Goal: Transaction & Acquisition: Purchase product/service

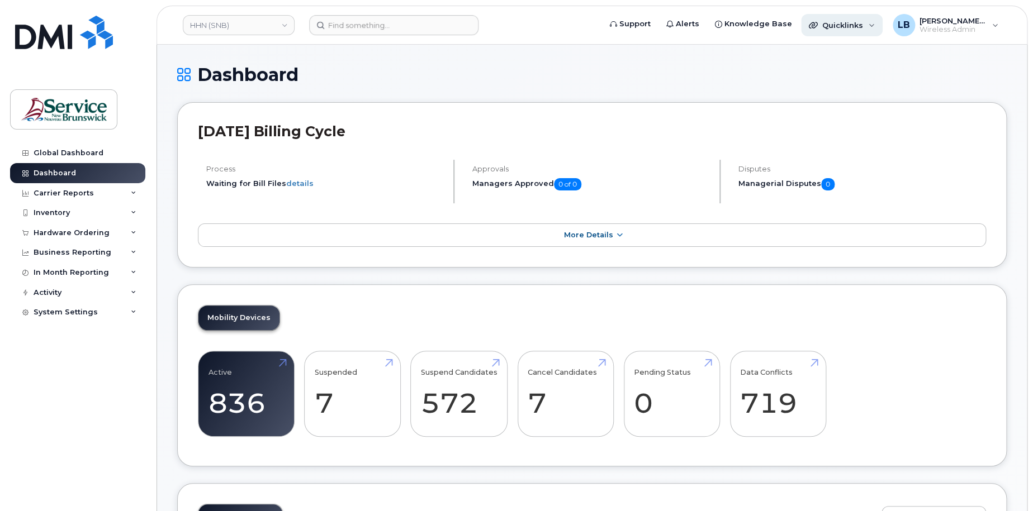
click at [841, 24] on span "Quicklinks" at bounding box center [842, 25] width 41 height 9
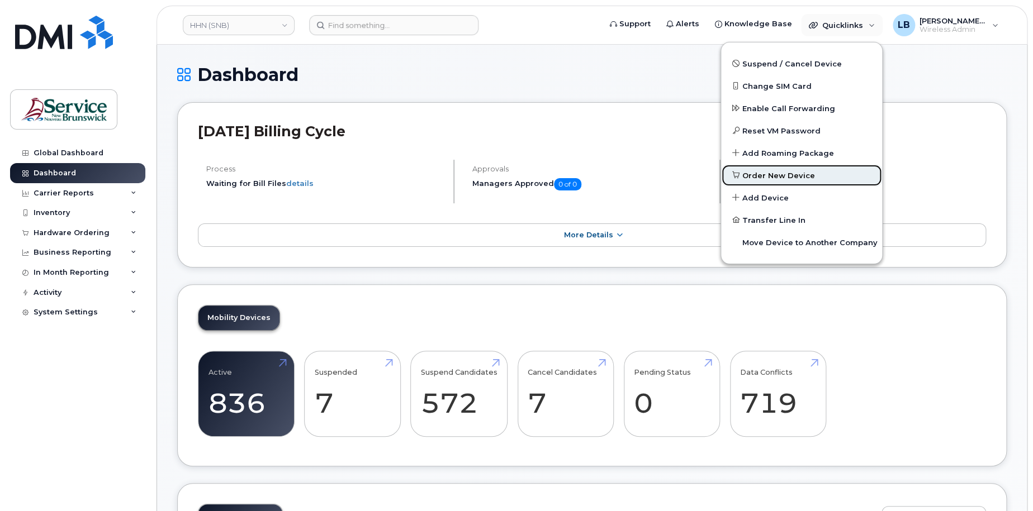
click at [787, 178] on span "Order New Device" at bounding box center [778, 175] width 73 height 11
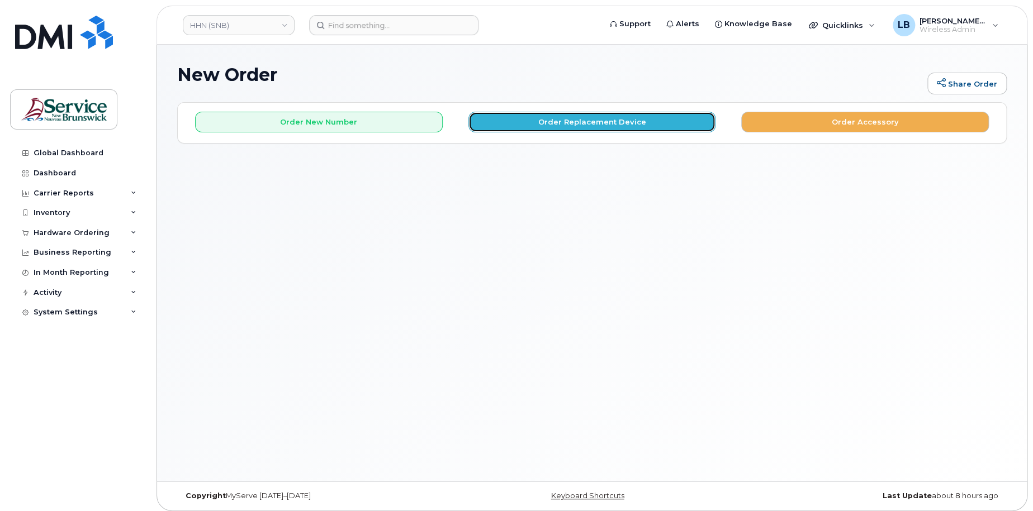
click at [590, 117] on button "Order Replacement Device" at bounding box center [592, 122] width 248 height 21
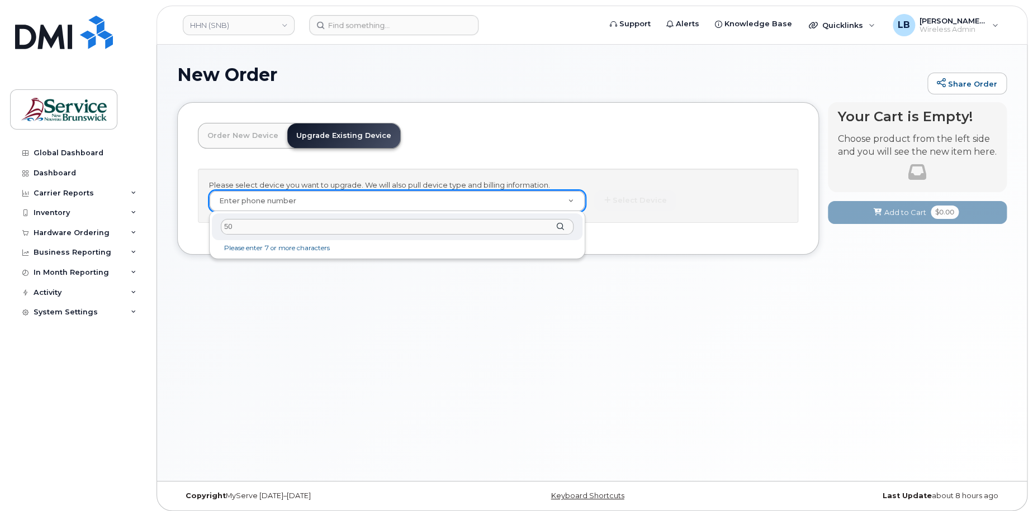
type input "5"
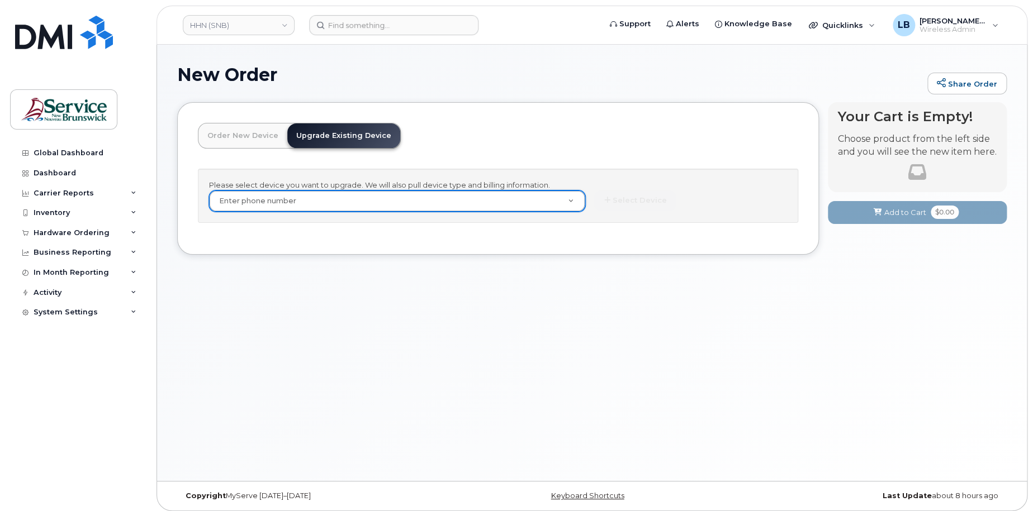
click at [257, 136] on link "Order New Device" at bounding box center [242, 136] width 89 height 25
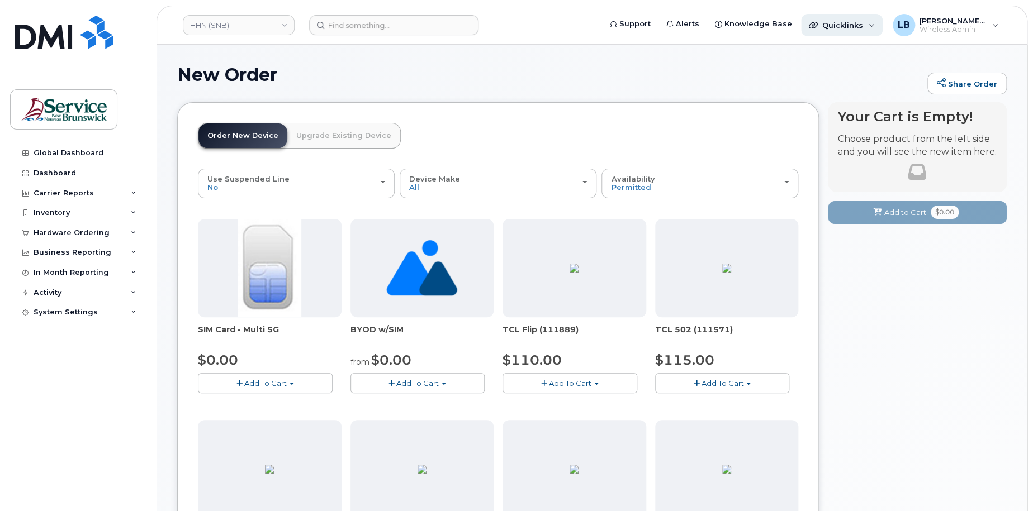
click at [862, 35] on div "Quicklinks" at bounding box center [842, 25] width 82 height 22
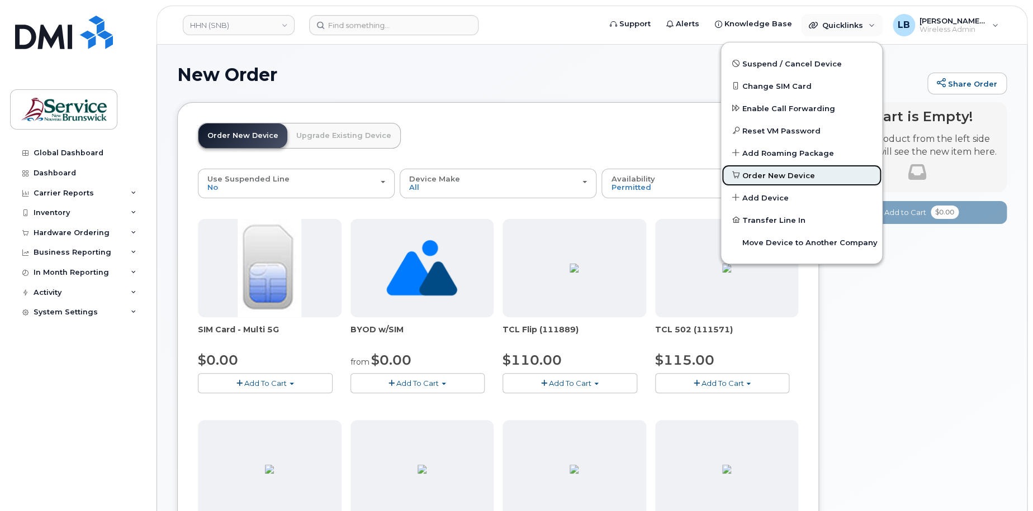
click at [780, 177] on span "Order New Device" at bounding box center [778, 175] width 73 height 11
drag, startPoint x: 980, startPoint y: 338, endPoint x: 843, endPoint y: 316, distance: 138.6
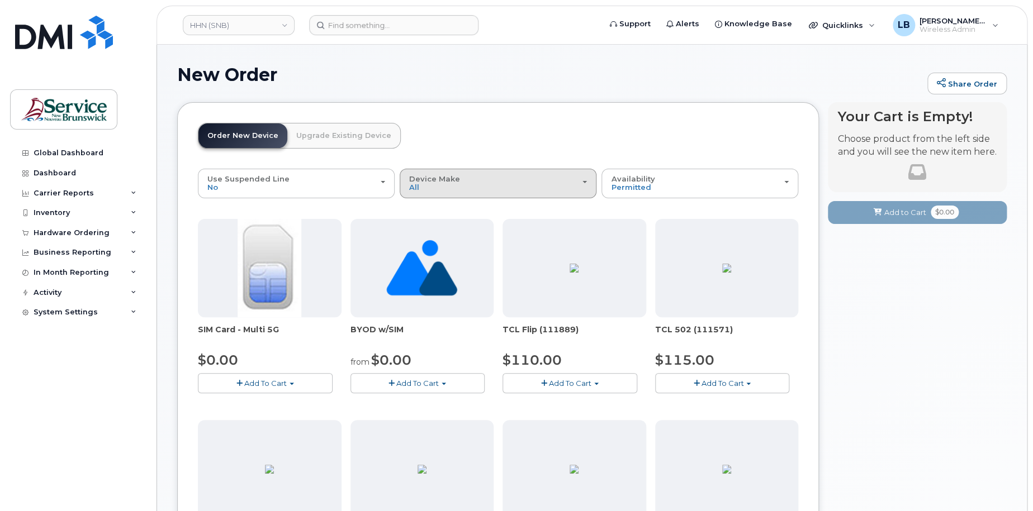
click at [468, 196] on button "Device Make All Aircard Android Cell Phone HUB iPhone Tablet Unknown" at bounding box center [498, 183] width 197 height 29
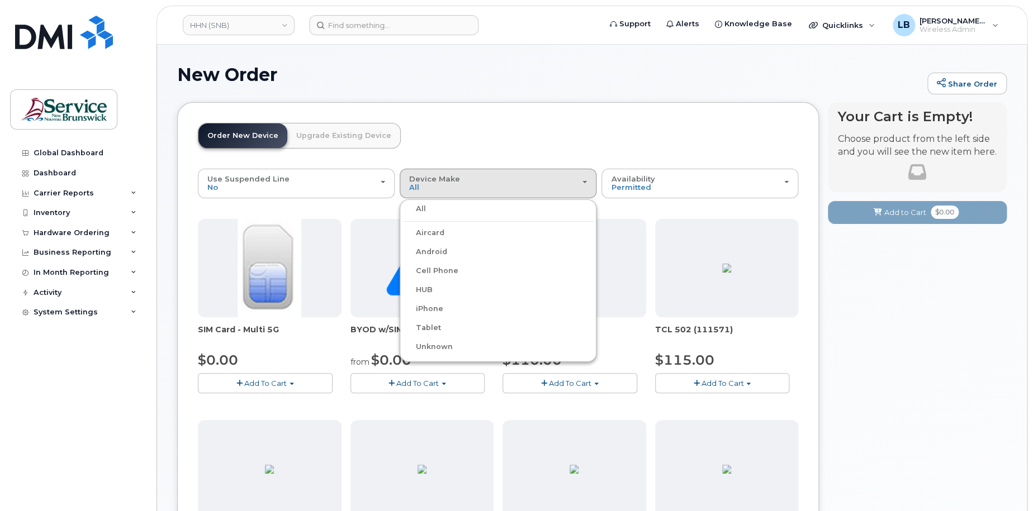
click at [436, 312] on label "iPhone" at bounding box center [422, 308] width 41 height 13
click at [0, 0] on input "iPhone" at bounding box center [0, 0] width 0 height 0
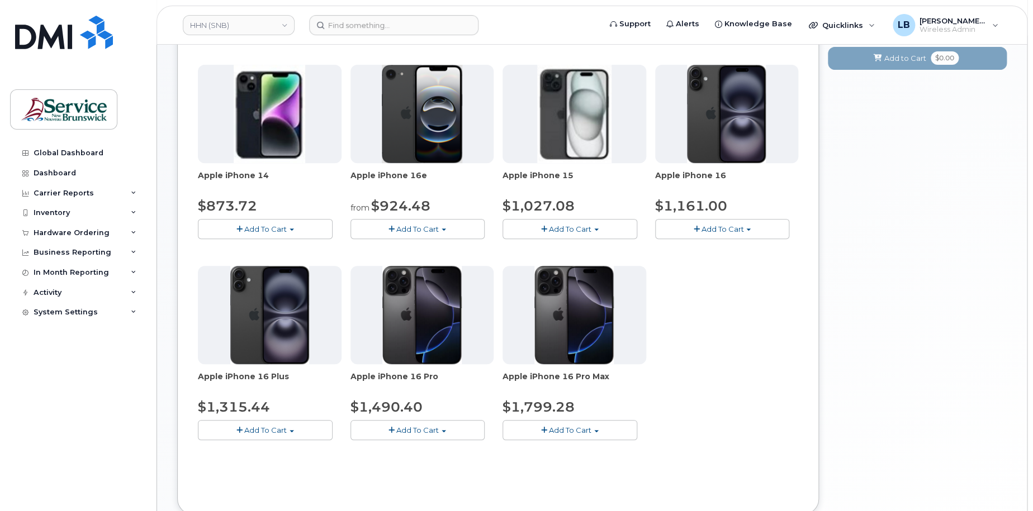
scroll to position [230, 0]
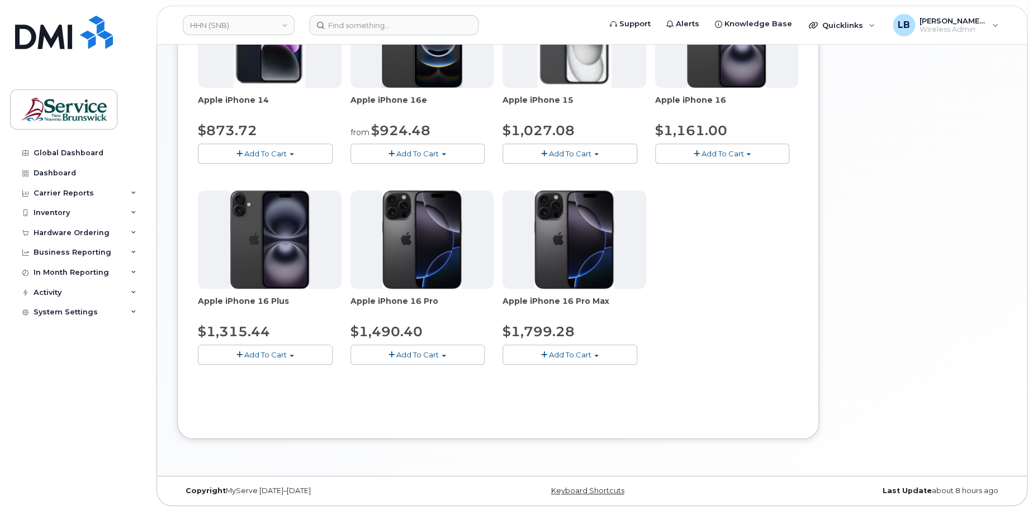
click at [743, 151] on button "Add To Cart" at bounding box center [722, 154] width 135 height 20
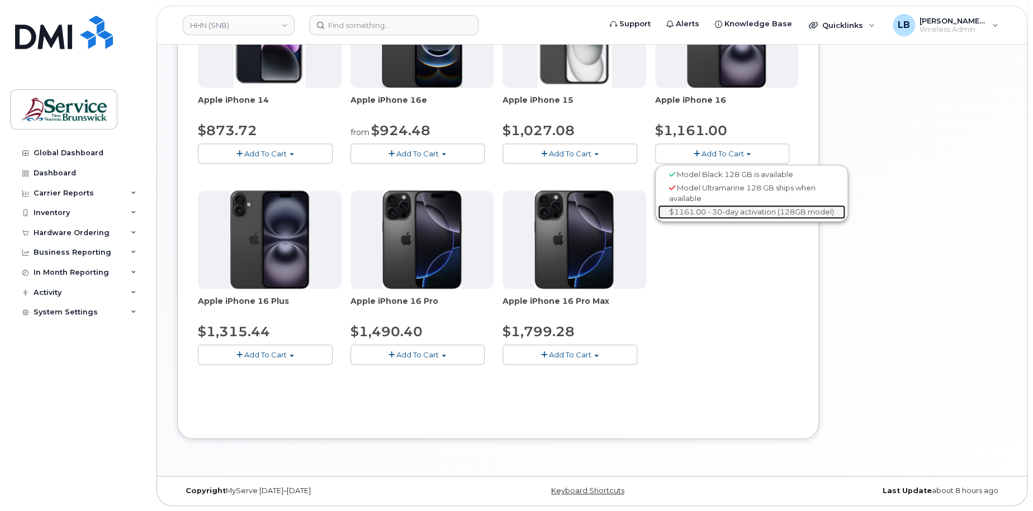
click at [723, 214] on link "$1161.00 - 30-day activation (128GB model)" at bounding box center [751, 212] width 187 height 14
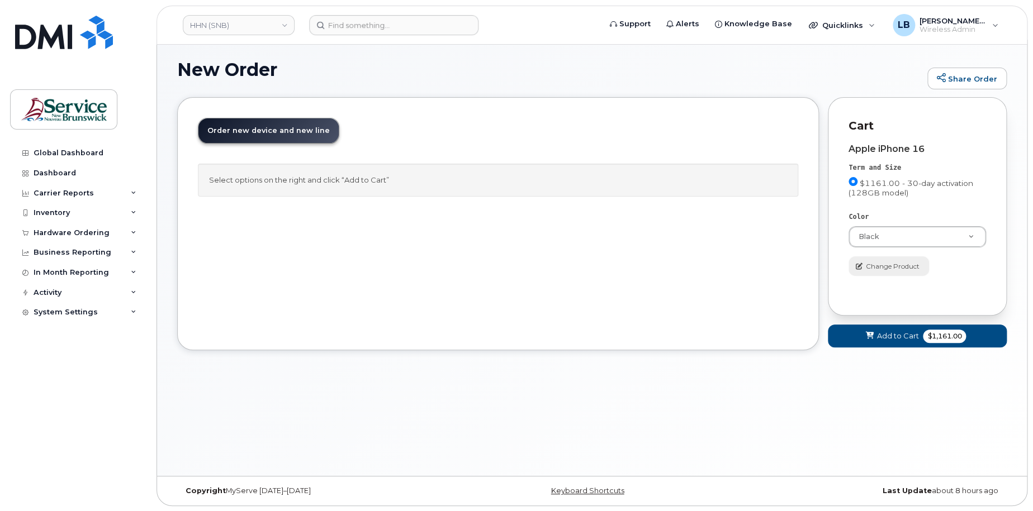
click at [893, 266] on span "Change Product" at bounding box center [893, 267] width 54 height 10
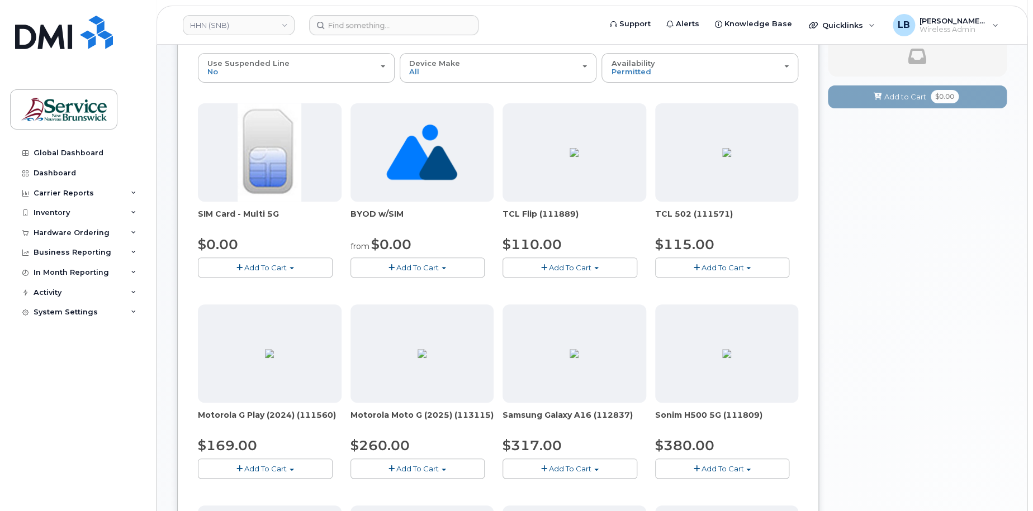
scroll to position [117, 0]
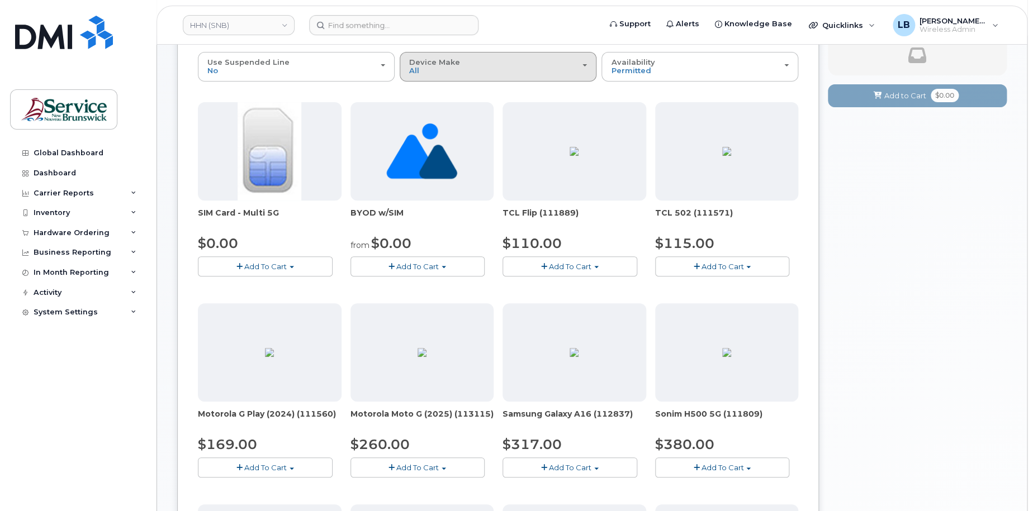
click at [429, 71] on div "Device Make All Aircard Android Cell Phone HUB iPhone Tablet Unknown" at bounding box center [498, 66] width 178 height 17
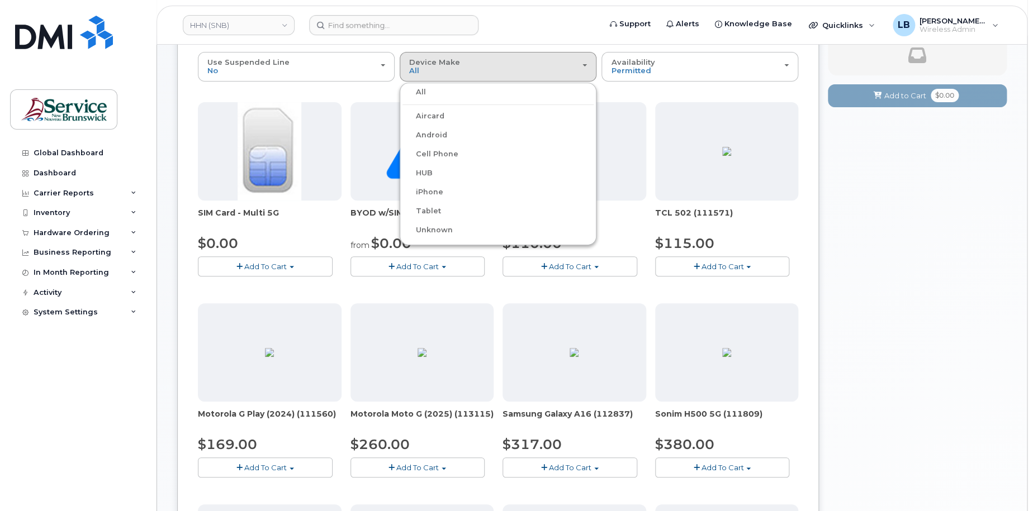
click at [430, 191] on label "iPhone" at bounding box center [422, 192] width 41 height 13
click at [0, 0] on input "iPhone" at bounding box center [0, 0] width 0 height 0
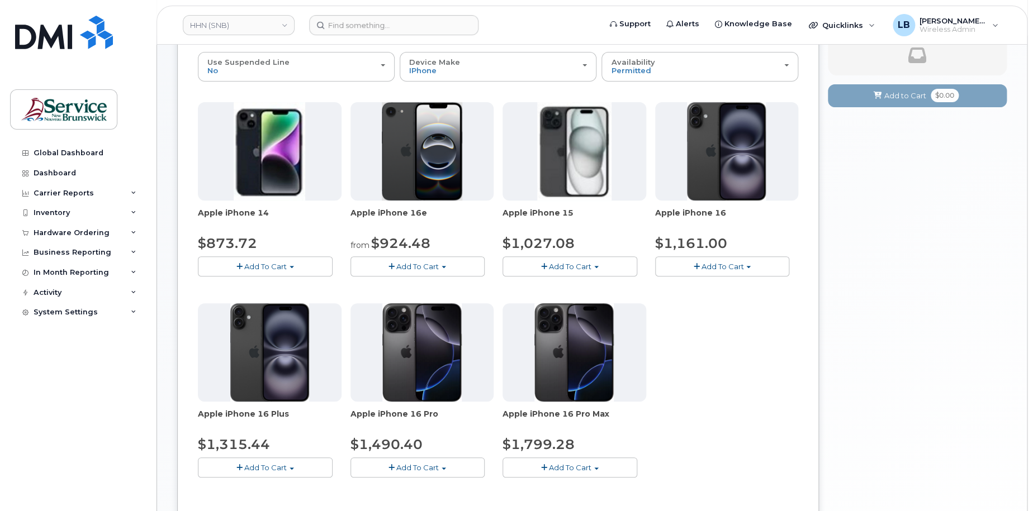
click at [449, 263] on button "Add To Cart" at bounding box center [418, 267] width 135 height 20
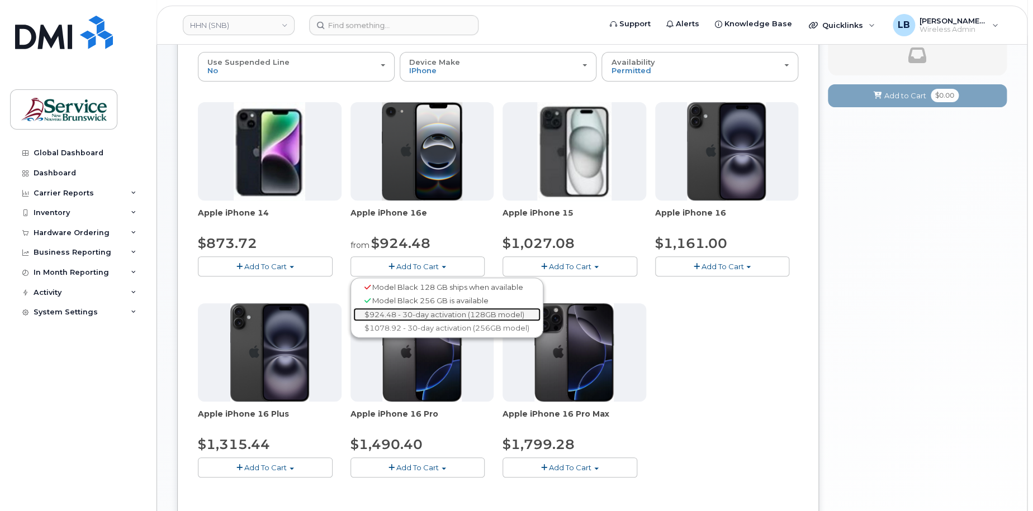
click at [415, 314] on link "$924.48 - 30-day activation (128GB model)" at bounding box center [446, 315] width 187 height 14
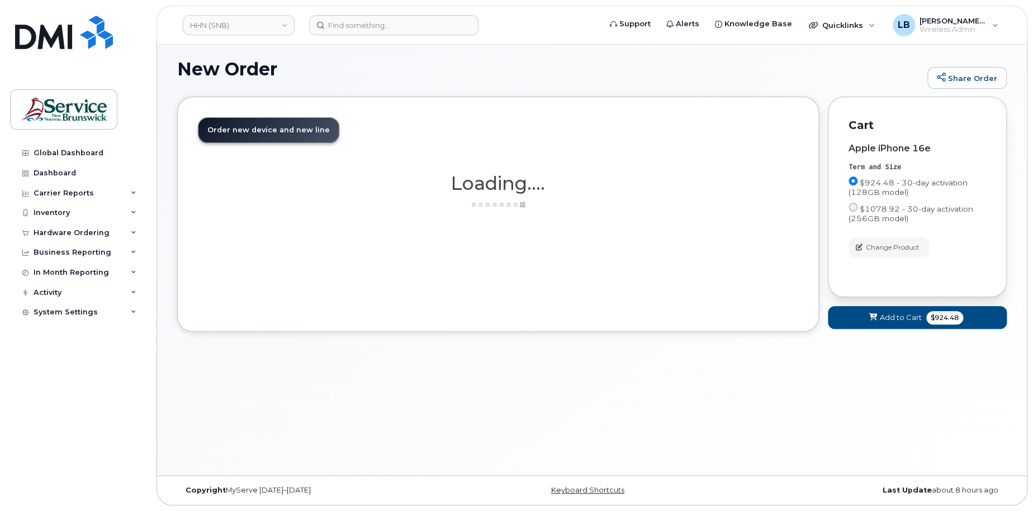
scroll to position [5, 0]
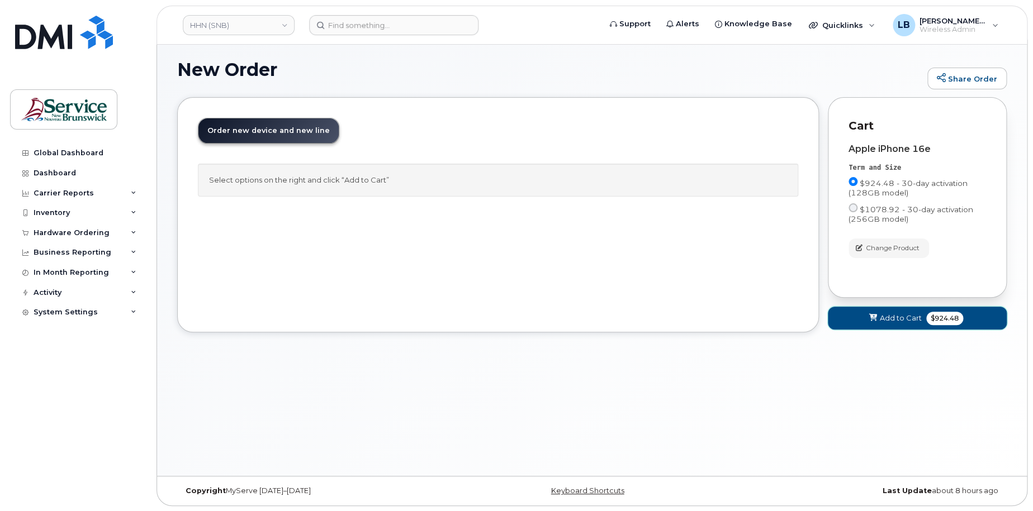
click at [944, 320] on span "$924.48" at bounding box center [944, 318] width 37 height 13
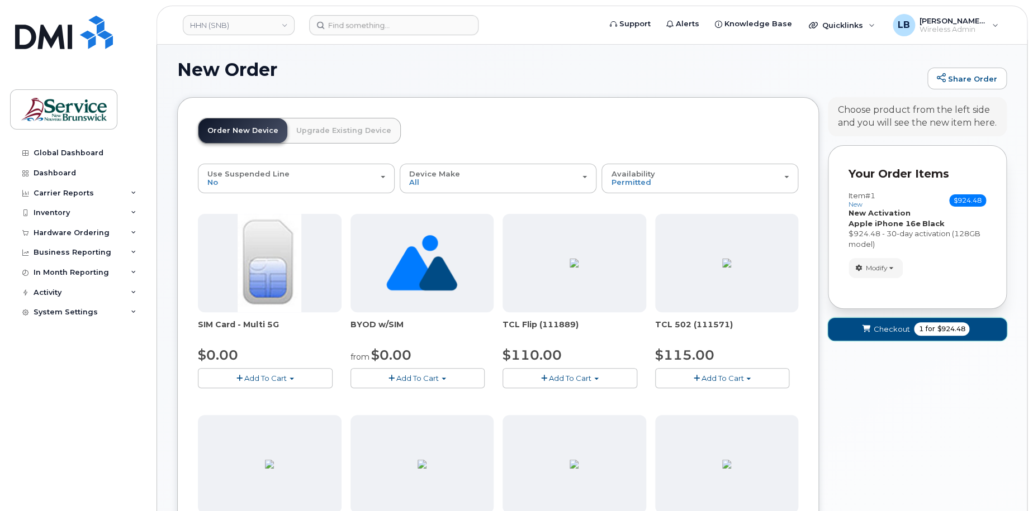
click at [915, 326] on span "1 for $924.48" at bounding box center [941, 329] width 55 height 13
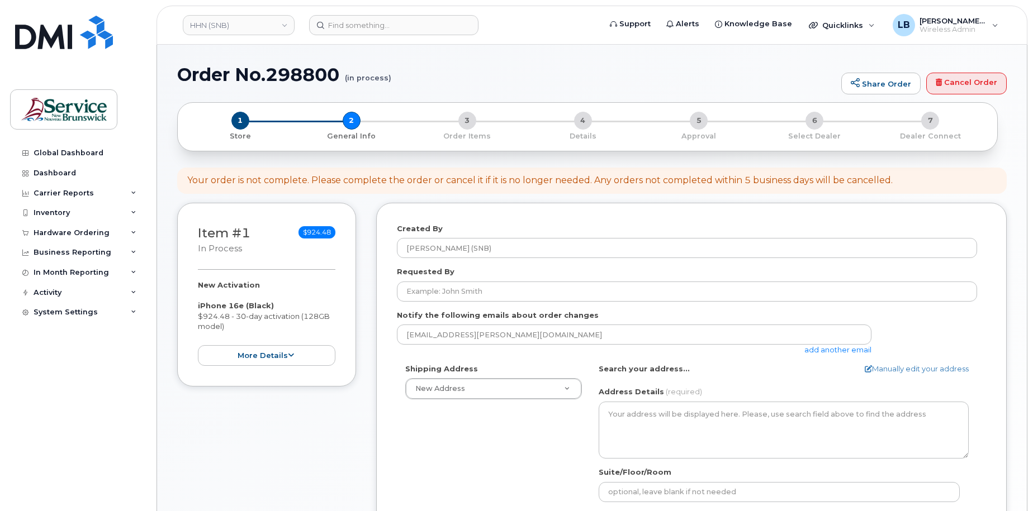
select select
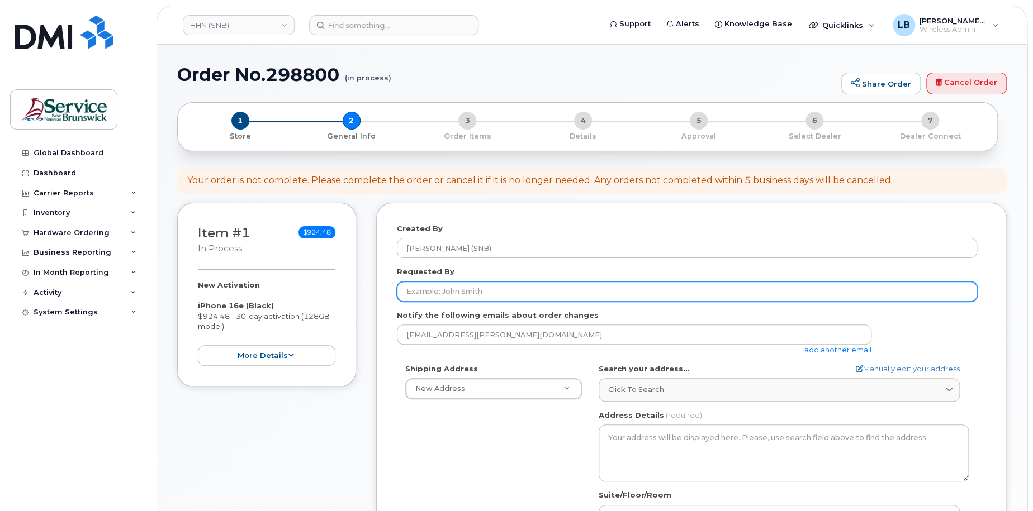
click at [533, 286] on input "Requested By" at bounding box center [687, 292] width 580 height 20
paste input "[PERSON_NAME]"
type input "[PERSON_NAME]"
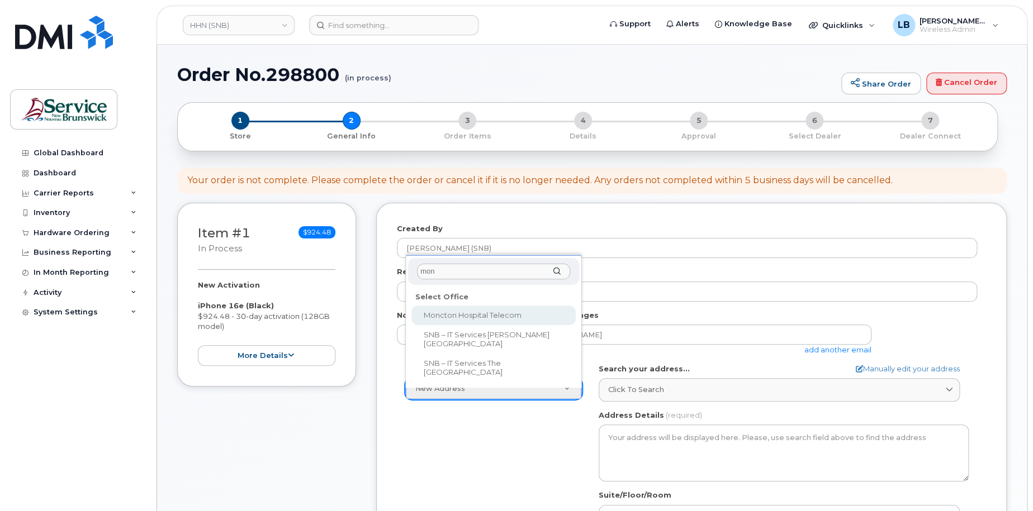
type input "mon"
select select
type textarea "135 Macbeath Ave Moncton New Brunswick E1C 6Z8"
type input "Frederic Doiron"
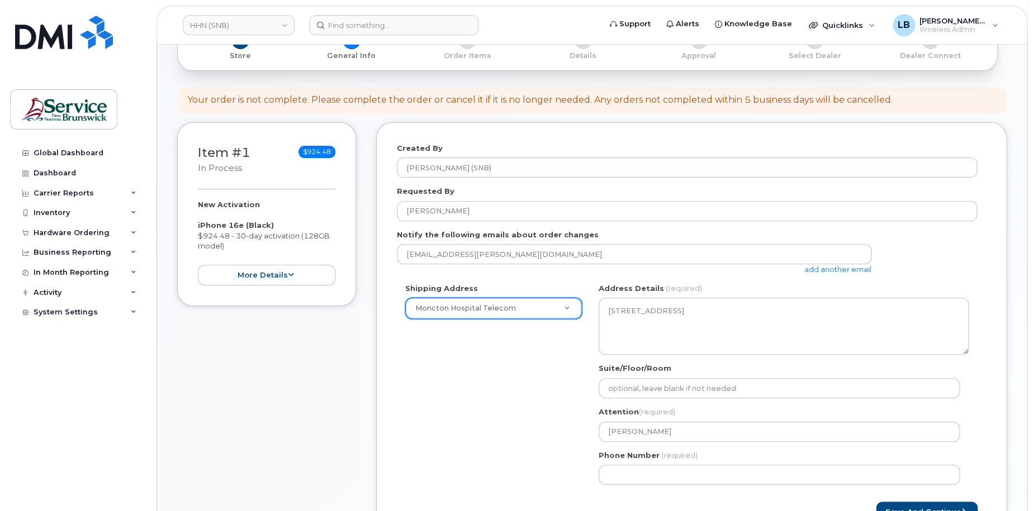
scroll to position [224, 0]
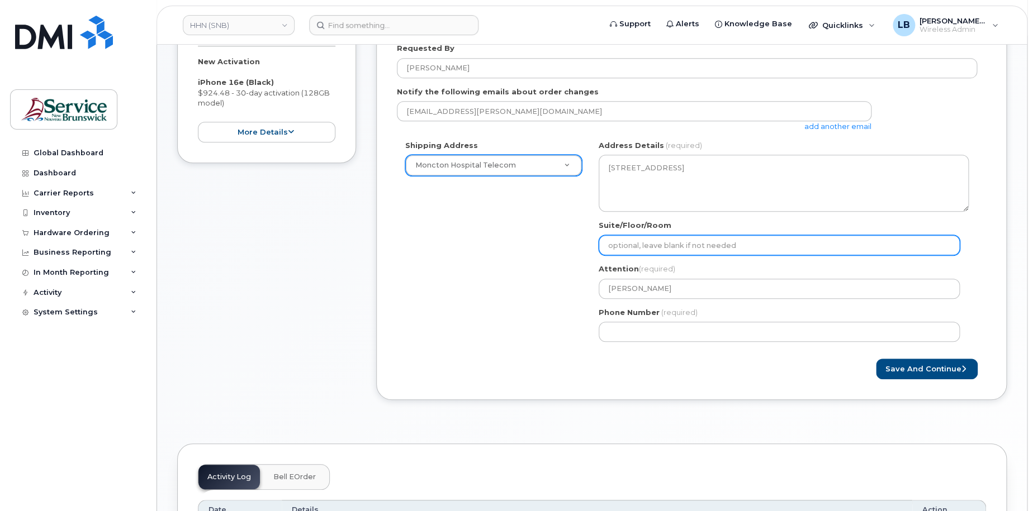
click at [734, 249] on input "Suite/Floor/Room" at bounding box center [779, 245] width 361 height 20
paste input "WO0000000477455"
select select
type input "WO0000000477455"
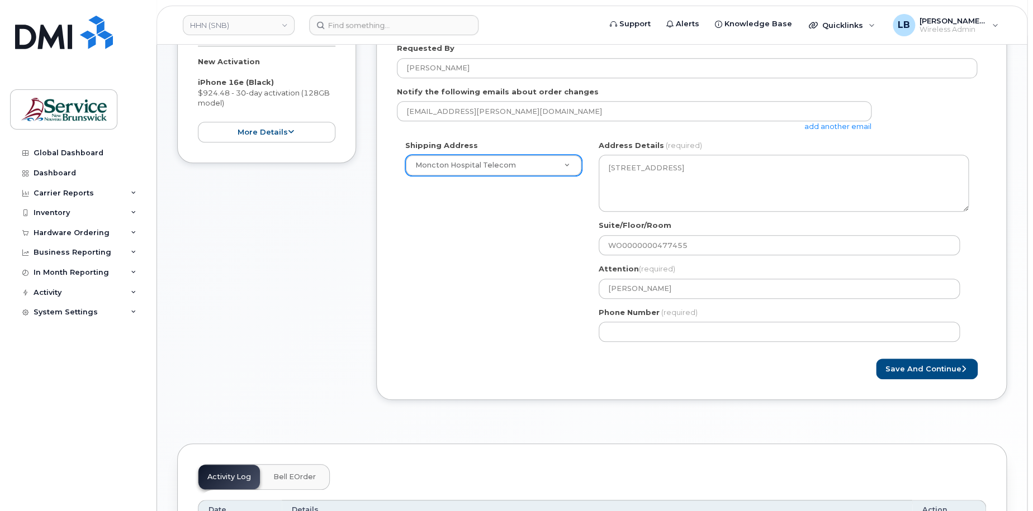
click at [737, 299] on div "NB Moncton Search your address... Manually edit your address Click to search No…" at bounding box center [783, 245] width 387 height 210
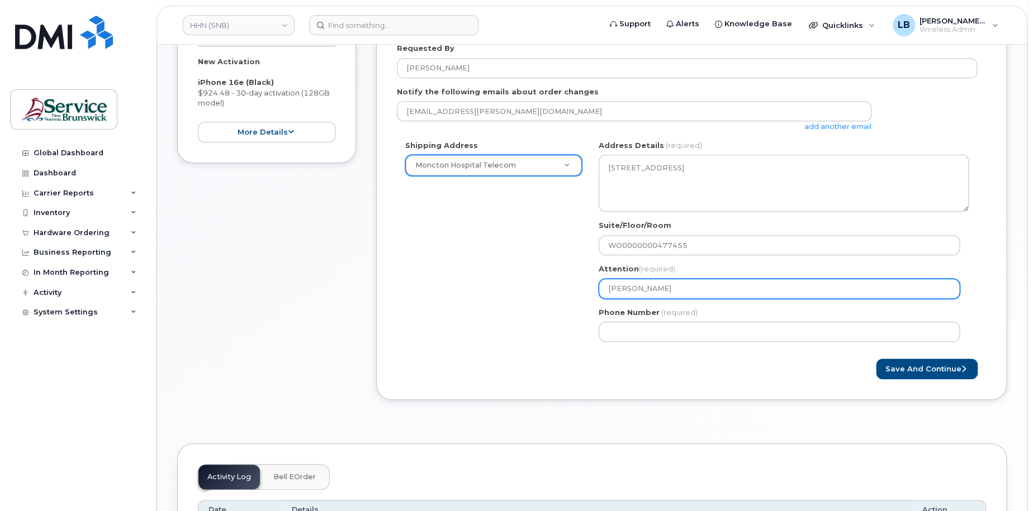
click at [737, 290] on input "Frederic Doiron" at bounding box center [779, 289] width 361 height 20
type input "Frederic Doiron"
select select
type input "Frederic Doiron -"
select select
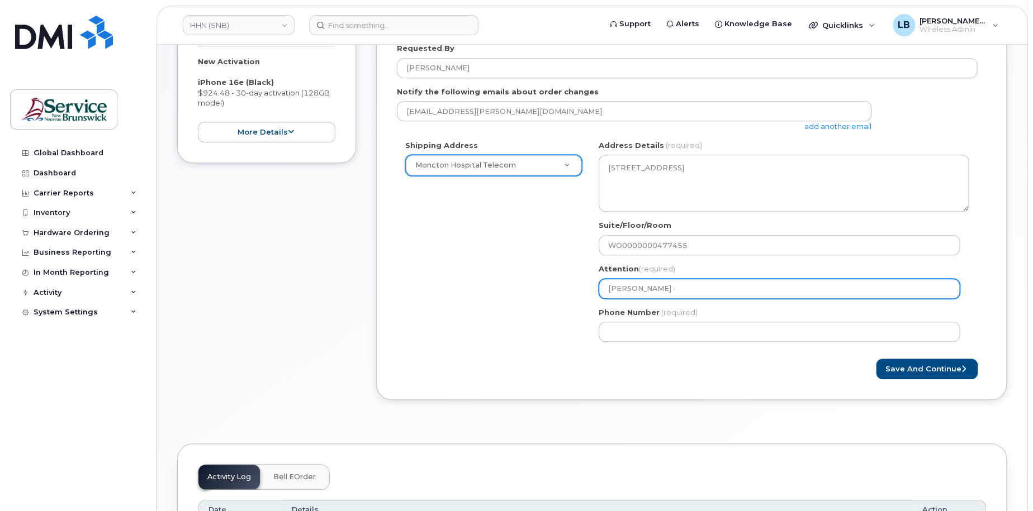
type input "Frederic Doiron - 5"
select select
type input "Frederic Doiron - 56"
select select
type input "Frederic Doiron - 568"
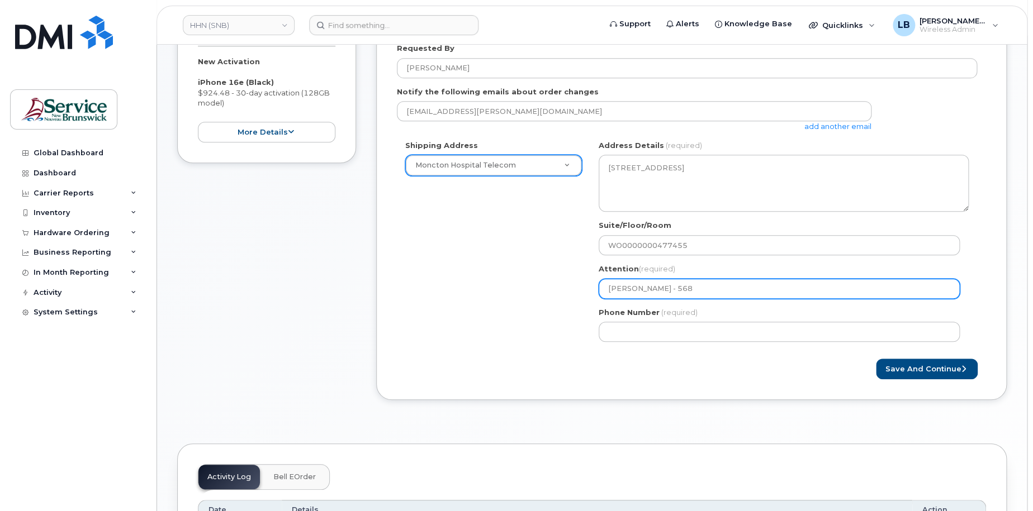
select select
type input "Frederic Doiron - 5683"
select select
type input "Frederic Doiron - 56835"
select select
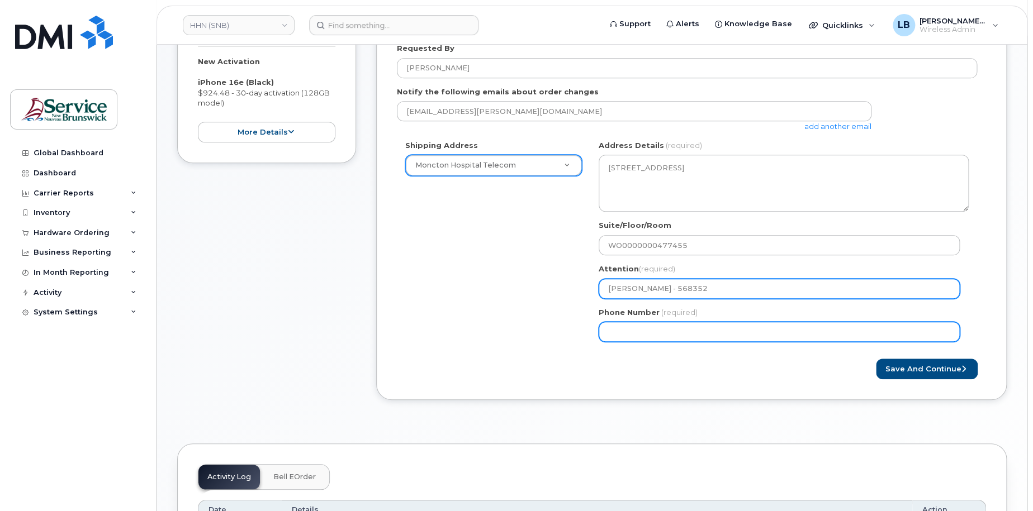
type input "[PERSON_NAME] - 568352"
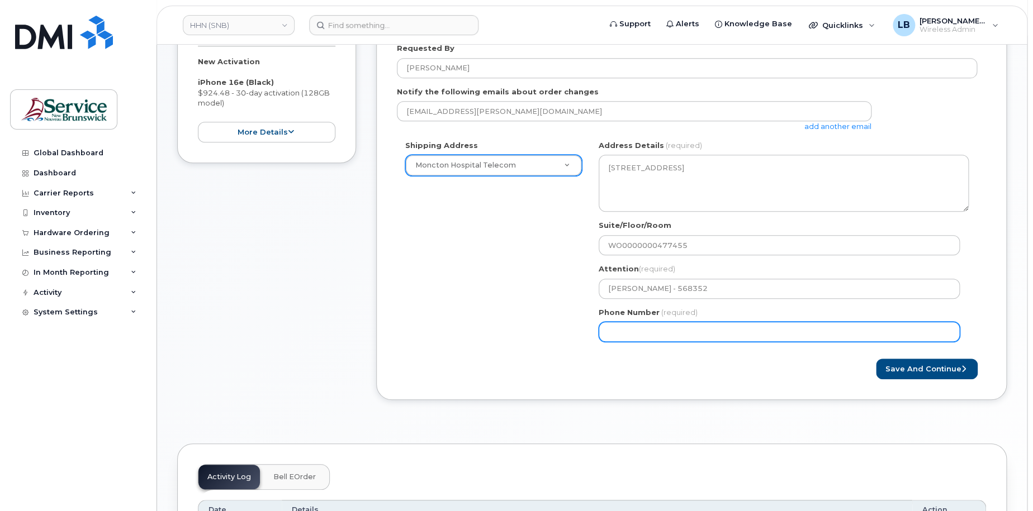
click at [804, 330] on input "Phone Number" at bounding box center [779, 332] width 361 height 20
select select
type input "506233396"
select select
type input "5062333965"
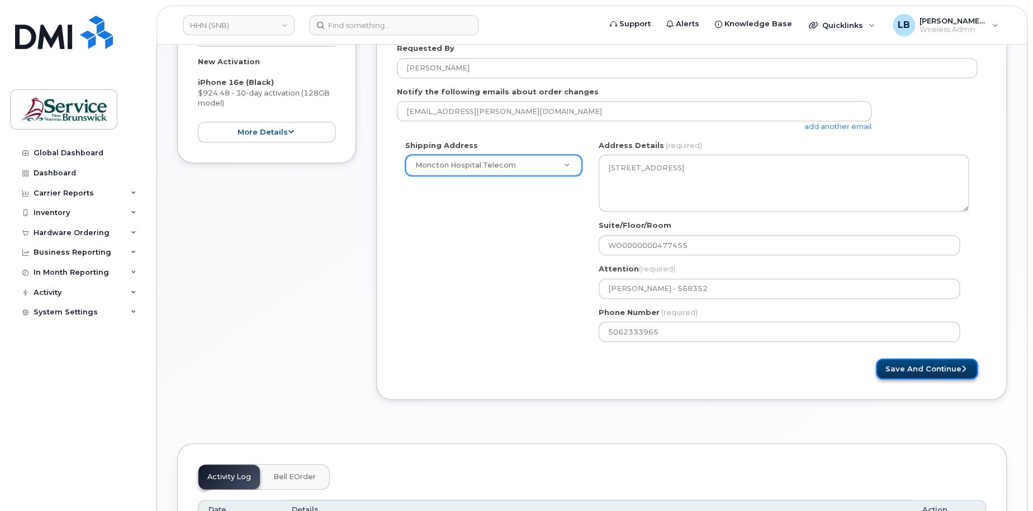
click at [904, 367] on button "Save and Continue" at bounding box center [927, 369] width 102 height 21
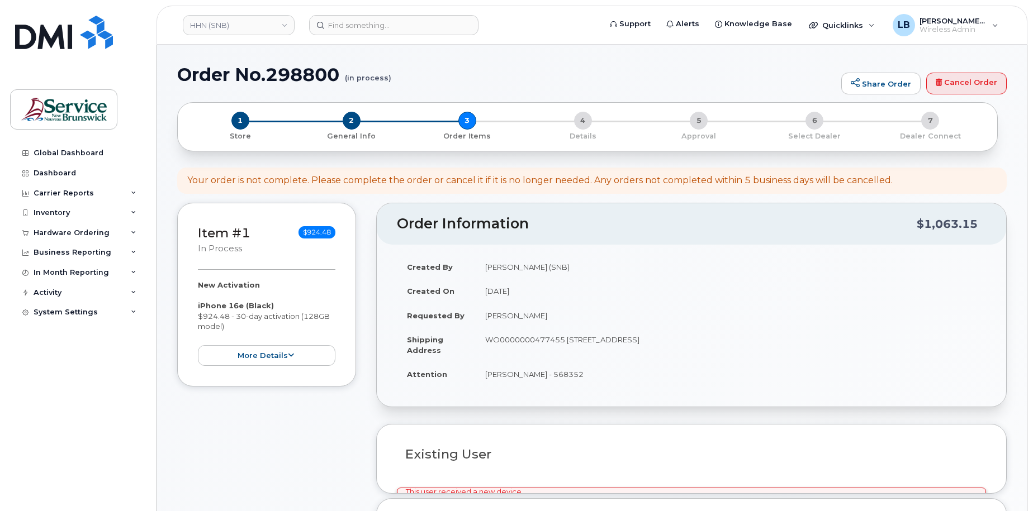
select select
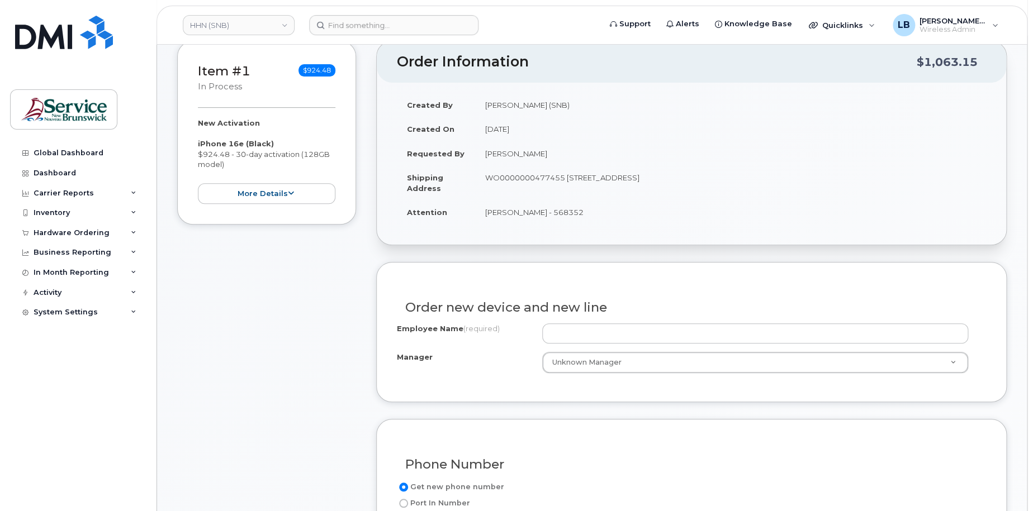
scroll to position [168, 0]
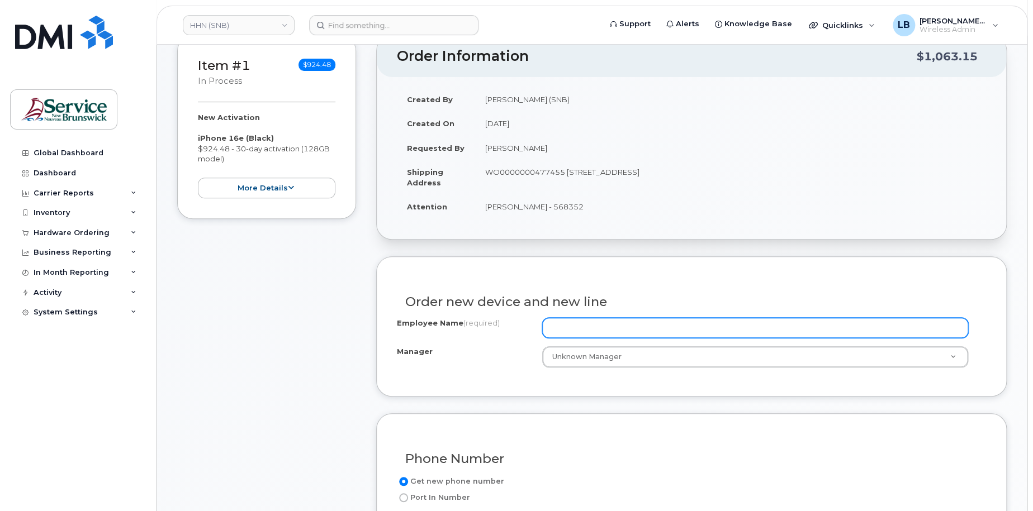
click at [680, 330] on input "Employee Name (required)" at bounding box center [755, 328] width 427 height 20
paste input "Lucile Mazenot"
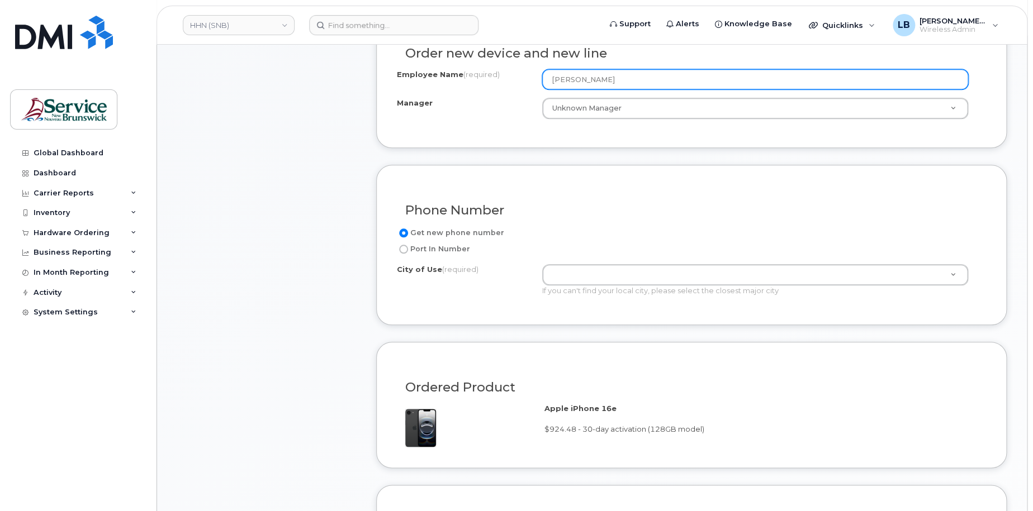
scroll to position [447, 0]
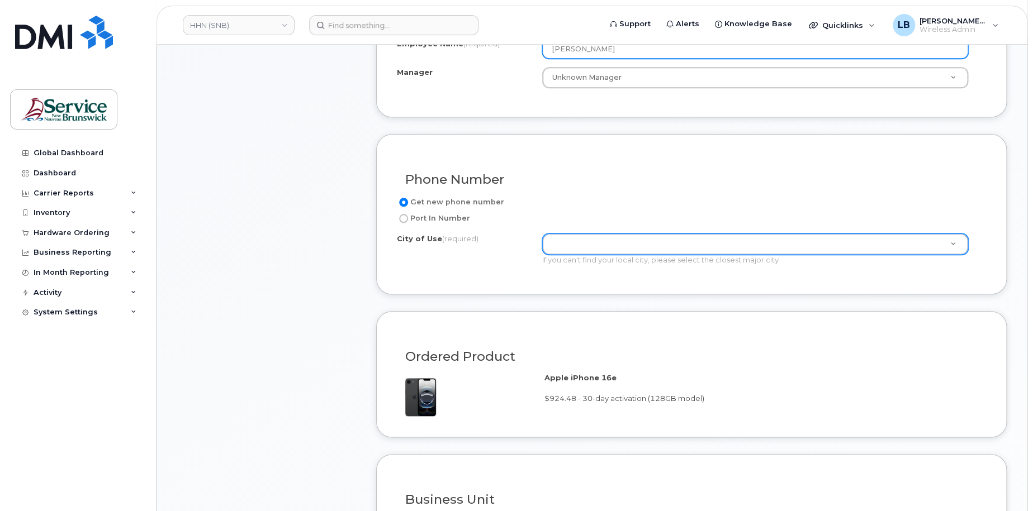
type input "Lucile Mazenot"
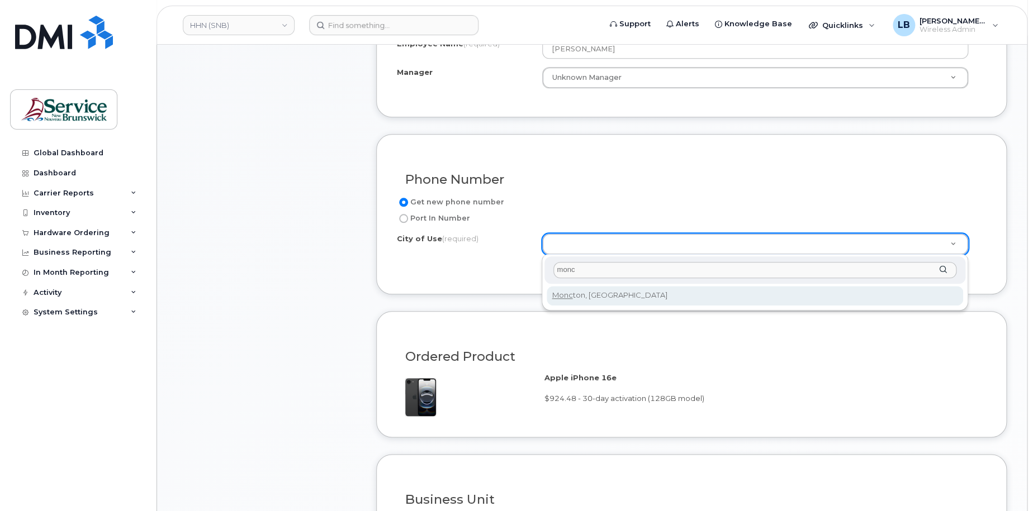
type input "monc"
type input "1817"
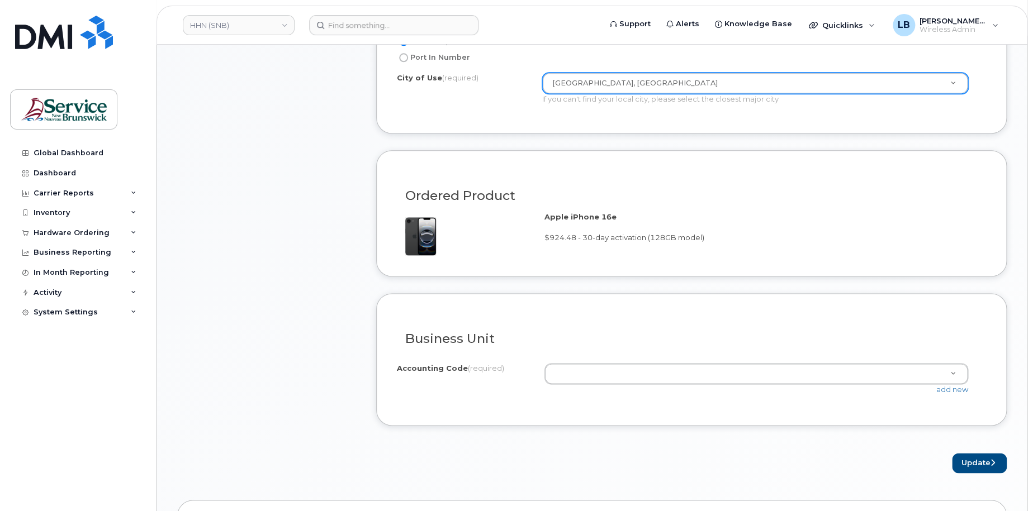
scroll to position [615, 0]
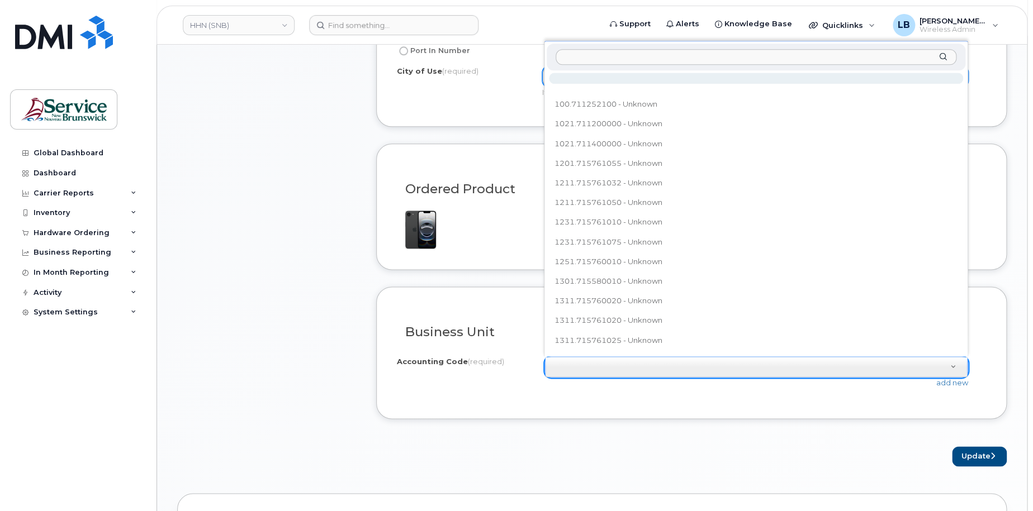
type input "1021.711354000"
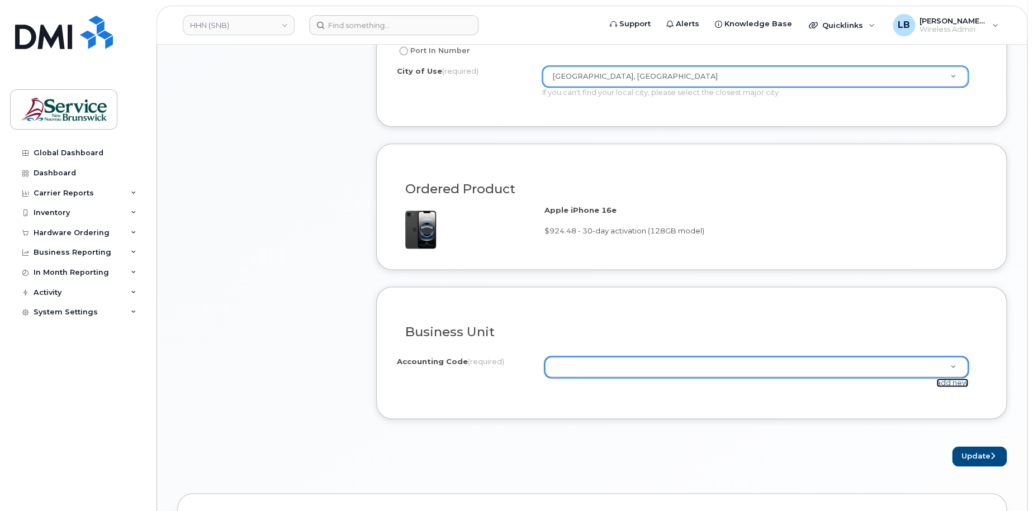
click at [948, 384] on link "add new" at bounding box center [952, 382] width 32 height 9
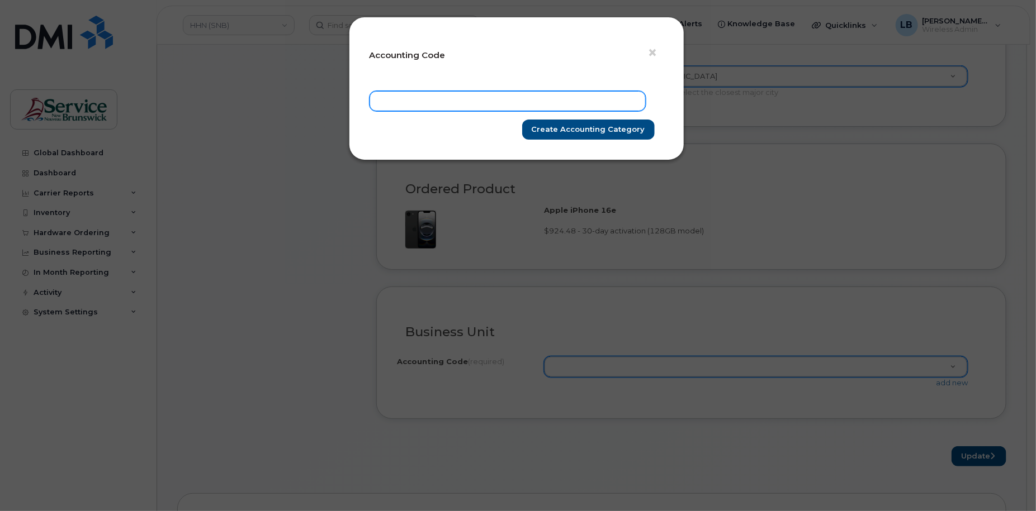
click at [520, 94] on input "text" at bounding box center [508, 101] width 276 height 20
paste input "1021.711354000"
type input "1021.711354000"
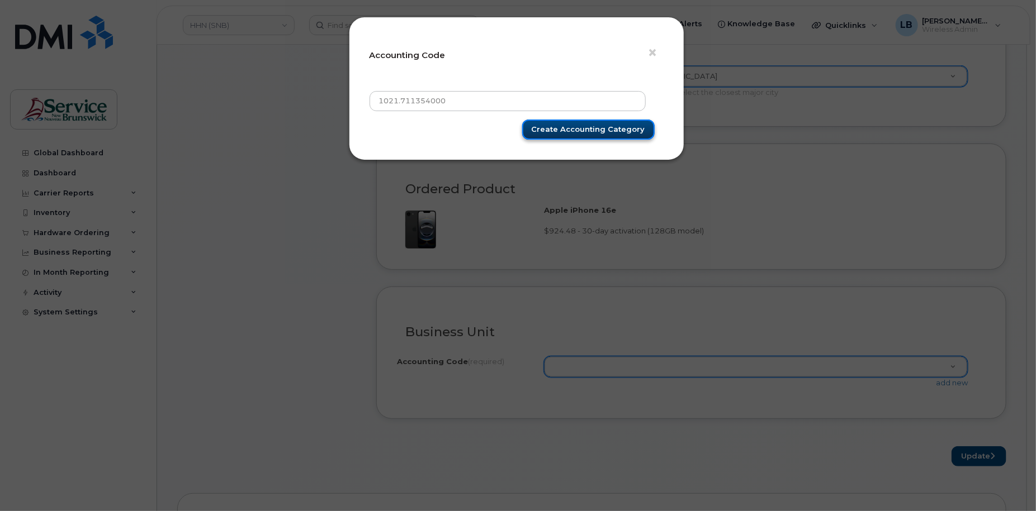
click at [571, 129] on input "Create Accounting category" at bounding box center [588, 130] width 132 height 21
type input "Create Accounting category"
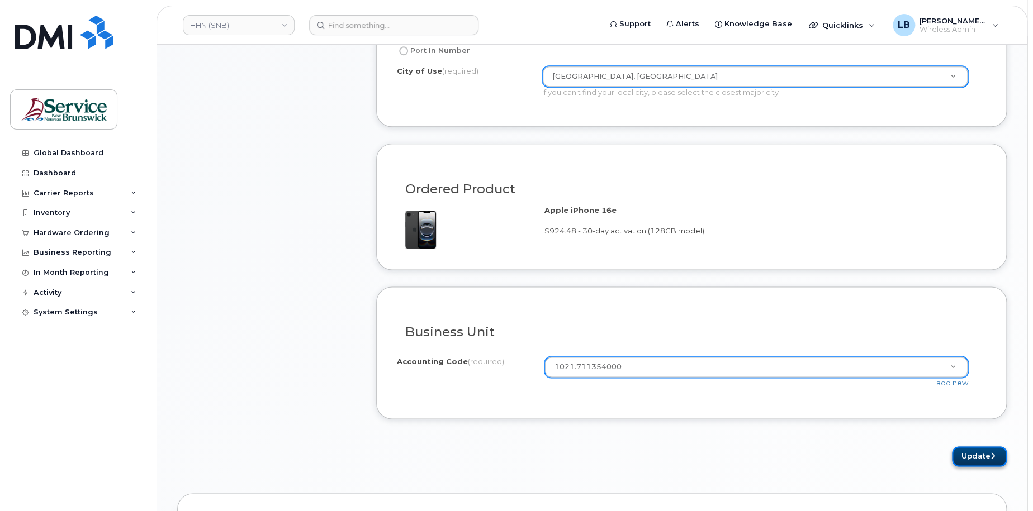
click at [985, 454] on button "Update" at bounding box center [979, 457] width 55 height 21
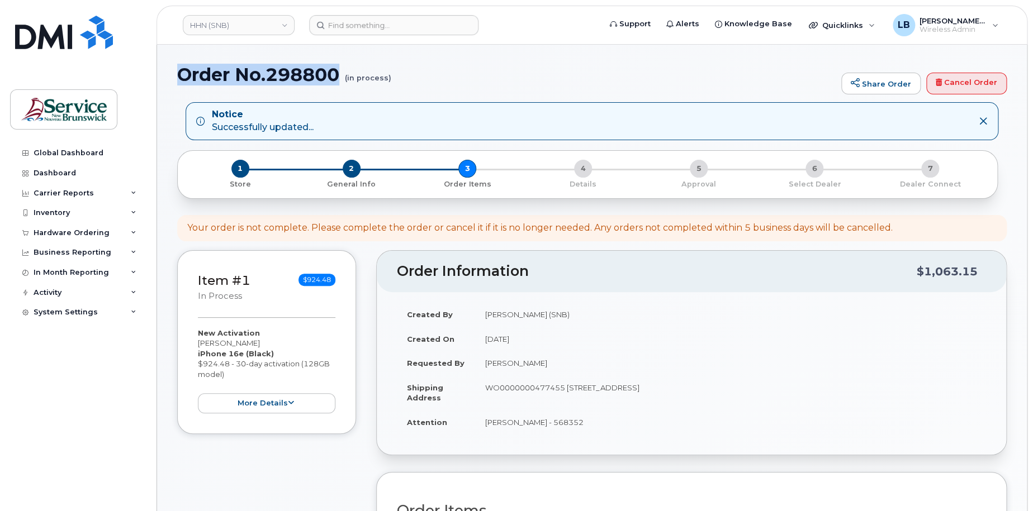
drag, startPoint x: 311, startPoint y: 79, endPoint x: 180, endPoint y: 78, distance: 130.8
click at [180, 78] on h1 "Order No.298800 (in process)" at bounding box center [506, 75] width 659 height 20
copy h1 "Order No.298800"
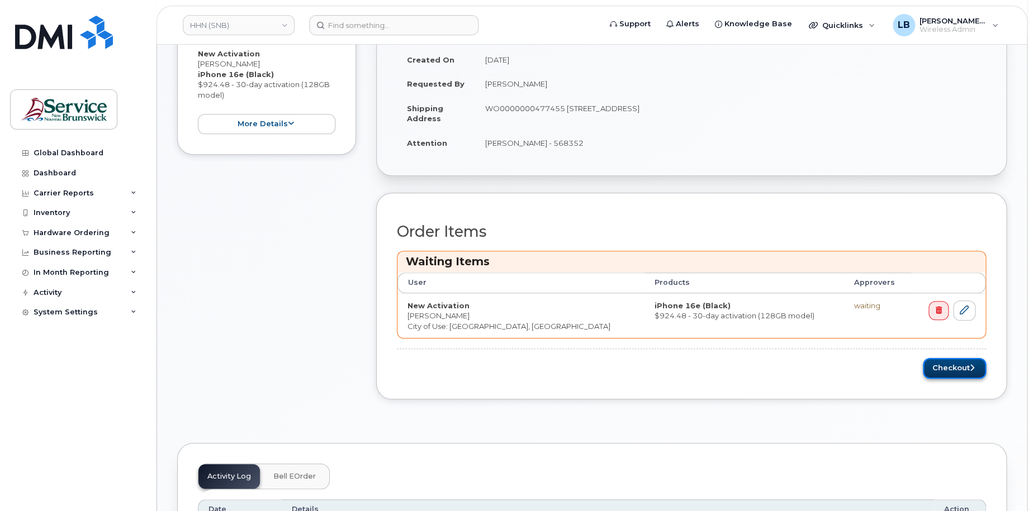
click at [940, 364] on button "Checkout" at bounding box center [954, 368] width 63 height 21
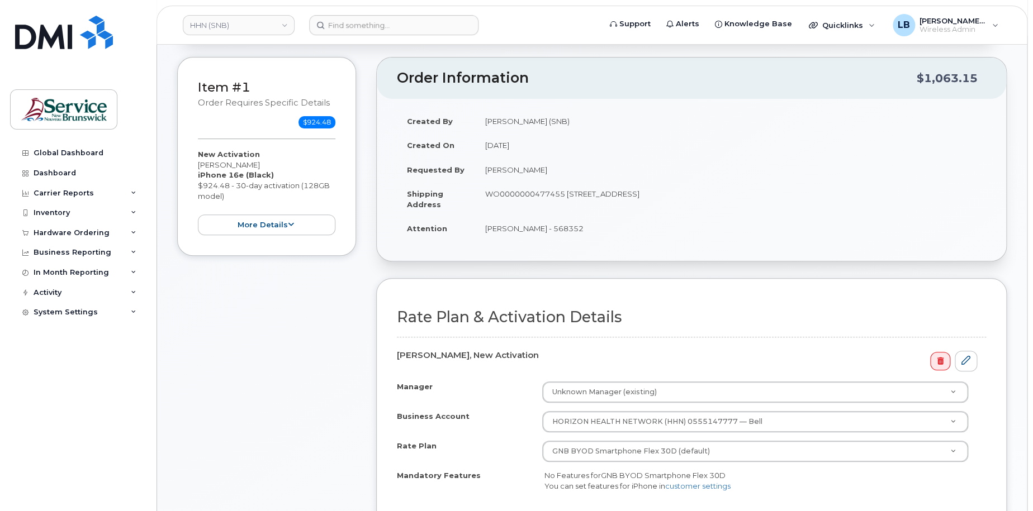
scroll to position [335, 0]
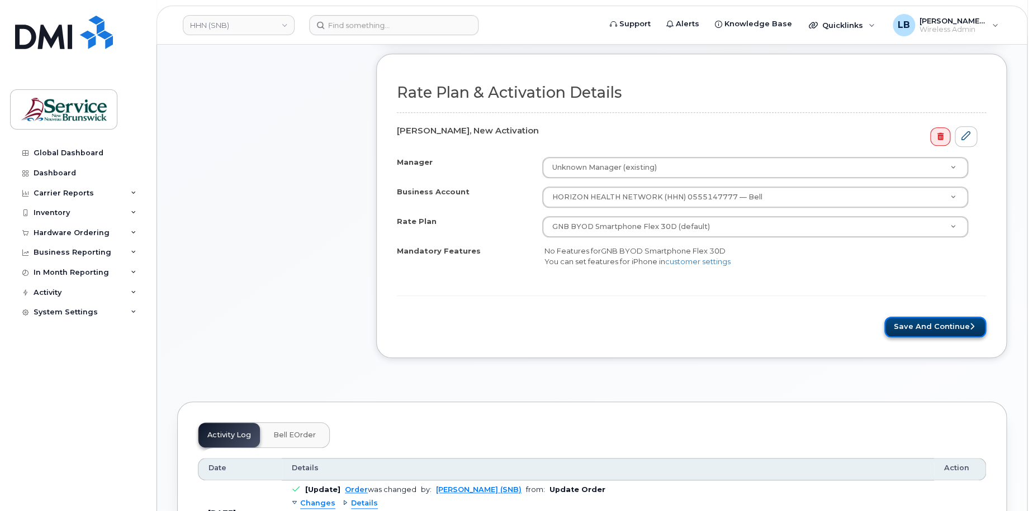
click at [931, 322] on button "Save and Continue" at bounding box center [935, 327] width 102 height 21
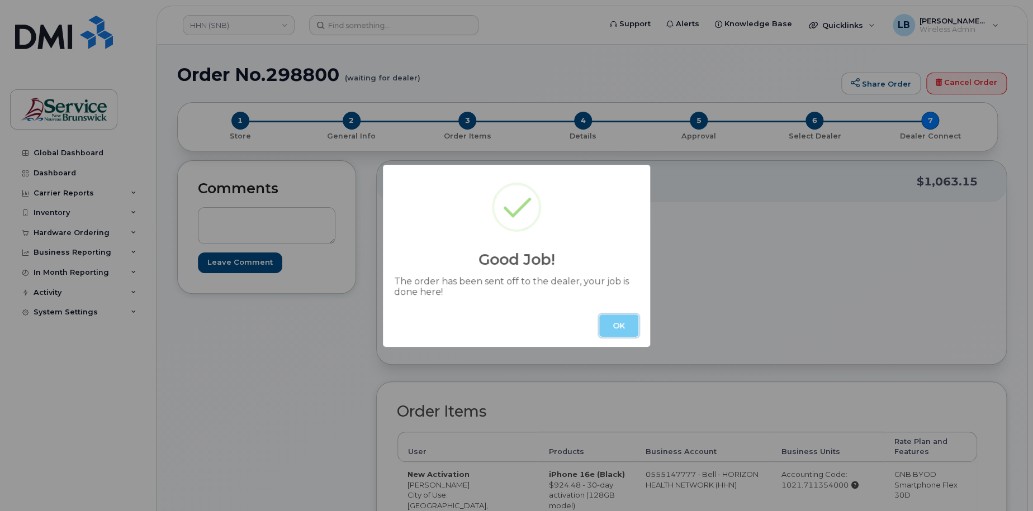
click at [623, 322] on button "OK" at bounding box center [618, 326] width 39 height 22
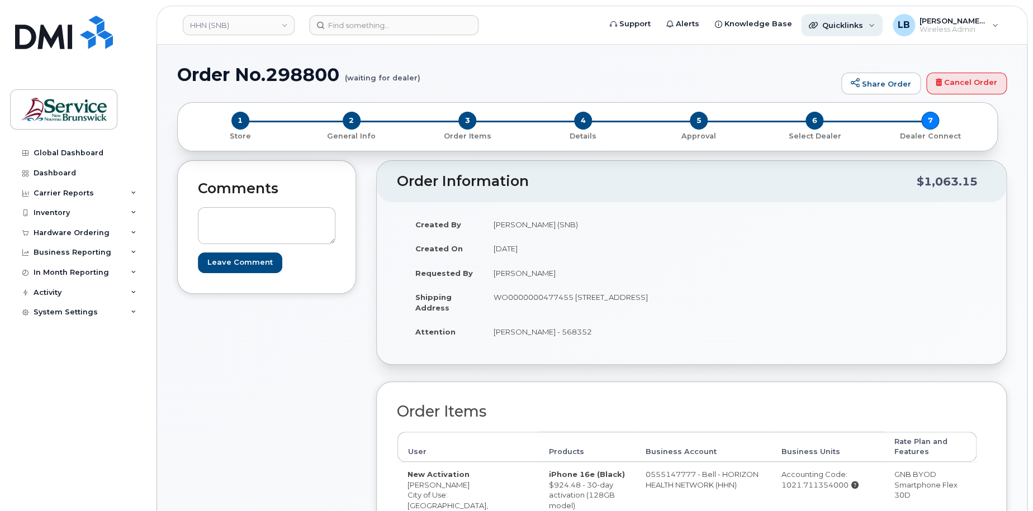
click at [847, 27] on span "Quicklinks" at bounding box center [842, 25] width 41 height 9
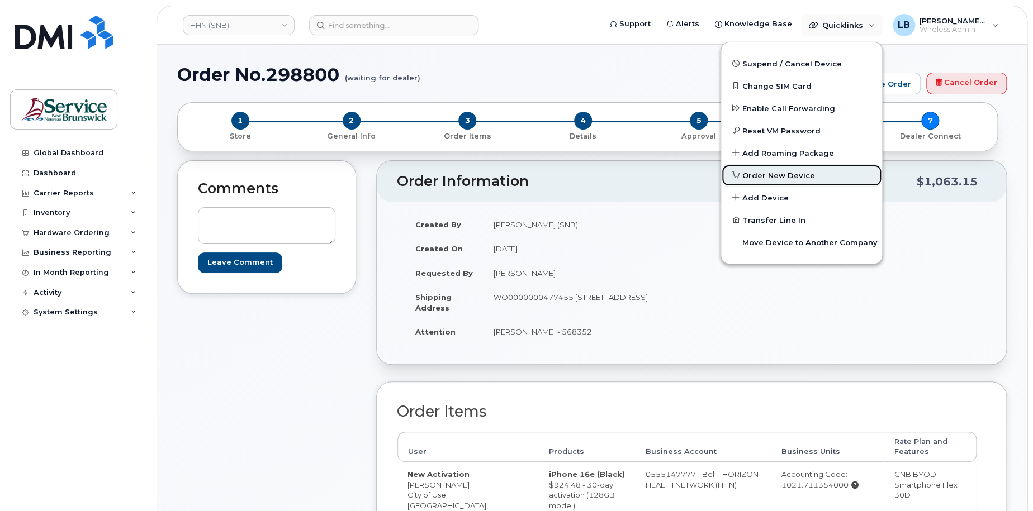
click at [781, 176] on span "Order New Device" at bounding box center [778, 175] width 73 height 11
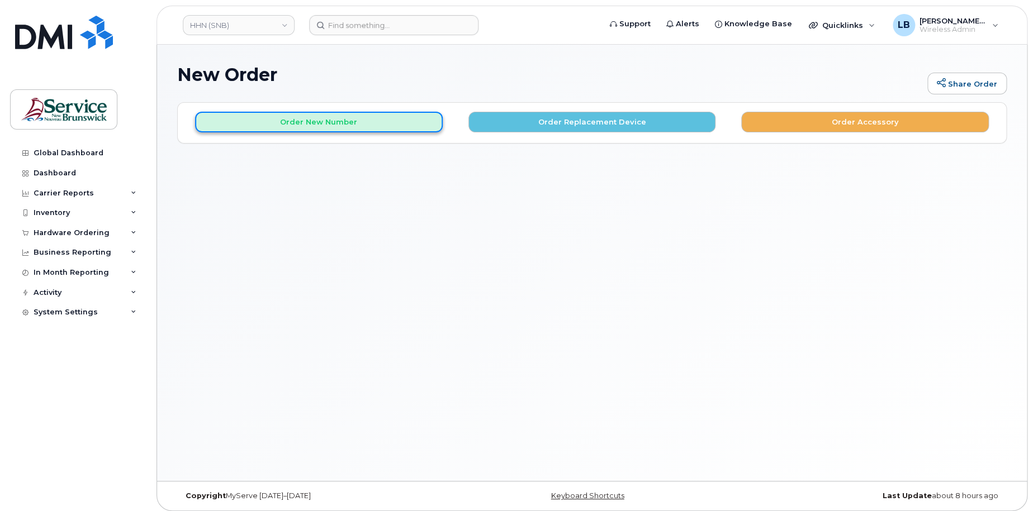
click at [374, 126] on button "Order New Number" at bounding box center [319, 122] width 248 height 21
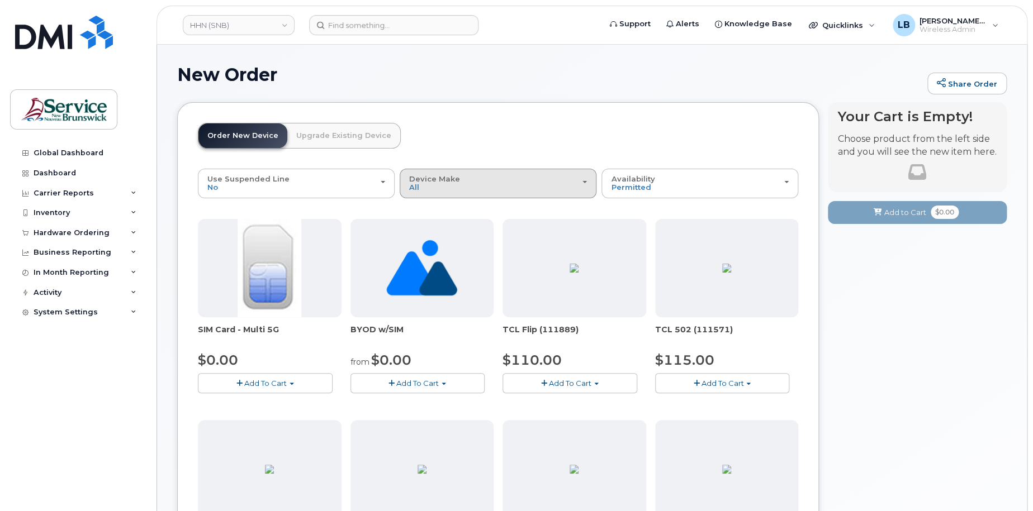
click at [530, 177] on div "Device Make All Aircard Android Cell Phone HUB iPhone Tablet Unknown" at bounding box center [498, 183] width 178 height 17
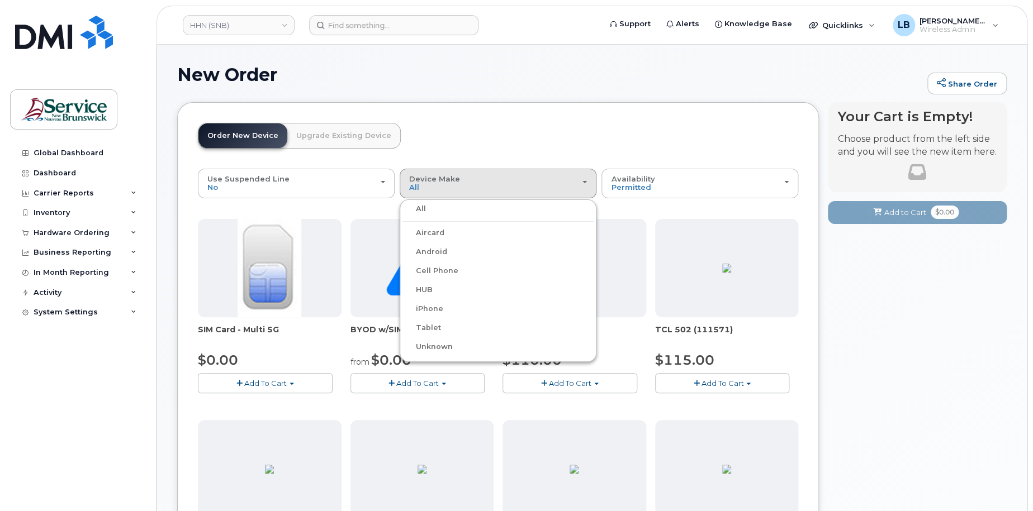
click at [429, 247] on label "Android" at bounding box center [424, 251] width 45 height 13
click at [0, 0] on input "Android" at bounding box center [0, 0] width 0 height 0
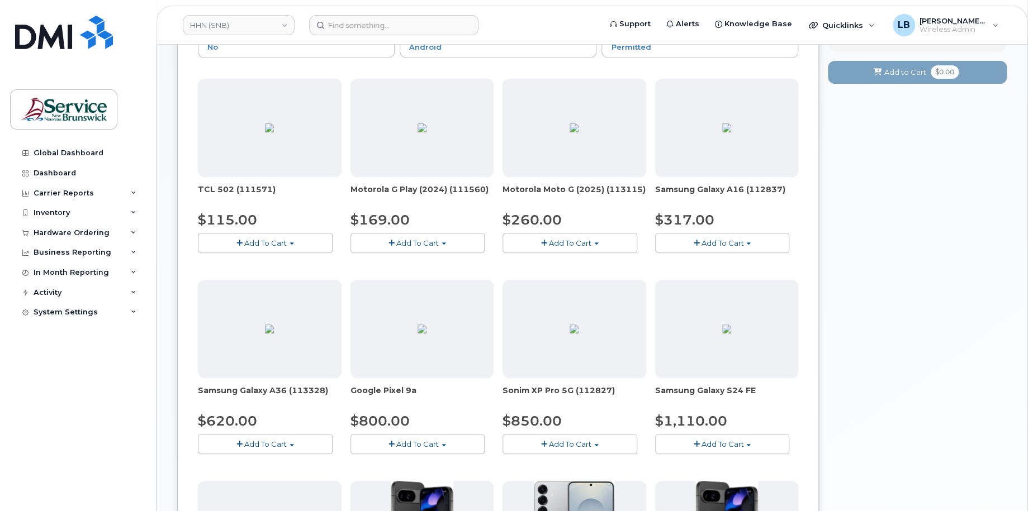
scroll to position [168, 0]
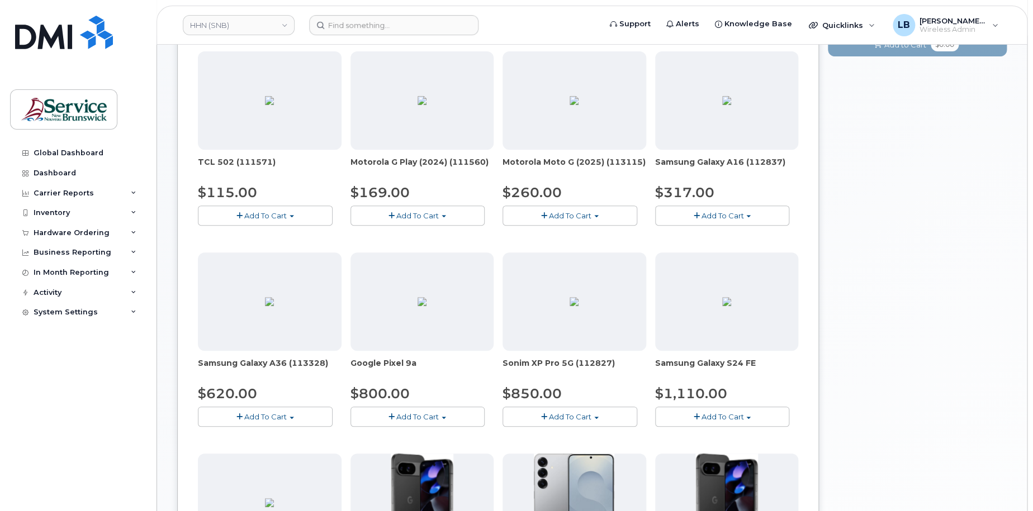
click at [296, 415] on button "Add To Cart" at bounding box center [265, 417] width 135 height 20
click at [287, 447] on link "$620.00 - 30-day activation (128GB model)" at bounding box center [292, 451] width 182 height 14
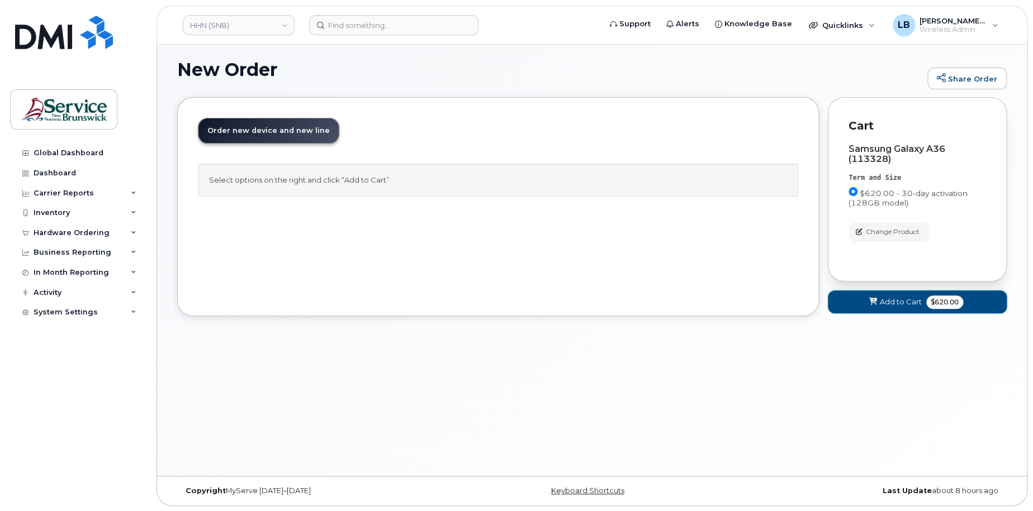
click at [878, 306] on button "Add to Cart $620.00" at bounding box center [917, 302] width 179 height 23
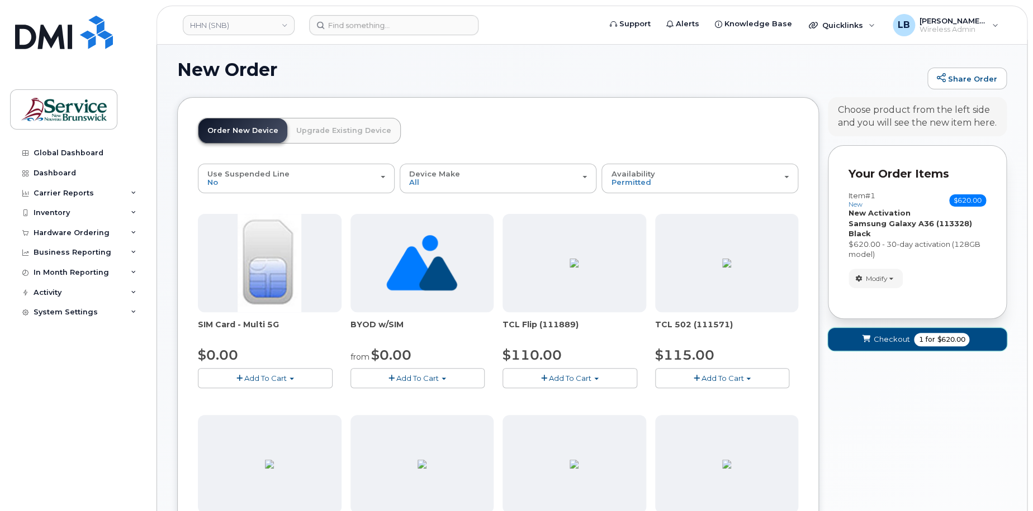
click at [893, 337] on span "Checkout" at bounding box center [891, 339] width 36 height 11
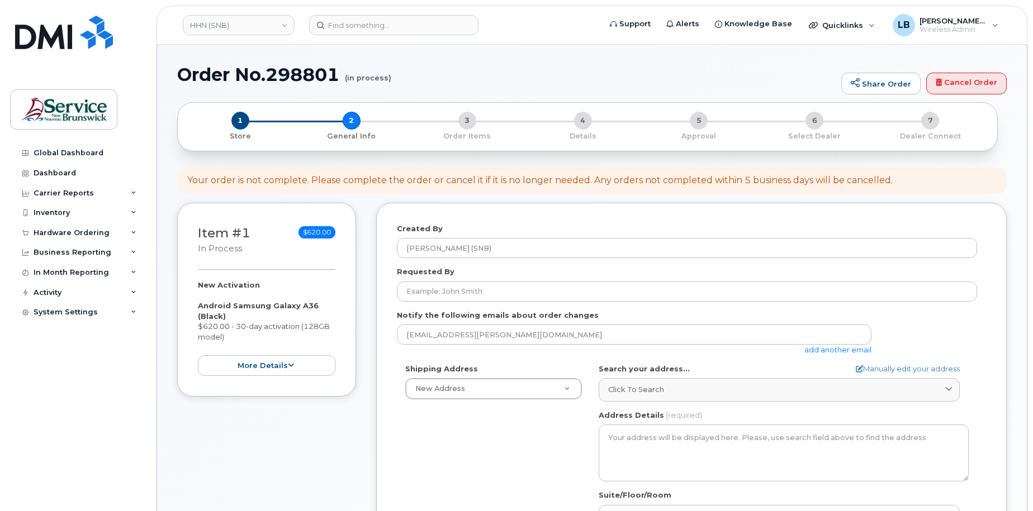
select select
drag, startPoint x: 310, startPoint y: 77, endPoint x: 176, endPoint y: 83, distance: 134.9
click at [176, 83] on div "Order No.298801 (in process) Share Order Cancel Order × Share This Order If you…" at bounding box center [592, 505] width 870 height 921
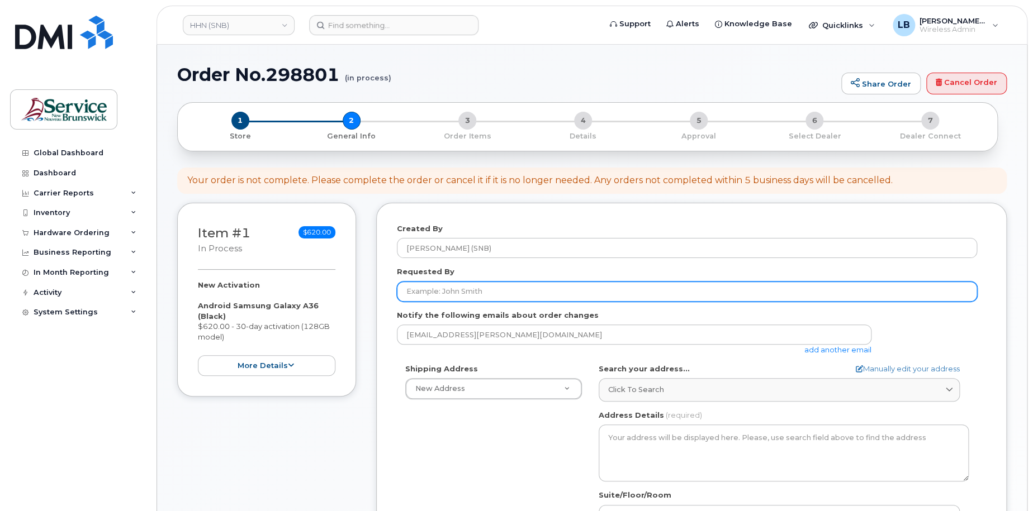
click at [601, 290] on input "Requested By" at bounding box center [687, 292] width 580 height 20
paste input "[PERSON_NAME]"
type input "[PERSON_NAME]"
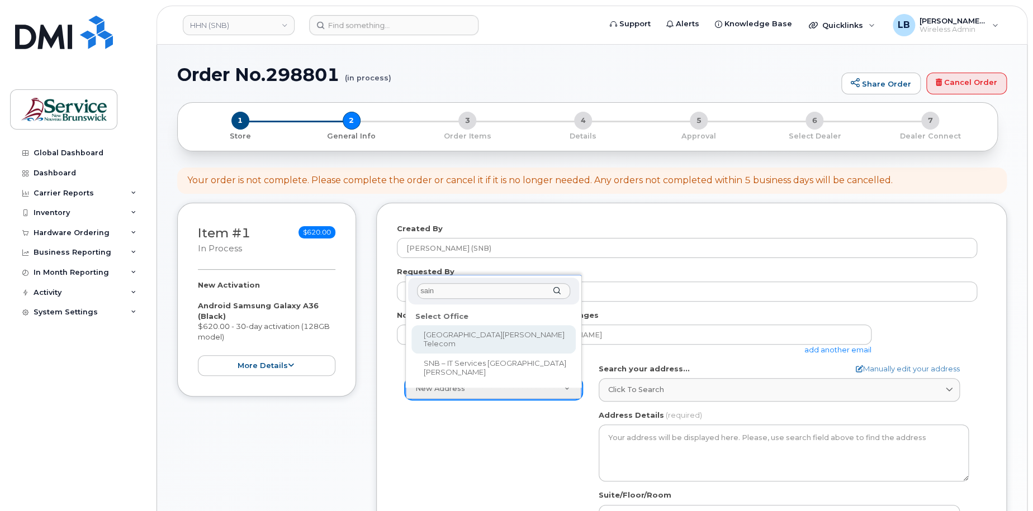
type input "sain"
select select
type textarea "400 University Avenue, Room 24.199 Saint John New Brunswick E2L 4L2"
type input "Matthew Humphrey"
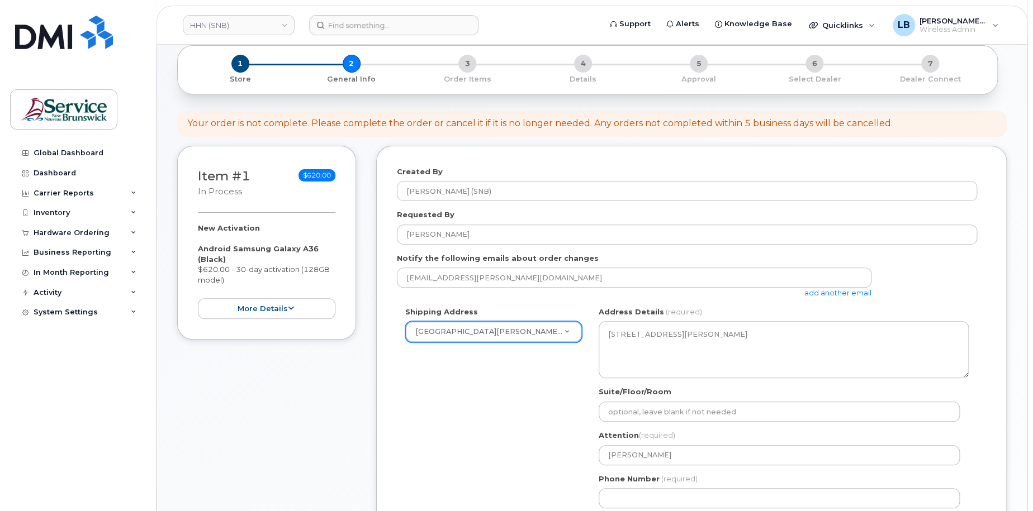
scroll to position [224, 0]
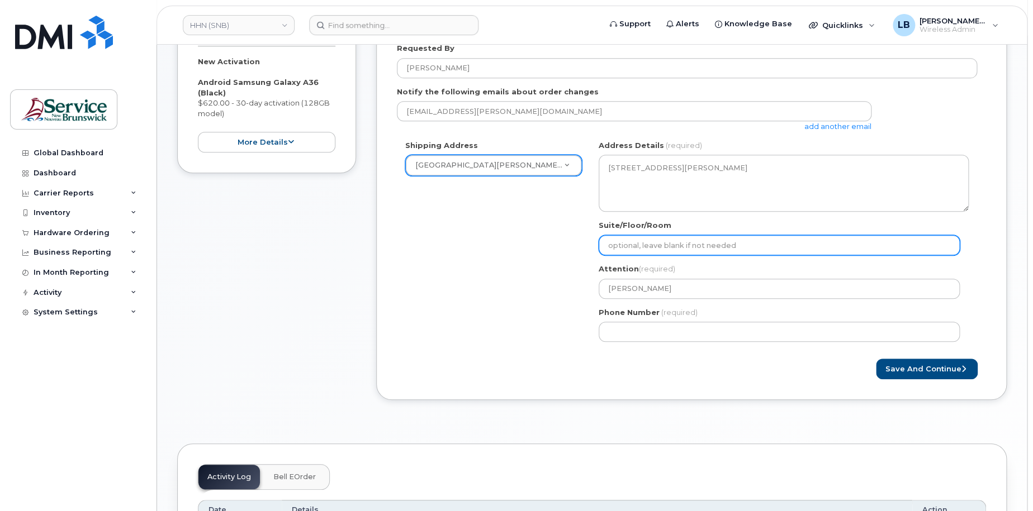
click at [749, 244] on input "Suite/Floor/Room" at bounding box center [779, 245] width 361 height 20
paste input "WO0000000480492"
select select
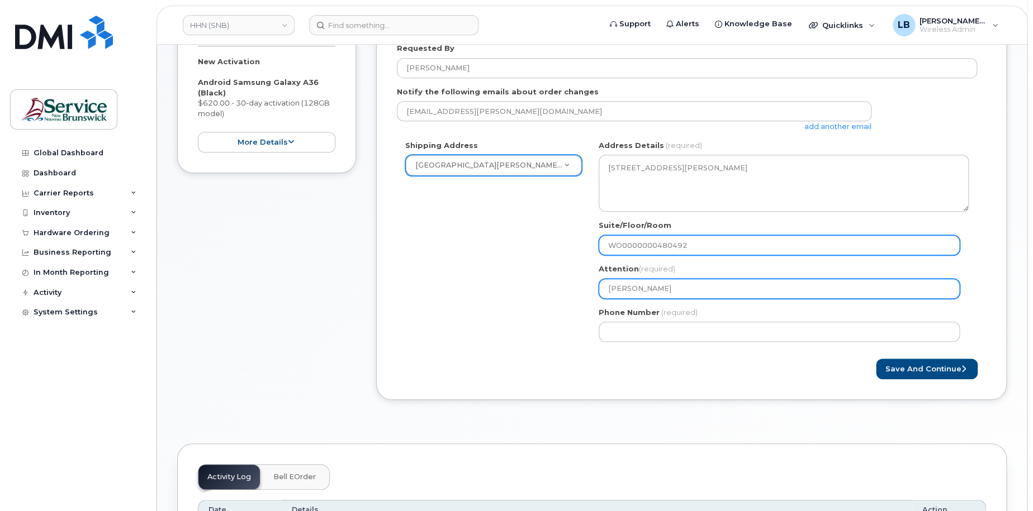
type input "WO0000000480492"
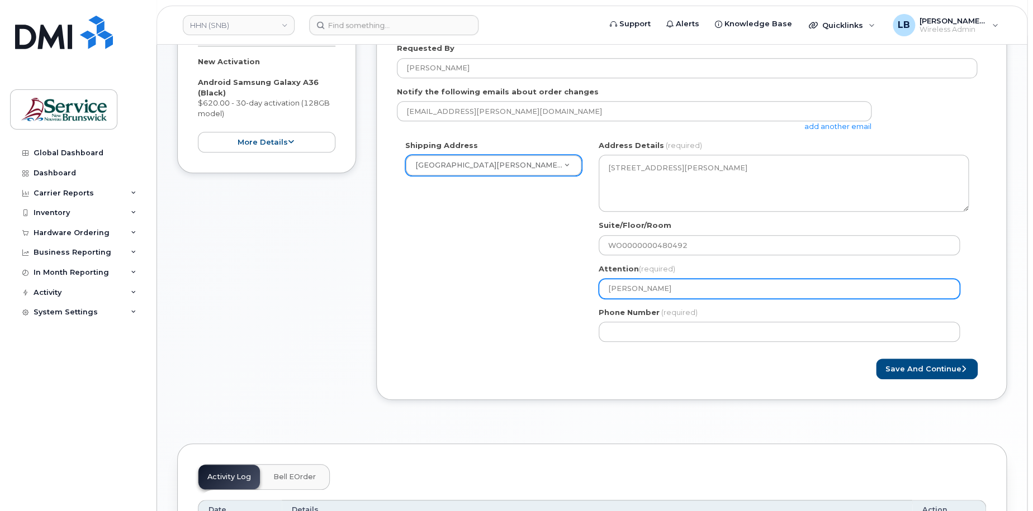
drag, startPoint x: 737, startPoint y: 288, endPoint x: 763, endPoint y: 290, distance: 25.8
click at [738, 287] on input "Matthew Humphrey" at bounding box center [779, 289] width 361 height 20
type input "Matthew Humphrey"
select select
type input "Matthew Humphrey -"
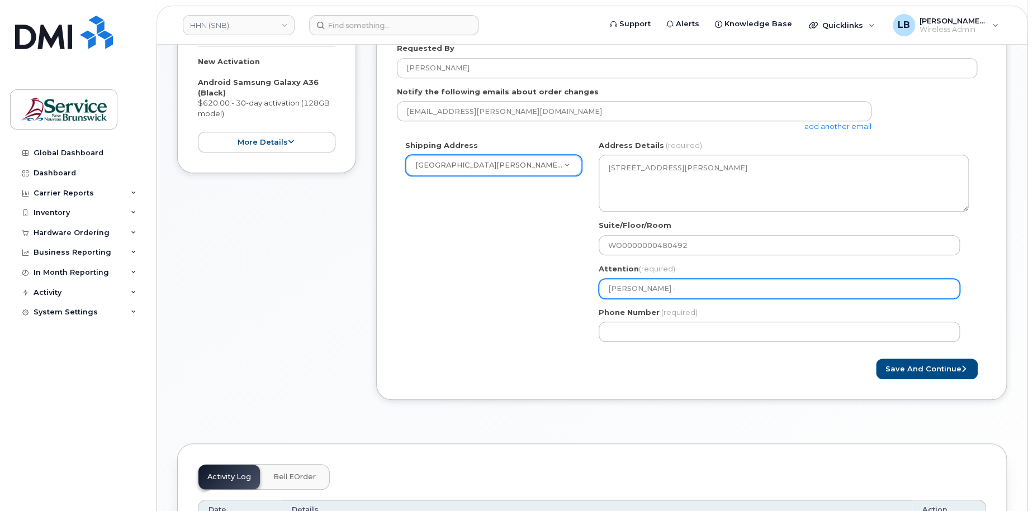
select select
type input "Matthew Humphrey - 5"
select select
type input "Matthew Humphrey - 57"
select select
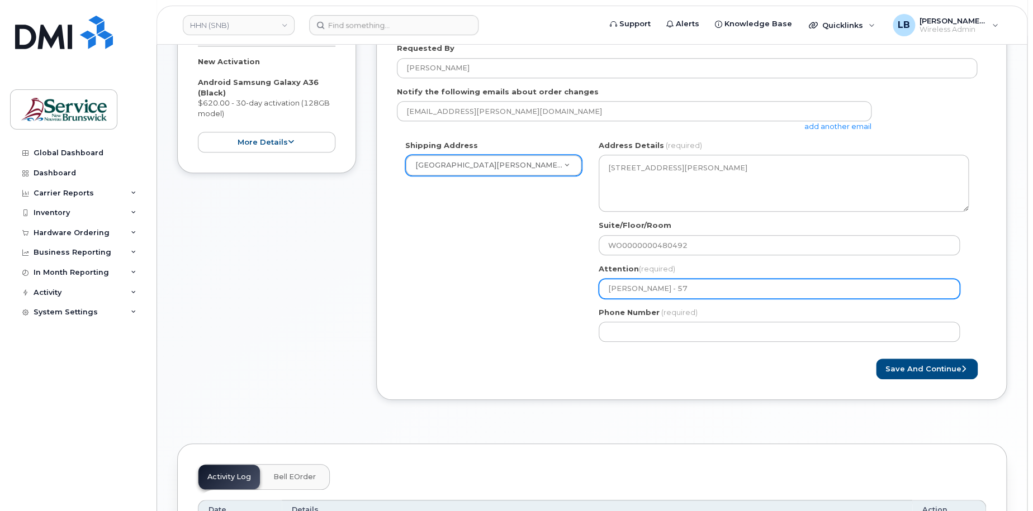
type input "Matthew Humphrey - 572"
select select
type input "Matthew Humphrey - 5727"
select select
type input "[PERSON_NAME] - 572709"
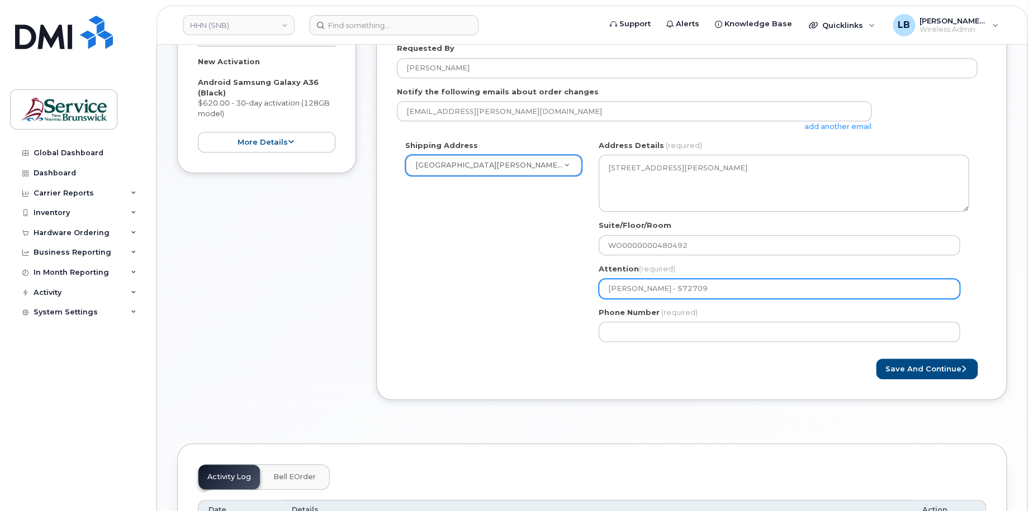
select select
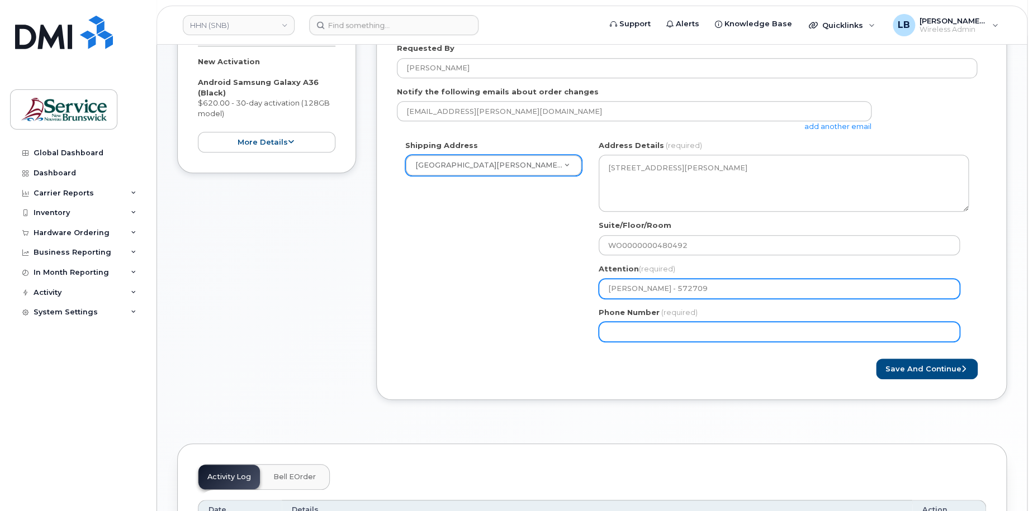
type input "[PERSON_NAME] - 572709"
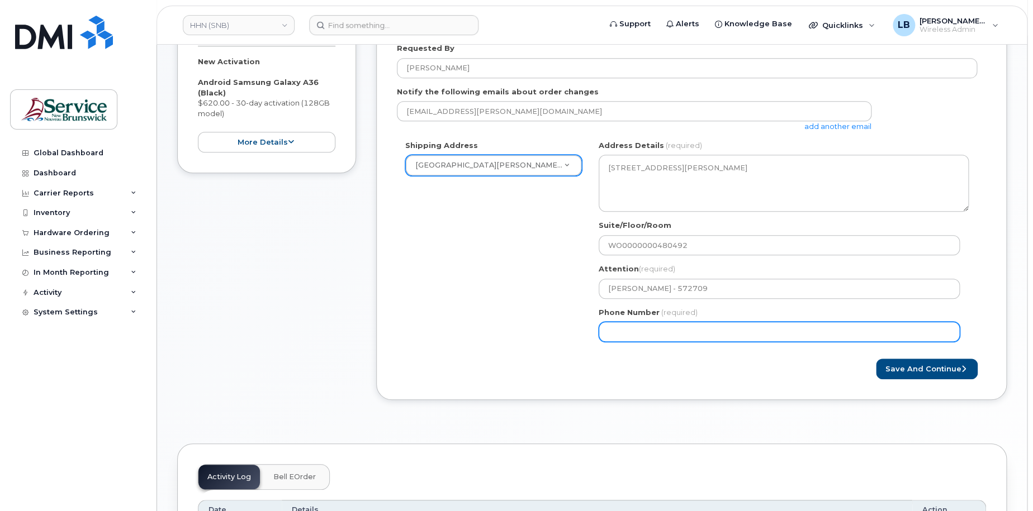
click at [745, 330] on input "Phone Number" at bounding box center [779, 332] width 361 height 20
select select
type input "506233396"
select select
type input "5062333965"
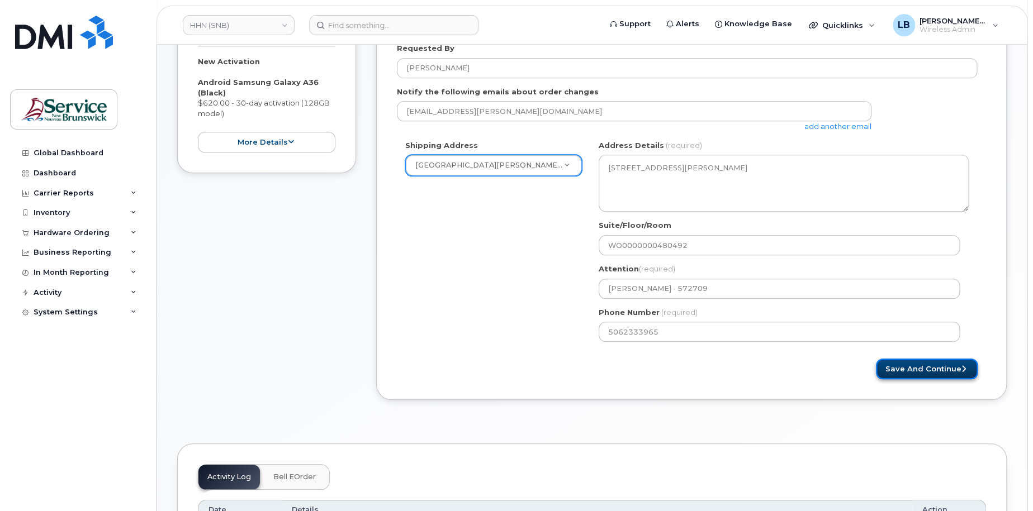
click at [908, 364] on button "Save and Continue" at bounding box center [927, 369] width 102 height 21
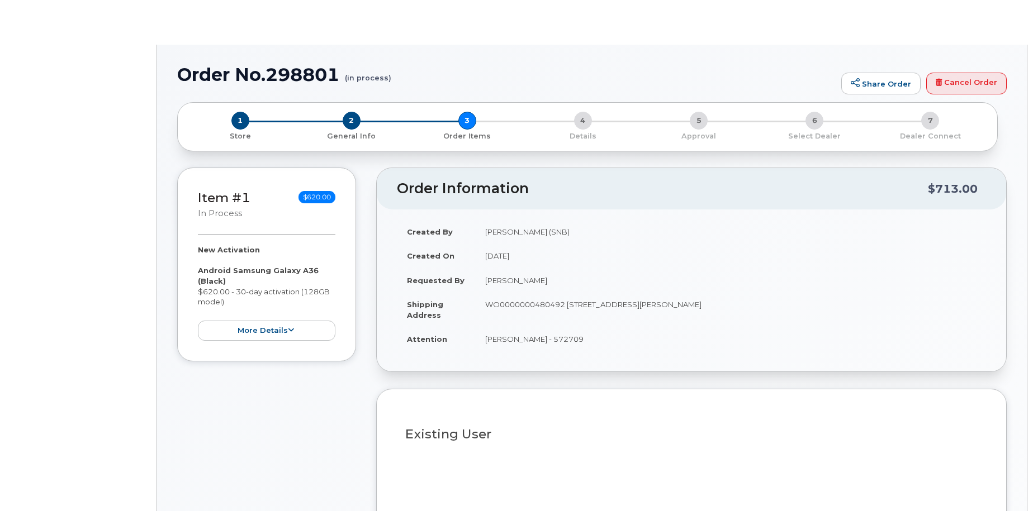
select select
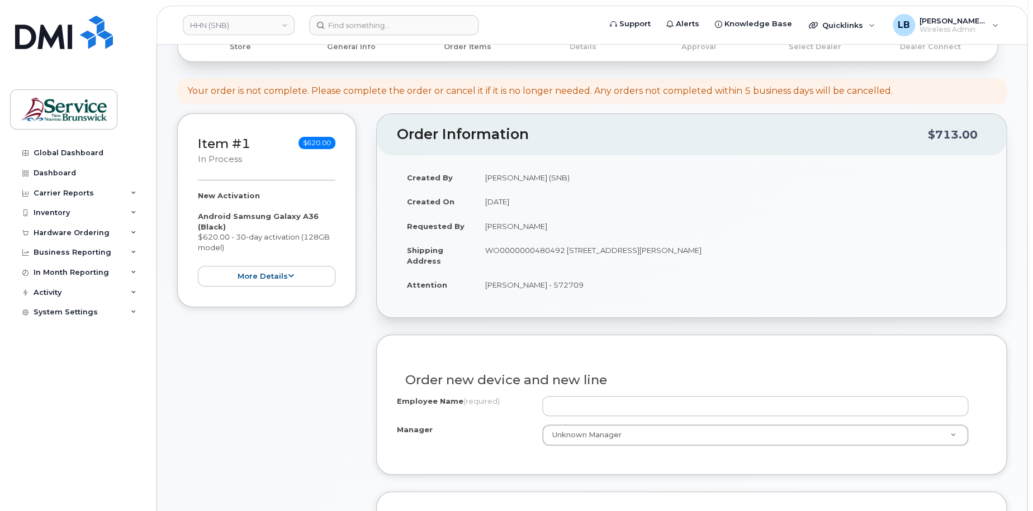
scroll to position [224, 0]
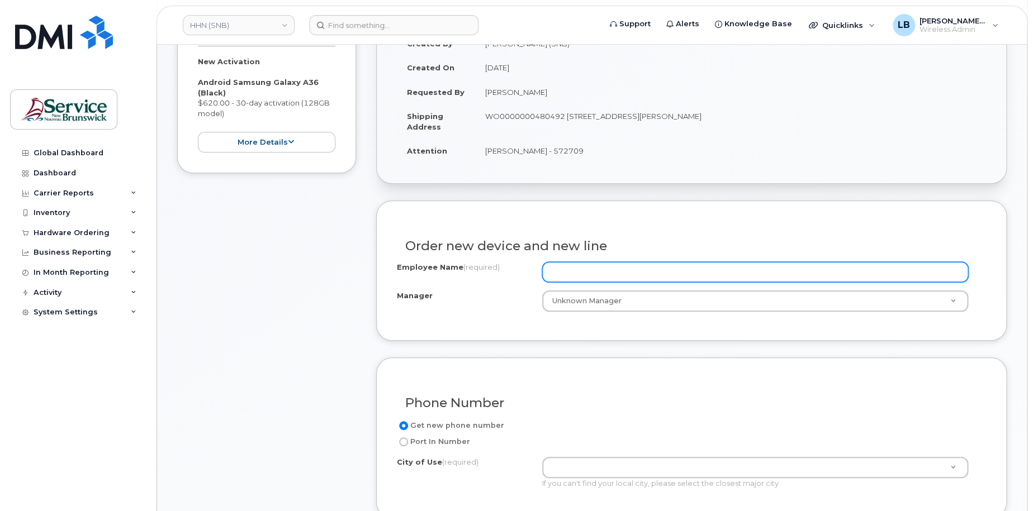
click at [588, 271] on input "Employee Name (required)" at bounding box center [755, 272] width 427 height 20
paste input "[PERSON_NAME]"
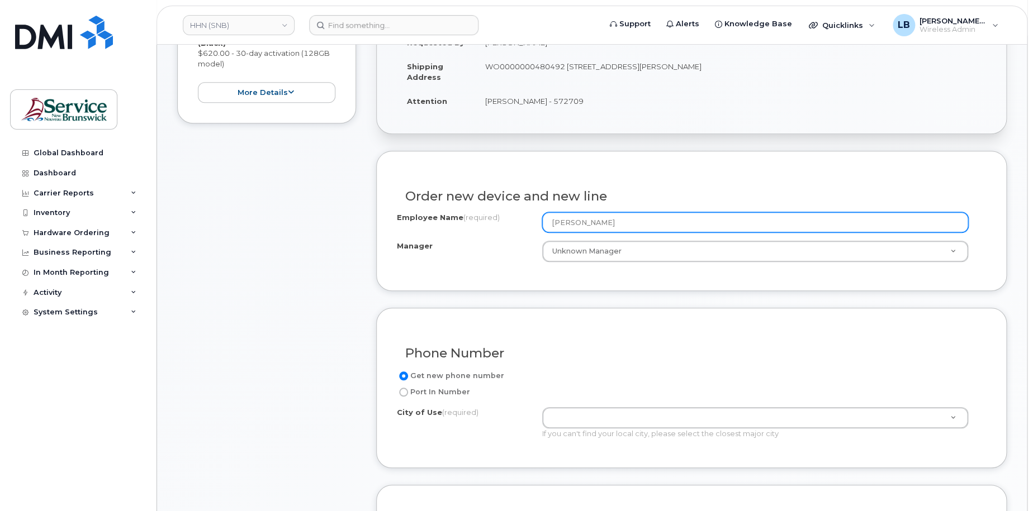
scroll to position [391, 0]
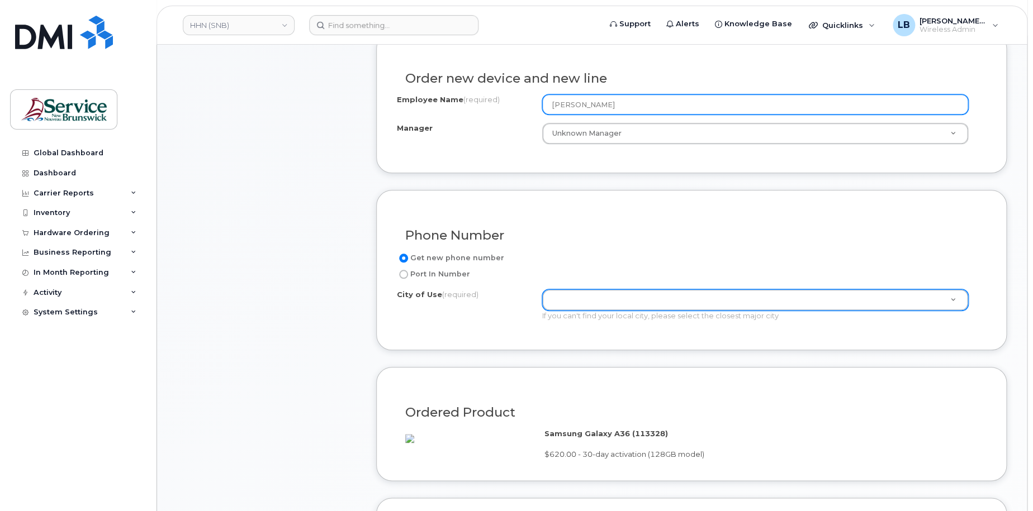
type input "[PERSON_NAME]"
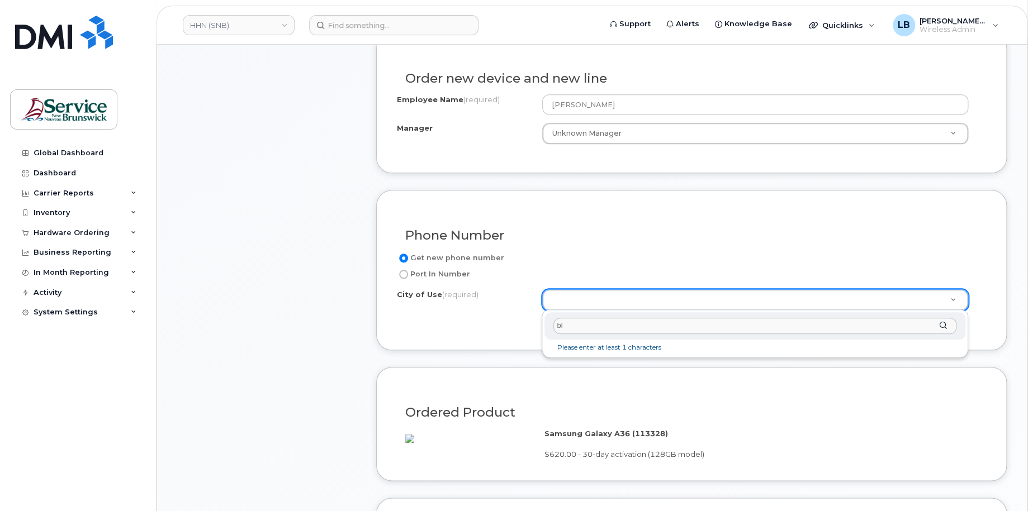
type input "b"
type input "p"
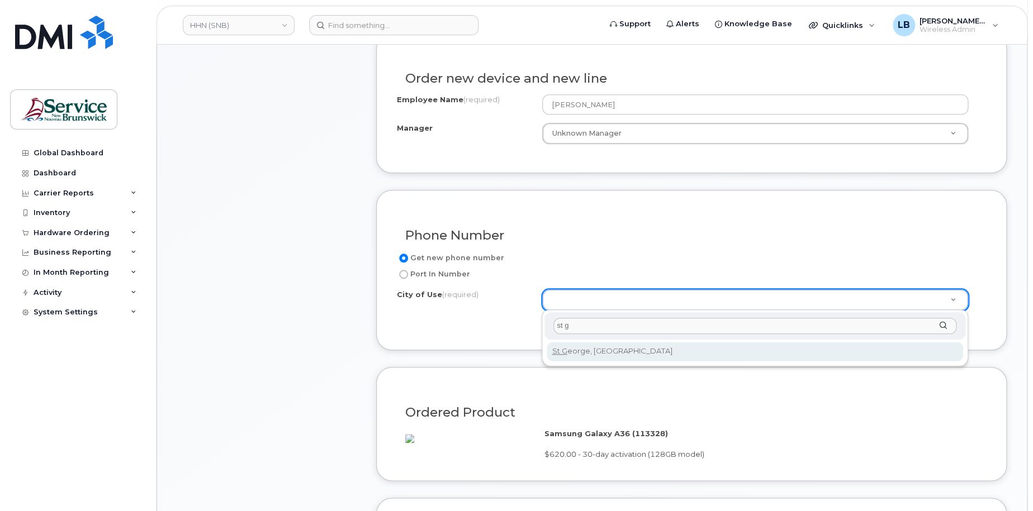
type input "st g"
type input "2107"
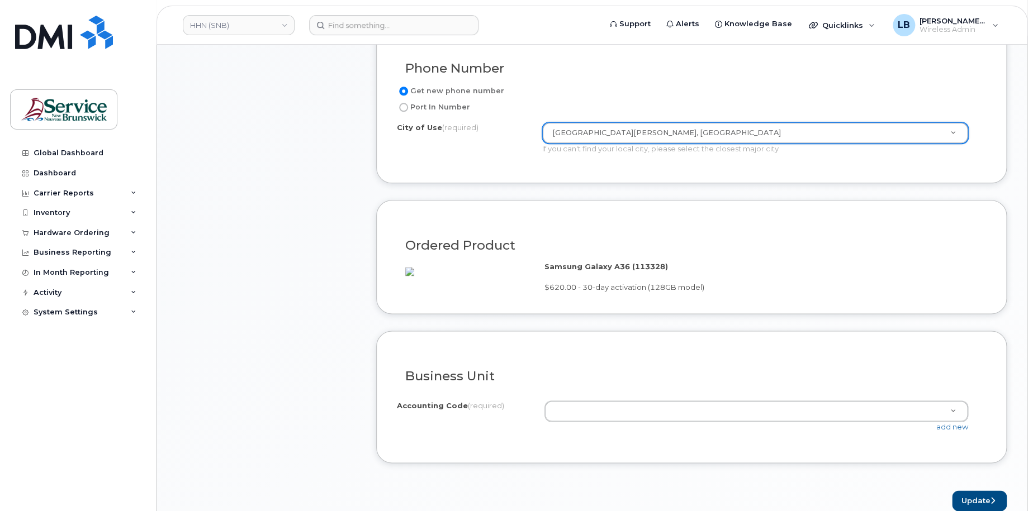
scroll to position [559, 0]
click at [943, 431] on link "add new" at bounding box center [952, 426] width 32 height 9
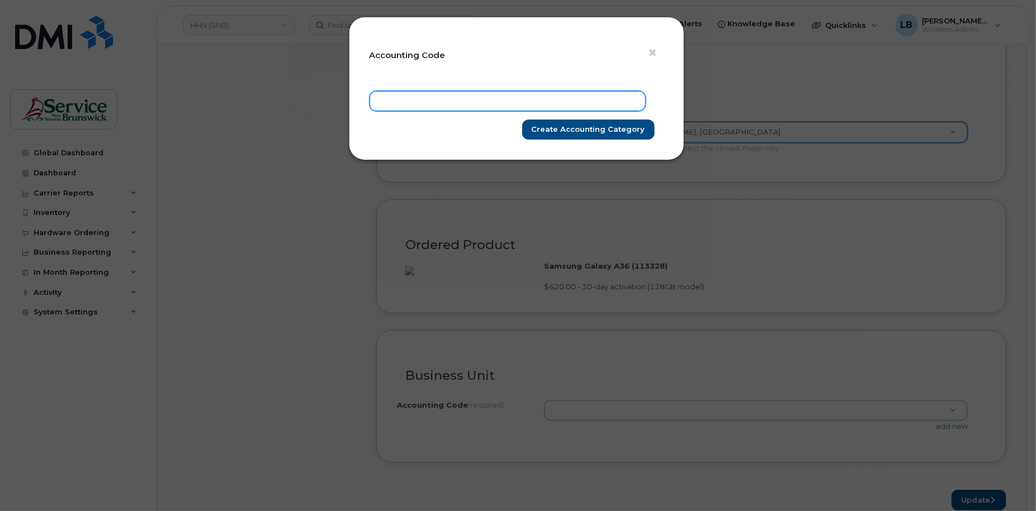
click at [491, 105] on input "text" at bounding box center [508, 101] width 276 height 20
paste input "8031.713100000"
type input "8031.713100000"
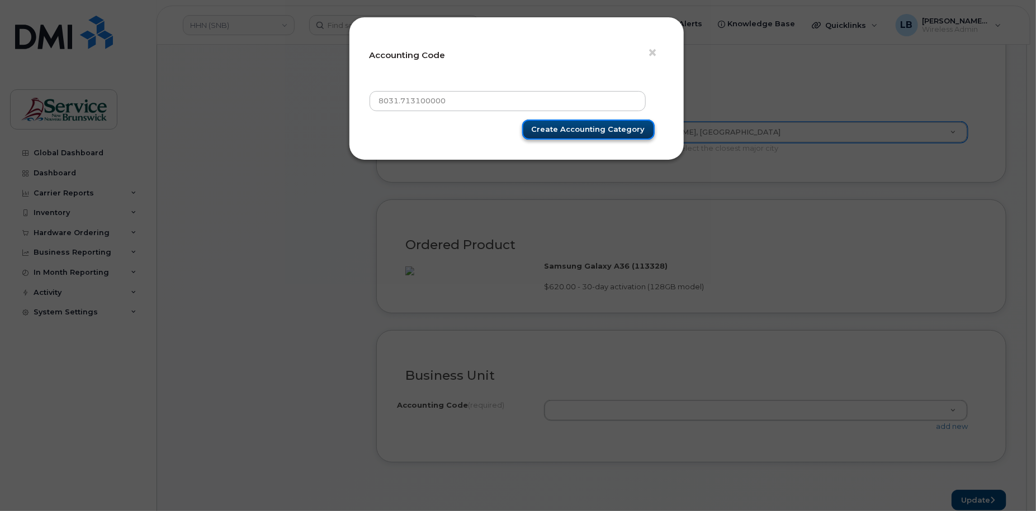
click at [561, 130] on input "Create Accounting category" at bounding box center [588, 130] width 132 height 21
type input "Create Accounting category"
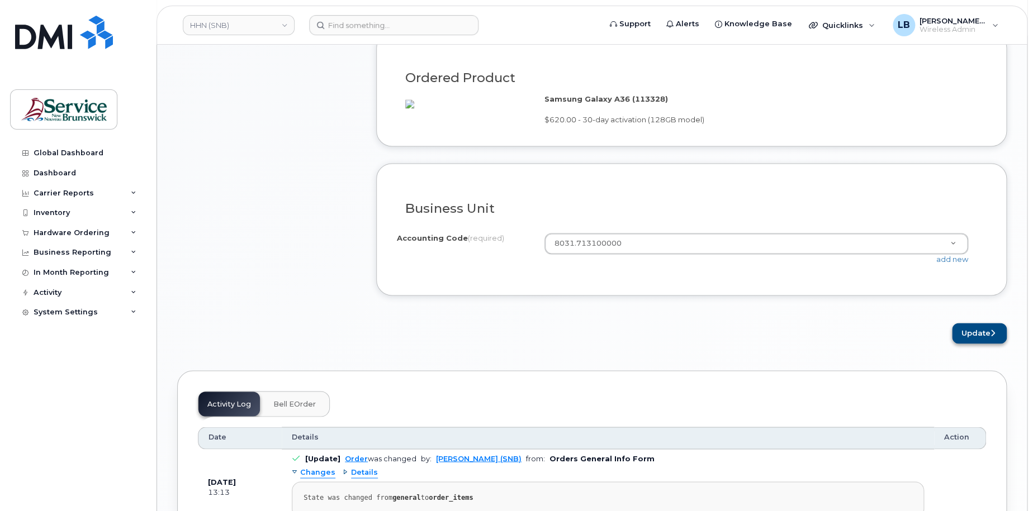
scroll to position [727, 0]
click at [989, 343] on button "Update" at bounding box center [979, 333] width 55 height 21
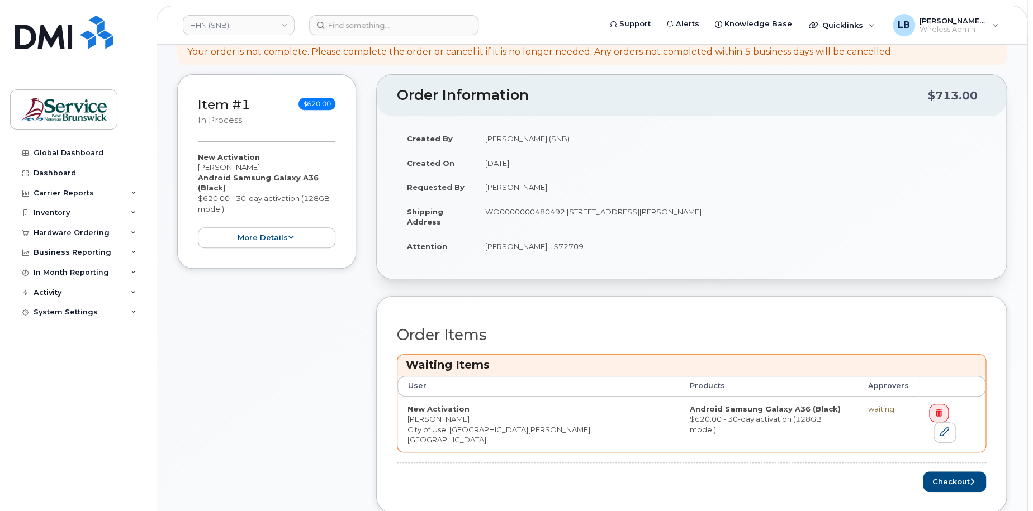
scroll to position [335, 0]
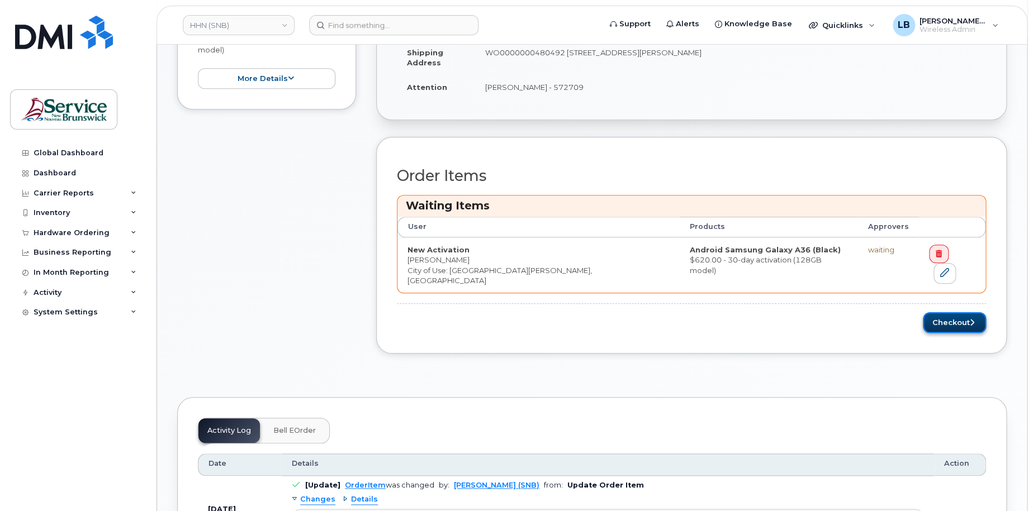
click at [954, 312] on button "Checkout" at bounding box center [954, 322] width 63 height 21
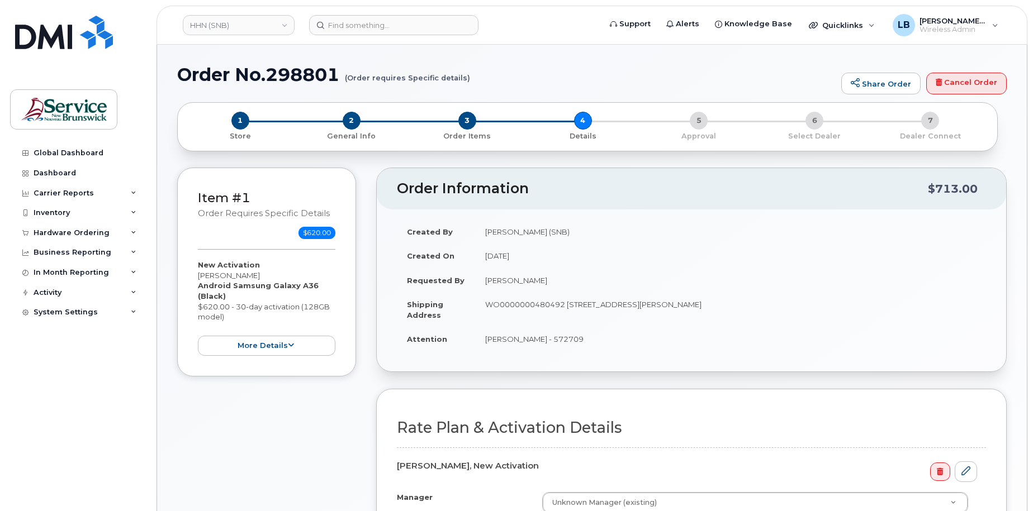
scroll to position [224, 0]
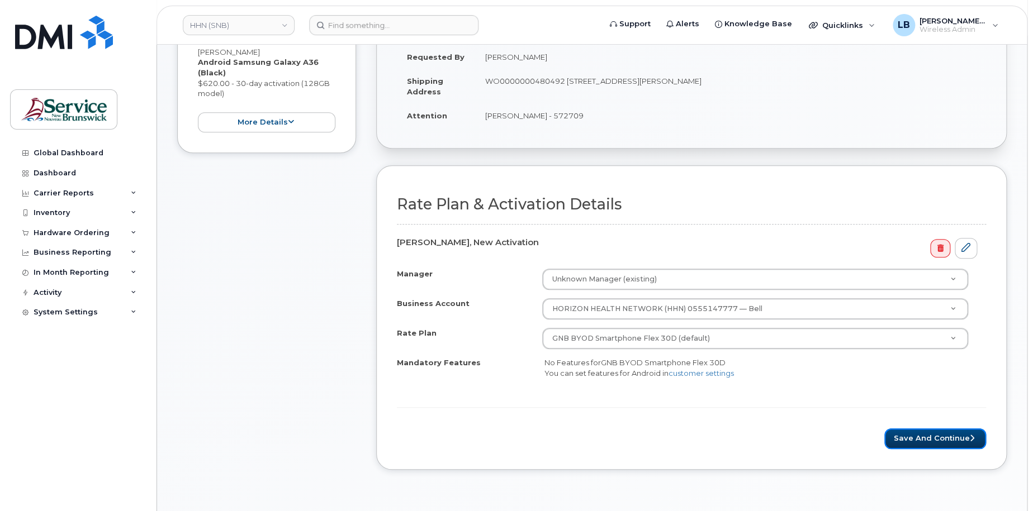
drag, startPoint x: 941, startPoint y: 437, endPoint x: 939, endPoint y: 425, distance: 11.3
click at [941, 437] on button "Save and Continue" at bounding box center [935, 439] width 102 height 21
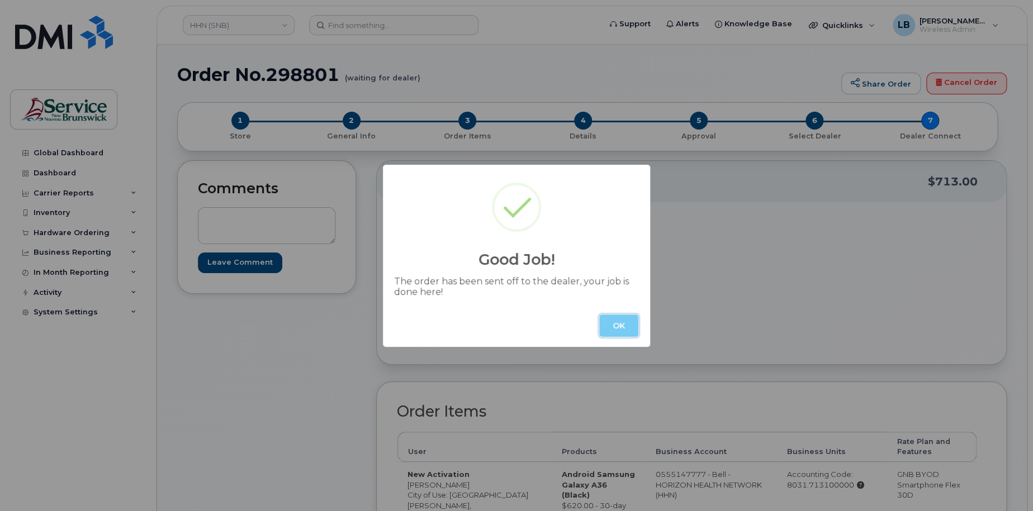
click at [617, 328] on button "OK" at bounding box center [618, 326] width 39 height 22
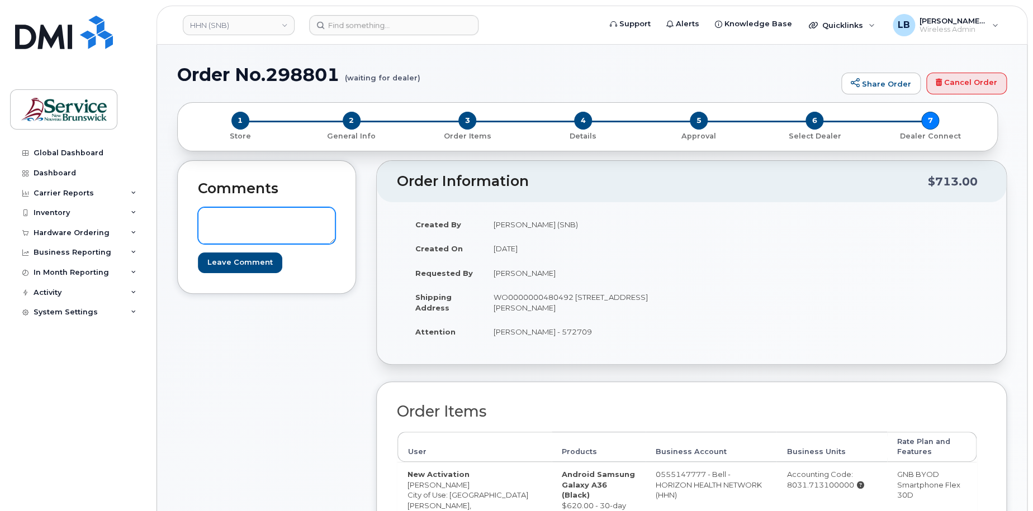
click at [289, 225] on textarea at bounding box center [267, 225] width 138 height 37
paste textarea "DWP Request ID: 572709"
type textarea "DWP Request ID: 572709"
click at [247, 266] on input "Leave Comment" at bounding box center [240, 263] width 84 height 21
type input "Create Event"
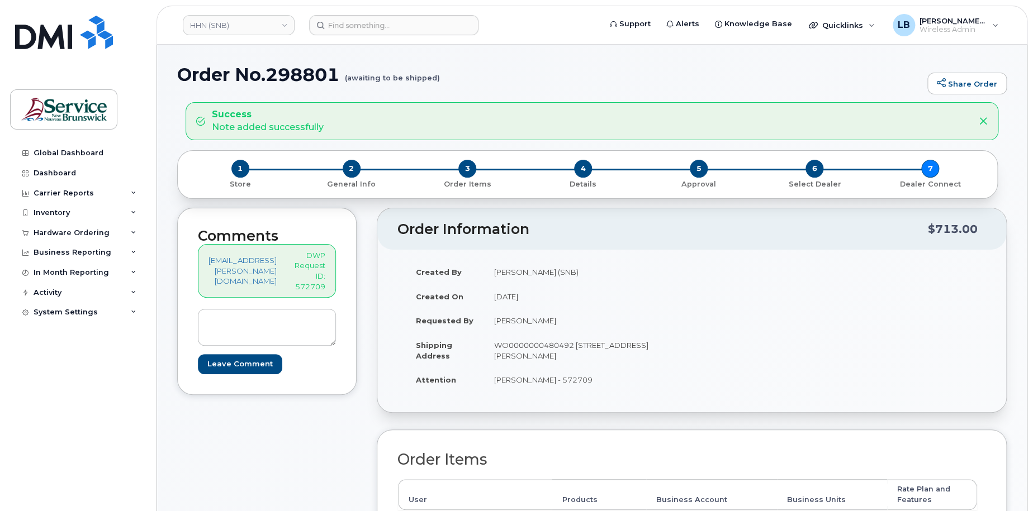
click at [290, 70] on h1 "Order No.298801 (awaiting to be shipped)" at bounding box center [549, 75] width 745 height 20
copy h1 "Order No.298801"
click at [840, 27] on span "Quicklinks" at bounding box center [842, 25] width 41 height 9
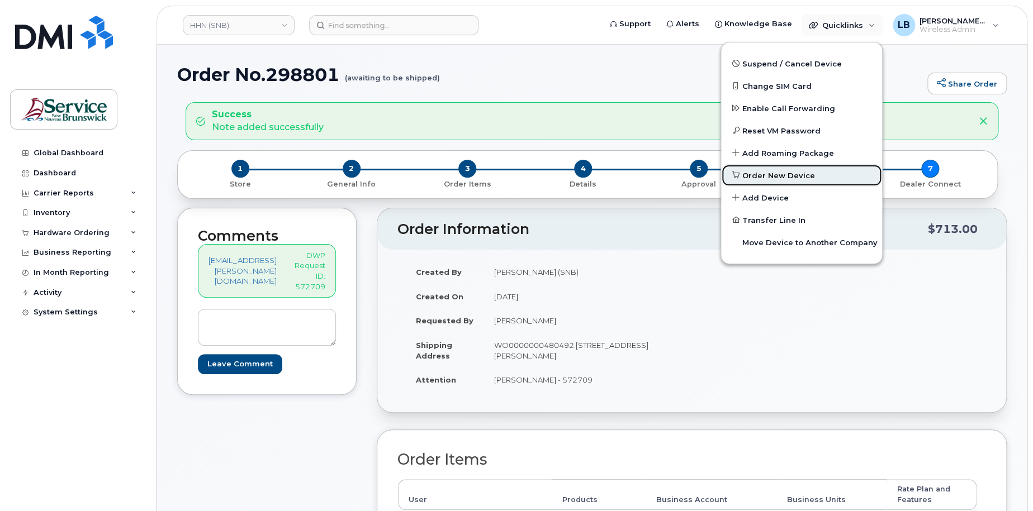
click at [787, 172] on span "Order New Device" at bounding box center [778, 175] width 73 height 11
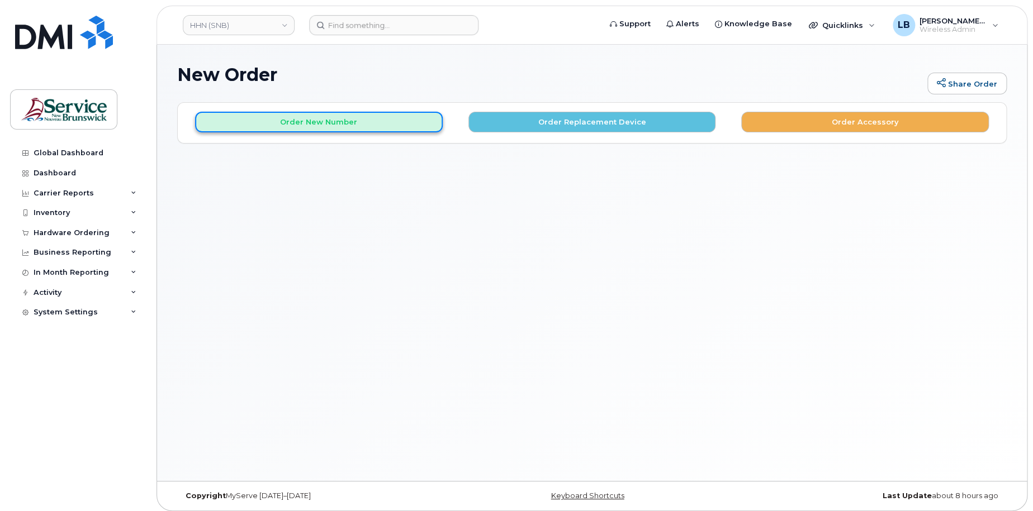
click at [362, 118] on button "Order New Number" at bounding box center [319, 122] width 248 height 21
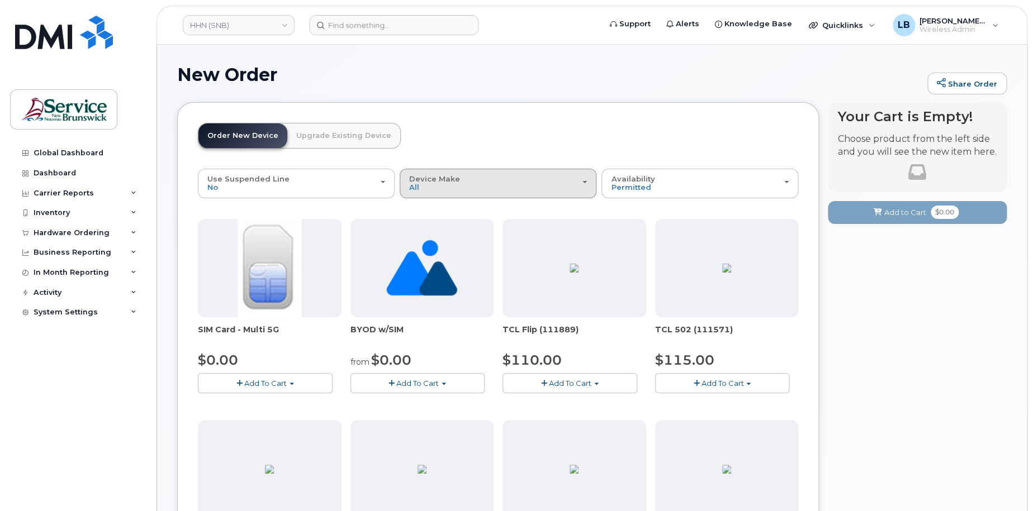
click at [443, 188] on div "Device Make All Aircard Android Cell Phone HUB iPhone Tablet Unknown" at bounding box center [498, 183] width 178 height 17
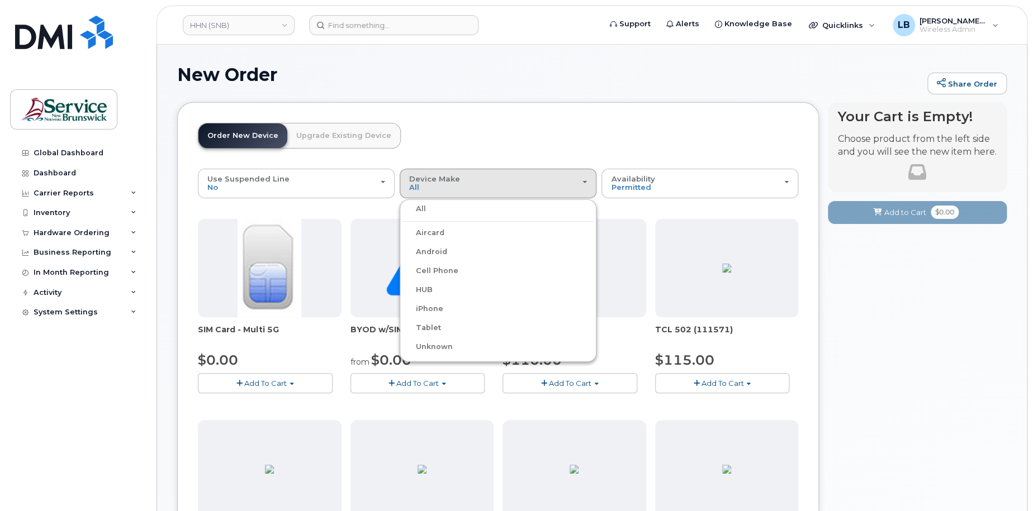
click at [433, 305] on label "iPhone" at bounding box center [422, 308] width 41 height 13
click at [0, 0] on input "iPhone" at bounding box center [0, 0] width 0 height 0
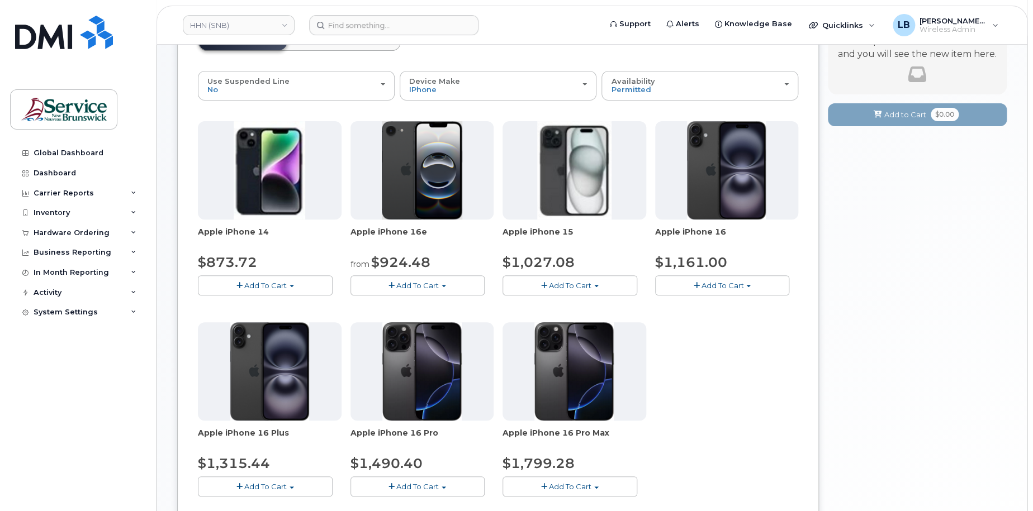
scroll to position [112, 0]
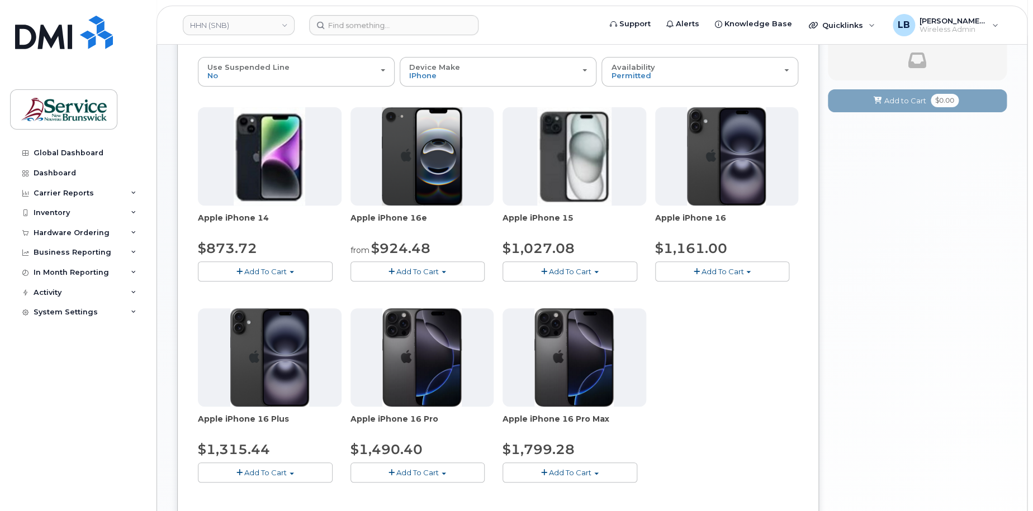
click at [445, 269] on button "Add To Cart" at bounding box center [418, 272] width 135 height 20
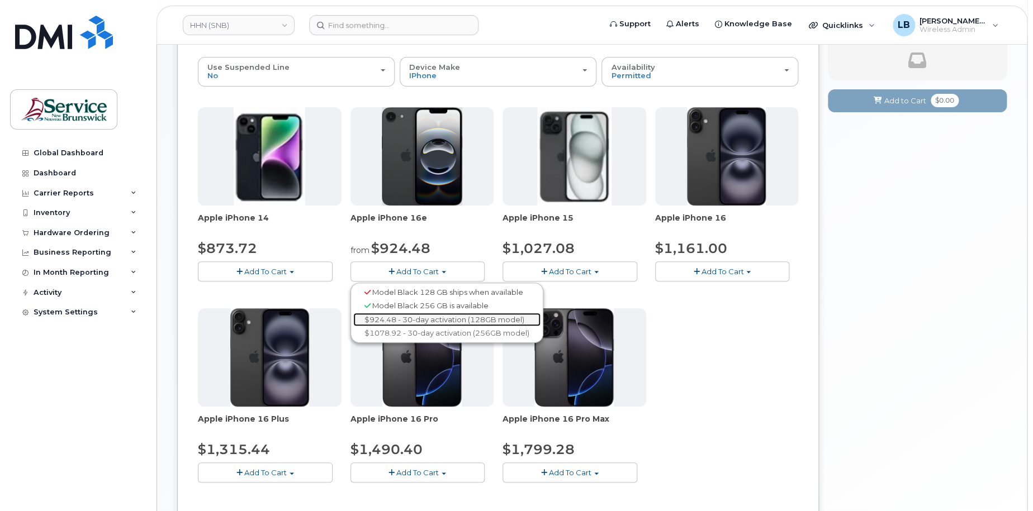
click at [447, 320] on link "$924.48 - 30-day activation (128GB model)" at bounding box center [446, 320] width 187 height 14
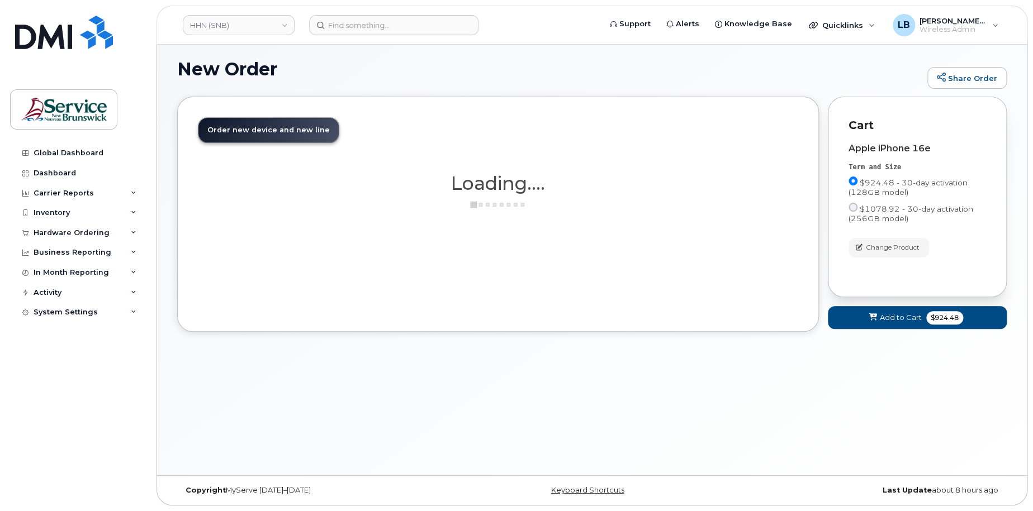
scroll to position [5, 0]
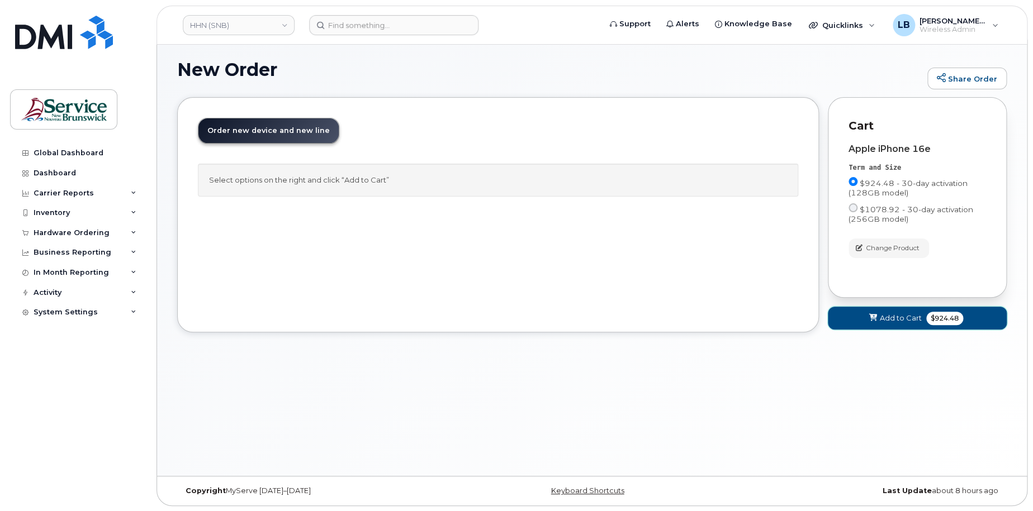
click at [939, 315] on span "$924.48" at bounding box center [944, 318] width 37 height 13
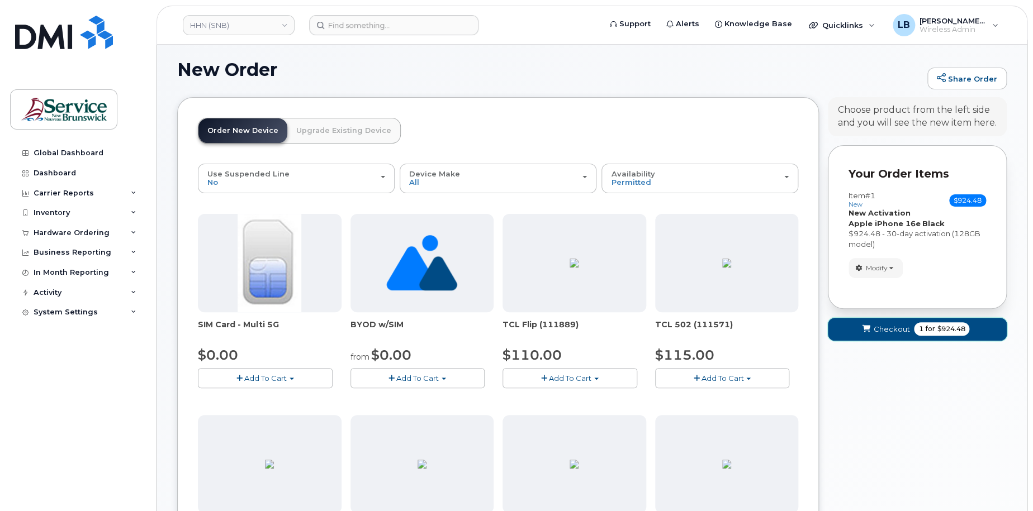
click at [941, 325] on span "$924.48" at bounding box center [951, 329] width 28 height 10
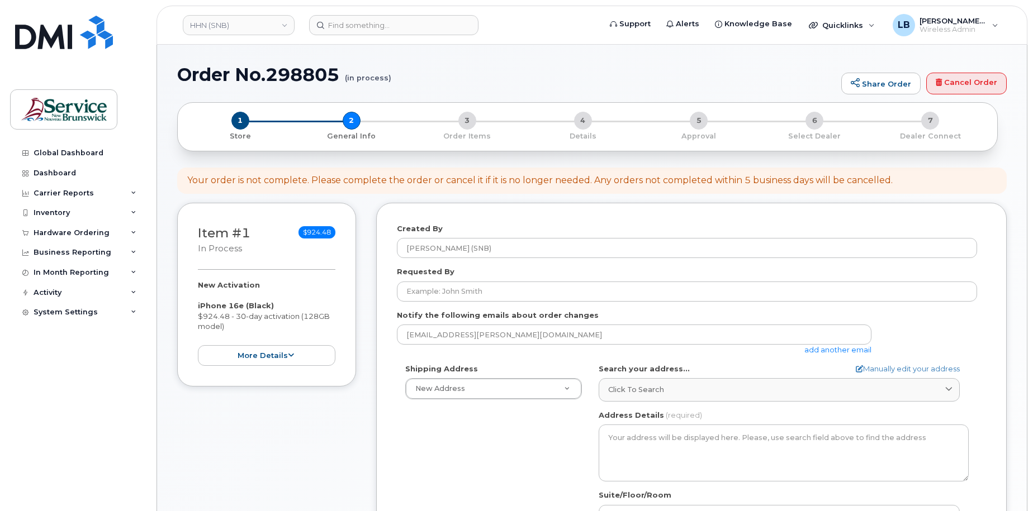
select select
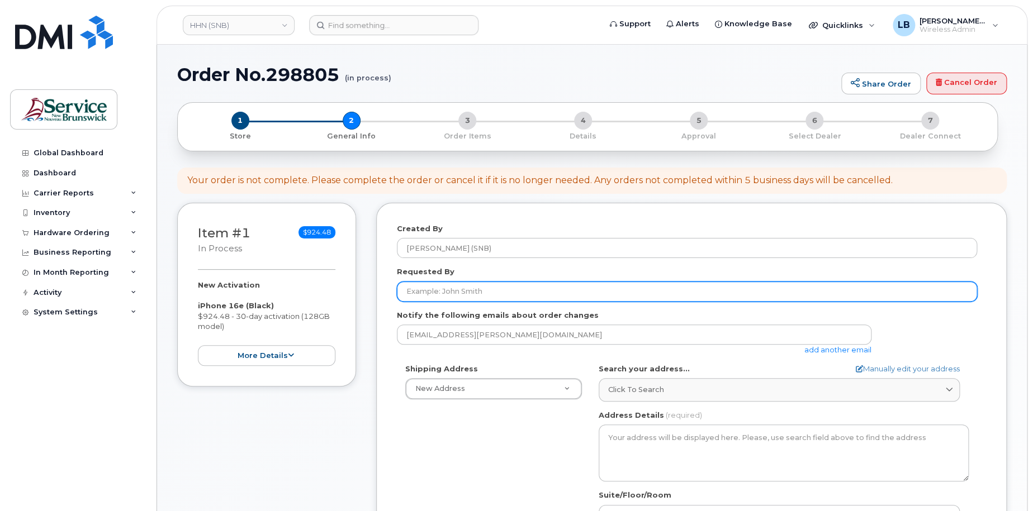
click at [693, 293] on input "Requested By" at bounding box center [687, 292] width 580 height 20
paste input "Cathy Arnold Cormier"
type input "Cathy Arnold Cormier"
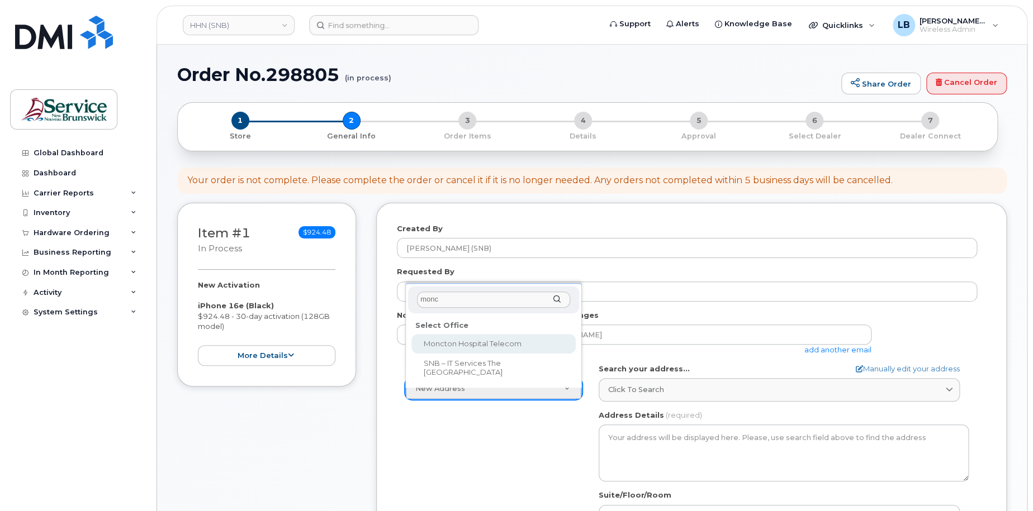
type input "monc"
select select
type textarea "135 Macbeath Ave Moncton New Brunswick E1C 6Z8"
type input "Frederic Doiron"
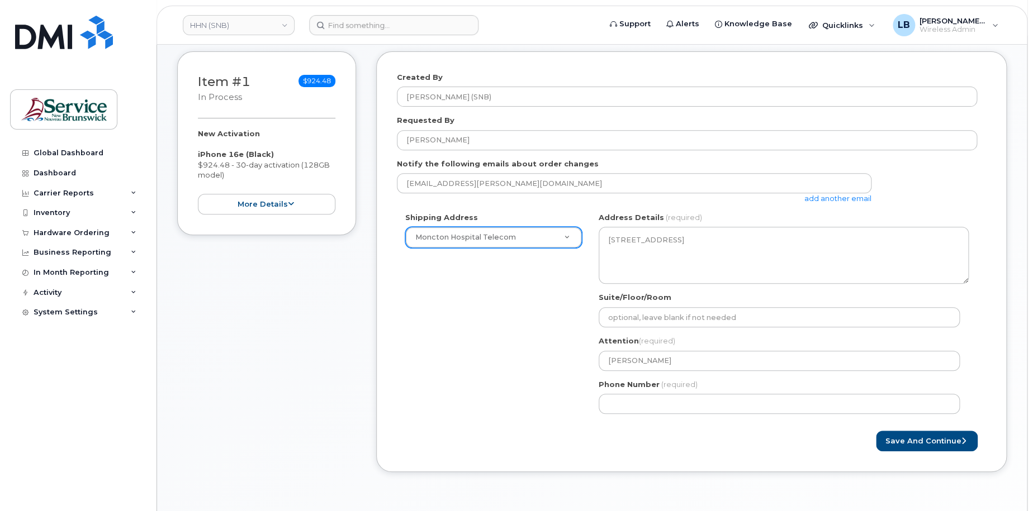
scroll to position [168, 0]
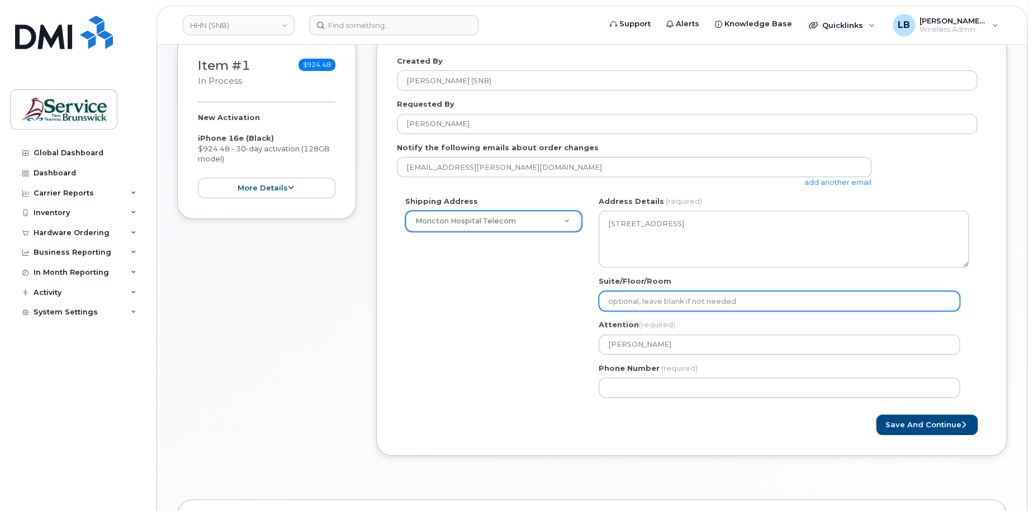
click at [774, 300] on input "Suite/Floor/Room" at bounding box center [779, 301] width 361 height 20
paste input "WO0000000480505"
select select
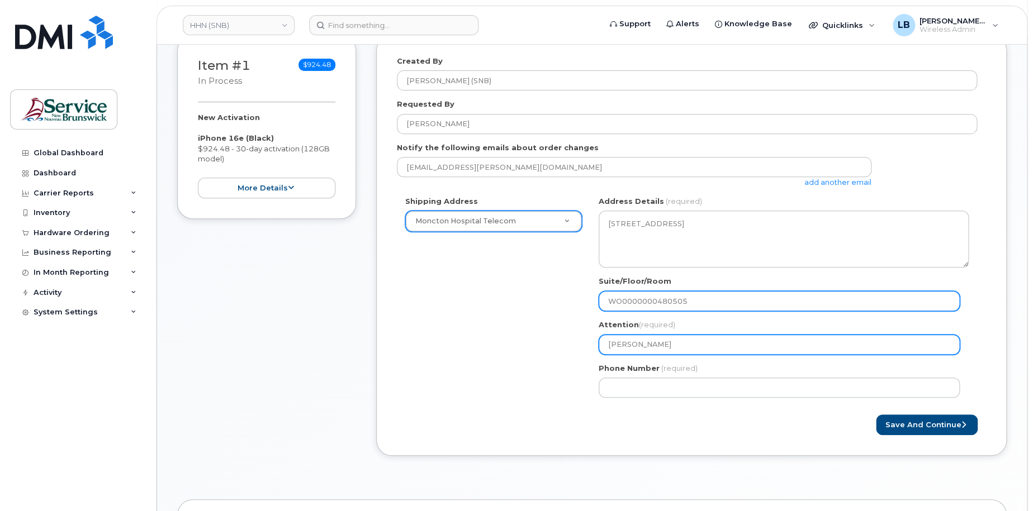
type input "WO0000000480505"
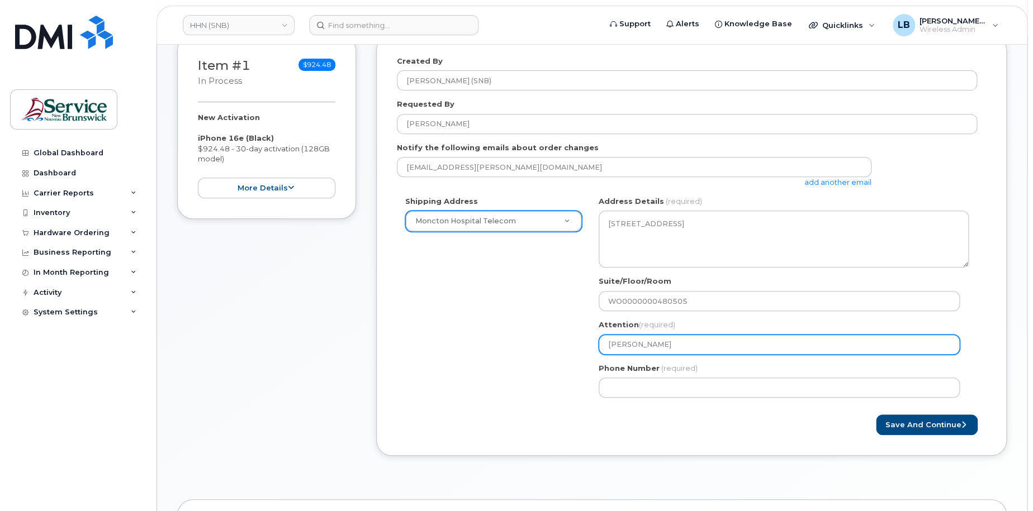
click at [765, 346] on input "Frederic Doiron" at bounding box center [779, 345] width 361 height 20
type input "Frederic Doiron"
select select
type input "Frederic Doiron 5"
select select
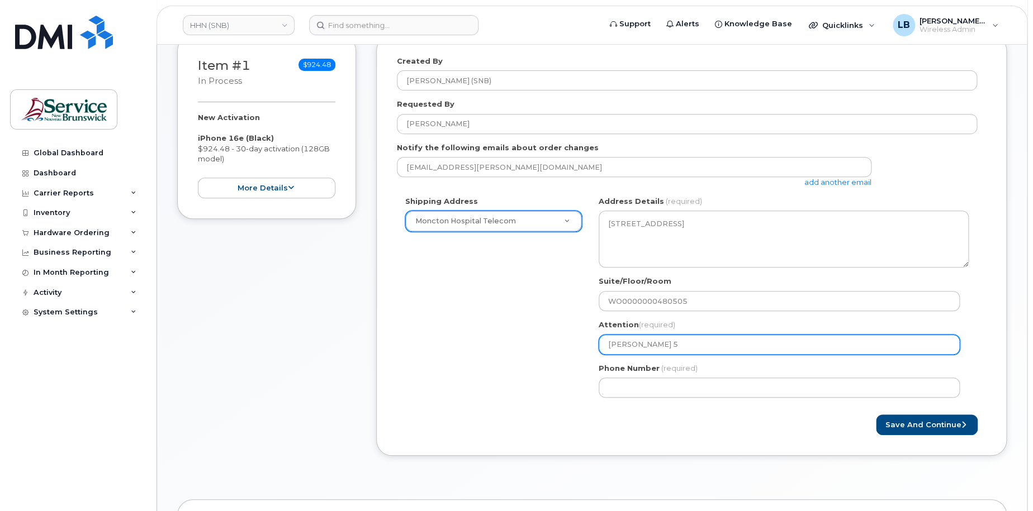
type input "Frederic Doiron 57"
select select
type input "Frederic Doiron 572"
select select
type input "Frederic Doiron 5727"
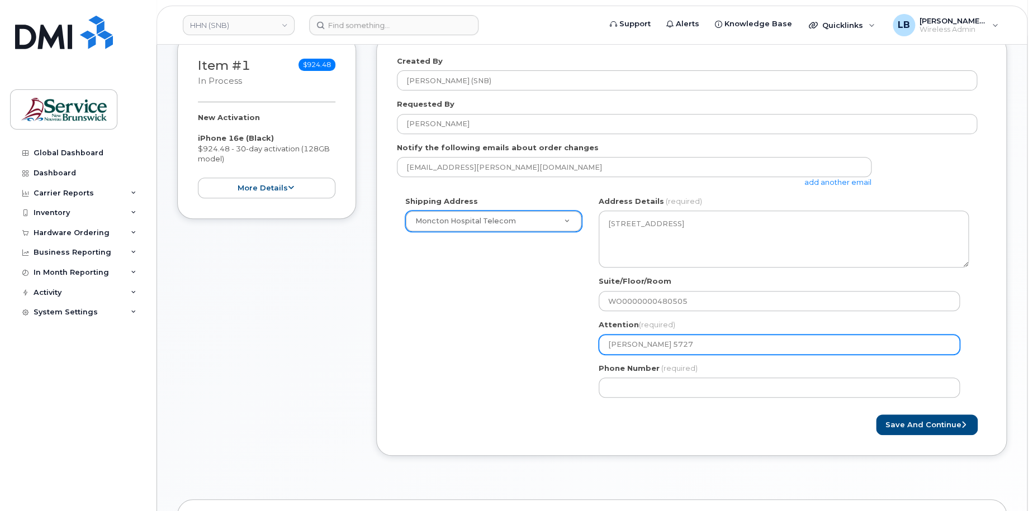
select select
type input "Frederic Doiron 57277"
select select
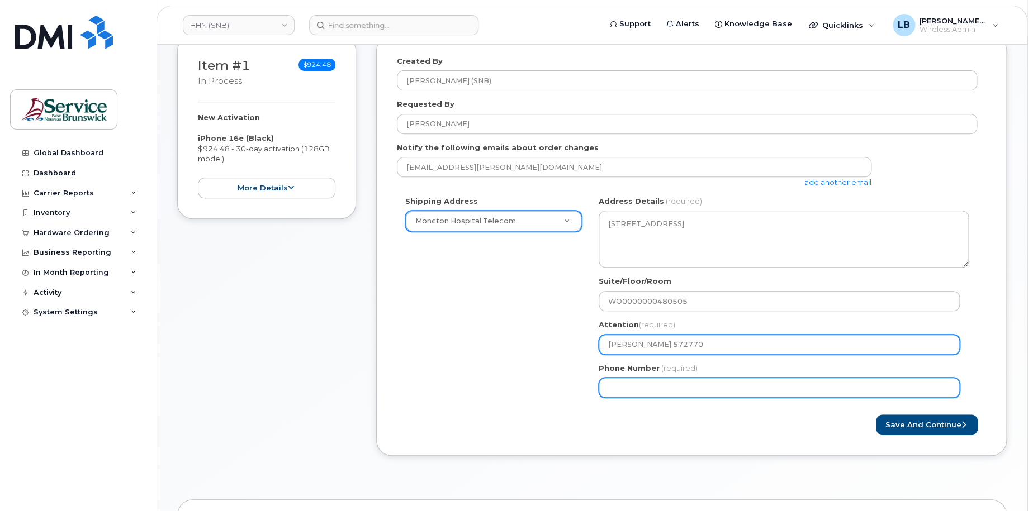
type input "Frederic Doiron 572770"
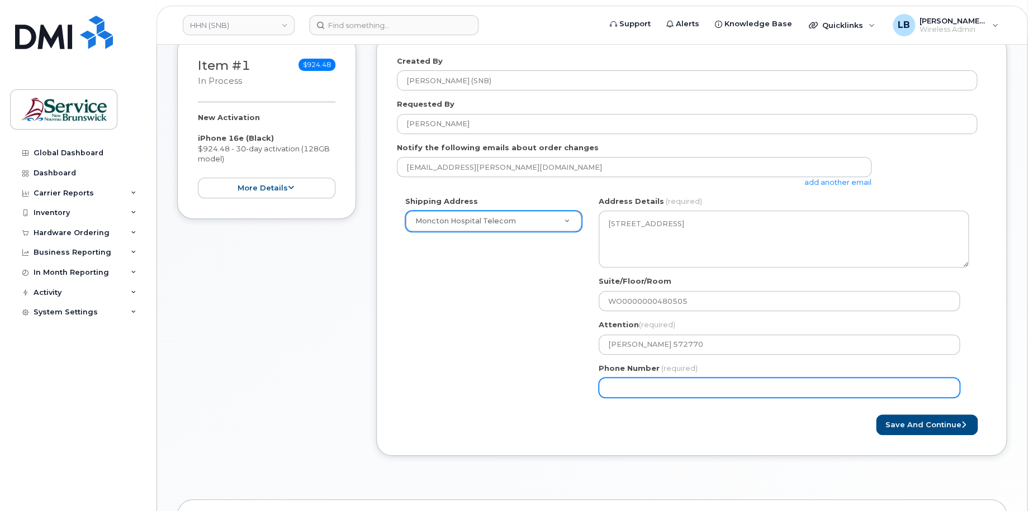
click at [771, 387] on input "Phone Number" at bounding box center [779, 388] width 361 height 20
select select
type input "506233396"
select select
type input "5062333965"
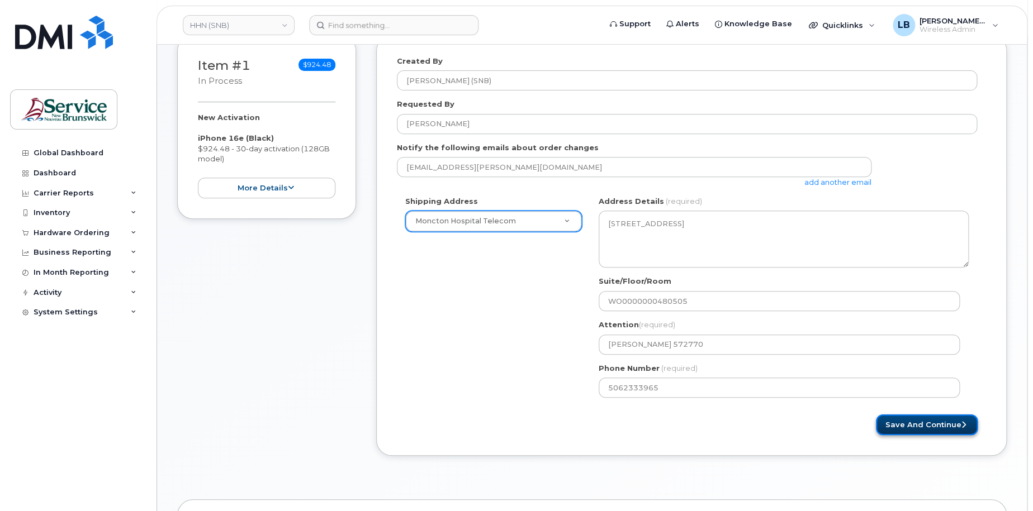
click at [909, 423] on button "Save and Continue" at bounding box center [927, 425] width 102 height 21
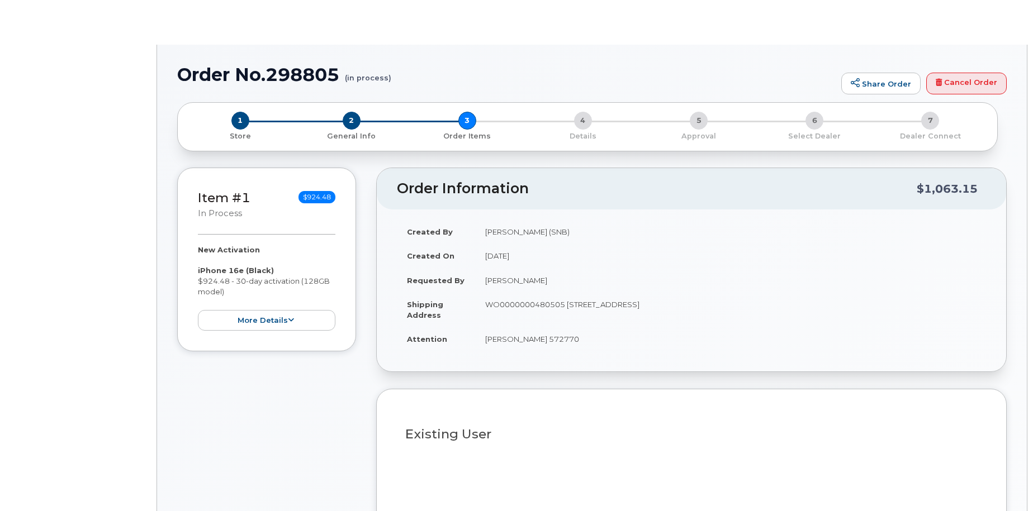
select select
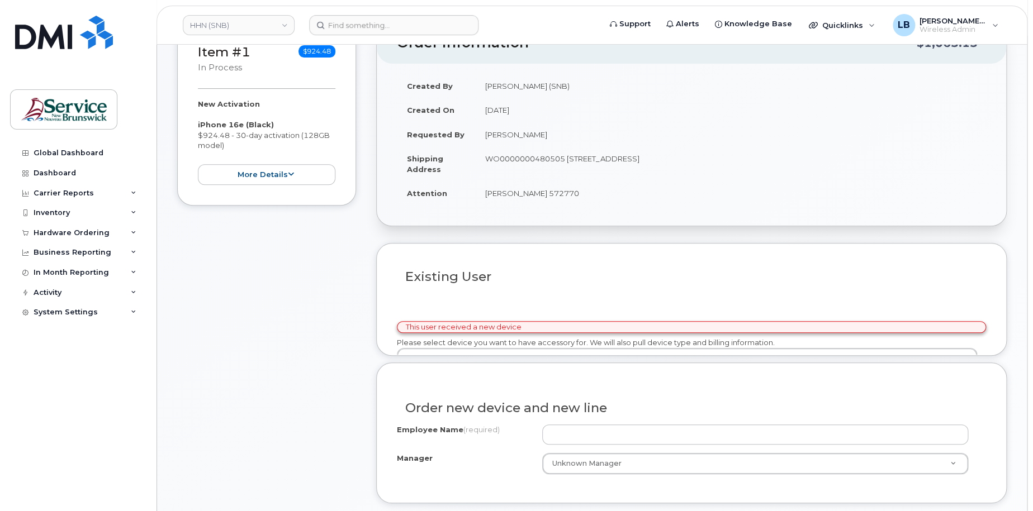
scroll to position [224, 0]
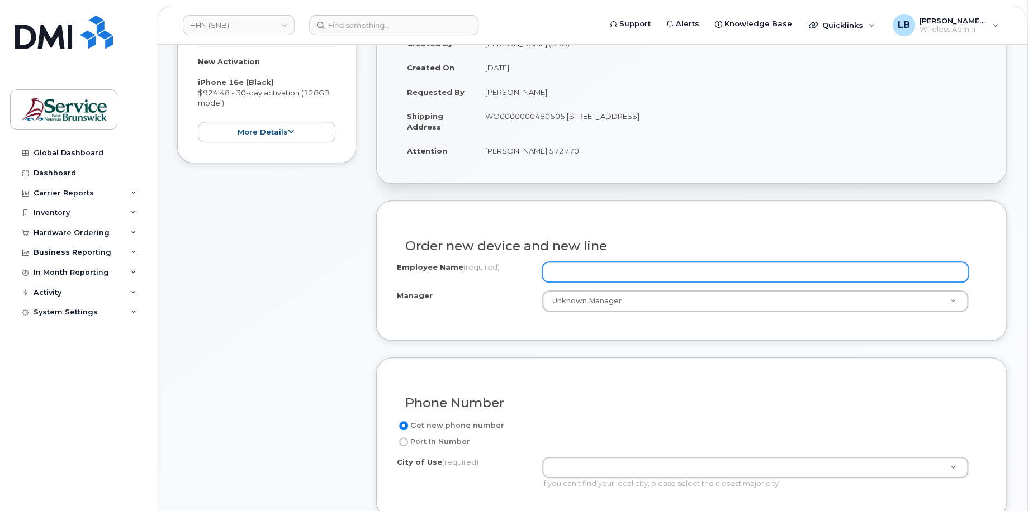
click at [608, 271] on input "Employee Name (required)" at bounding box center [755, 272] width 427 height 20
paste input "Jasmine Sawatzky"
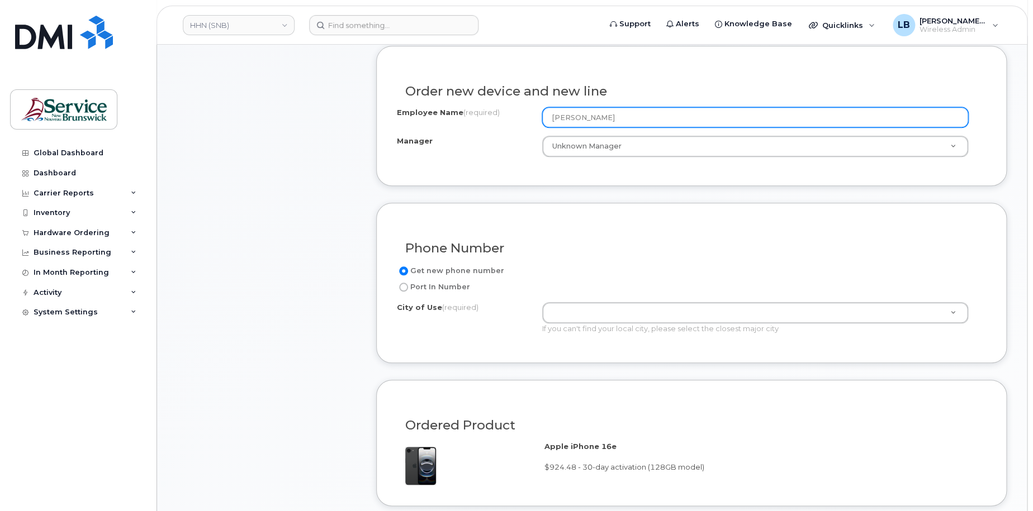
scroll to position [391, 0]
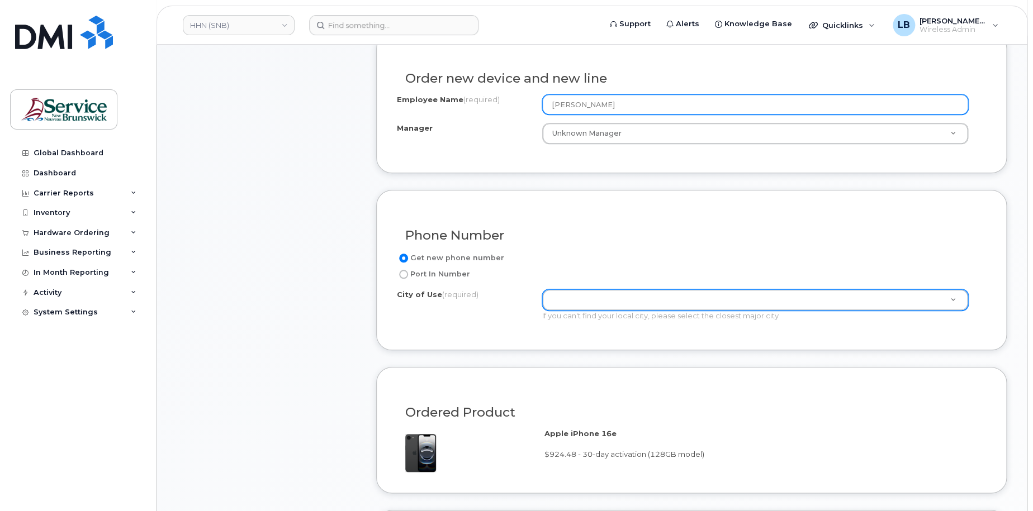
type input "Jasmine Sawatzky"
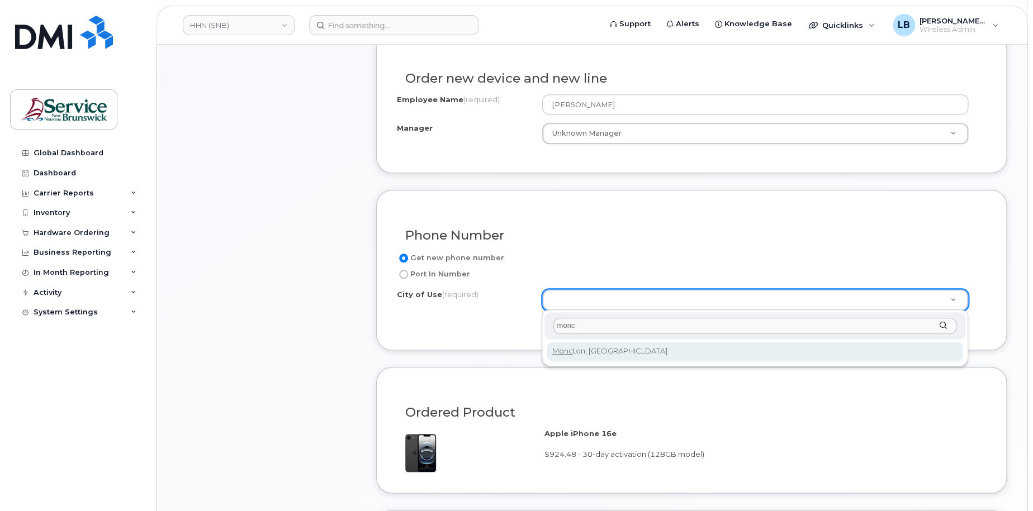
type input "monc"
type input "1817"
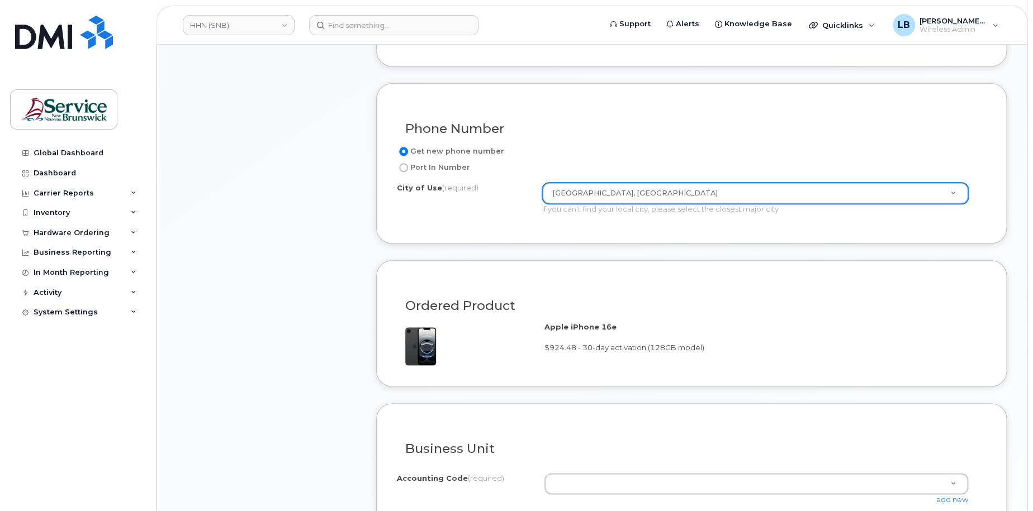
scroll to position [671, 0]
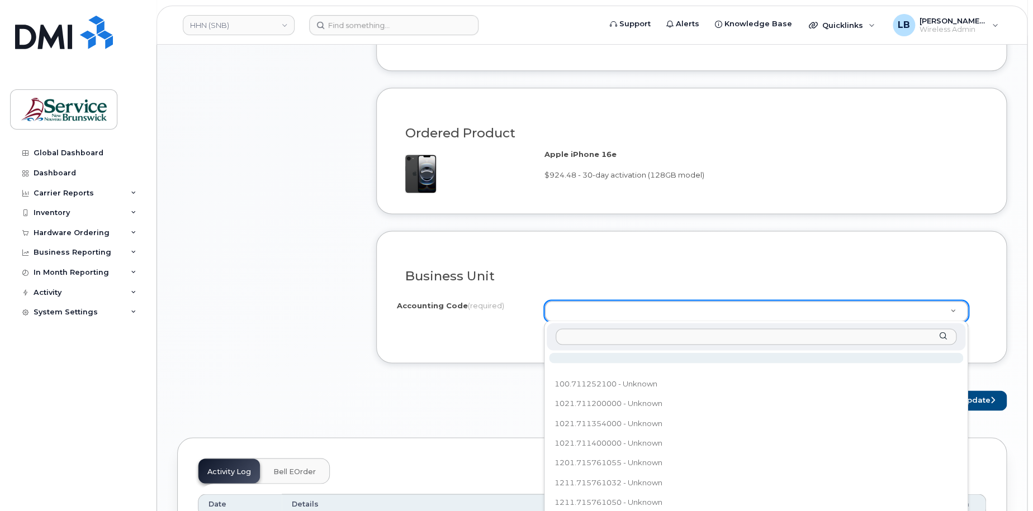
type input "8201.713405500"
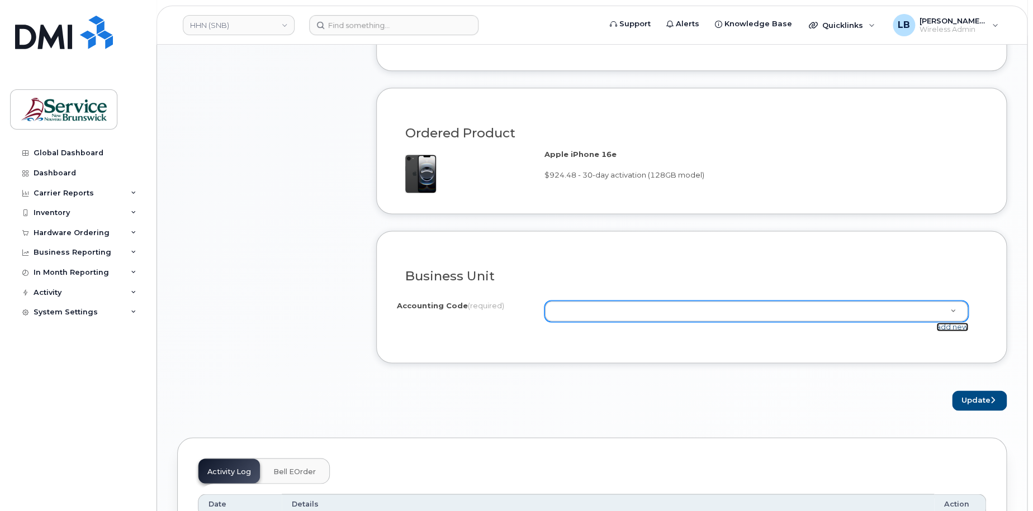
click at [948, 328] on link "add new" at bounding box center [952, 327] width 32 height 9
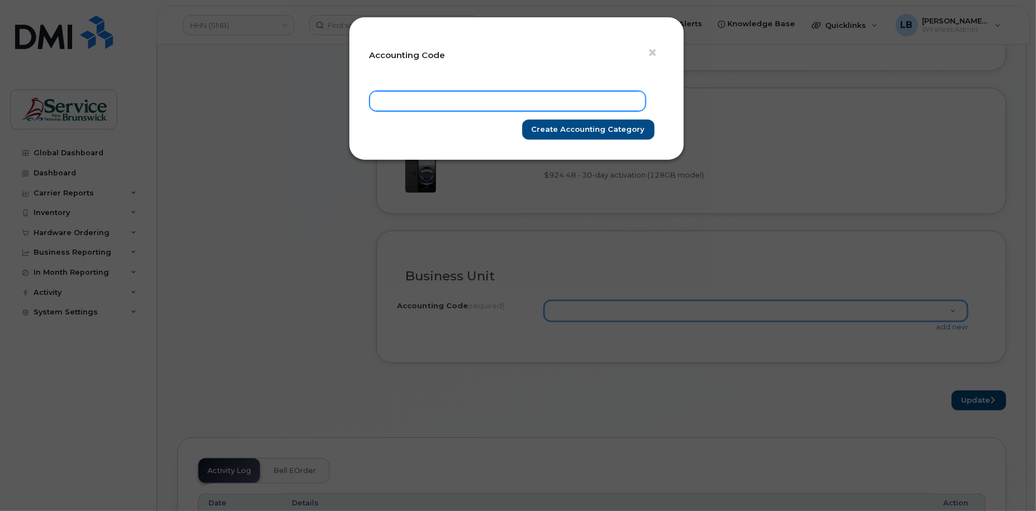
click at [500, 103] on input "text" at bounding box center [508, 101] width 276 height 20
paste input "8201.713405500"
type input "8201.713405500"
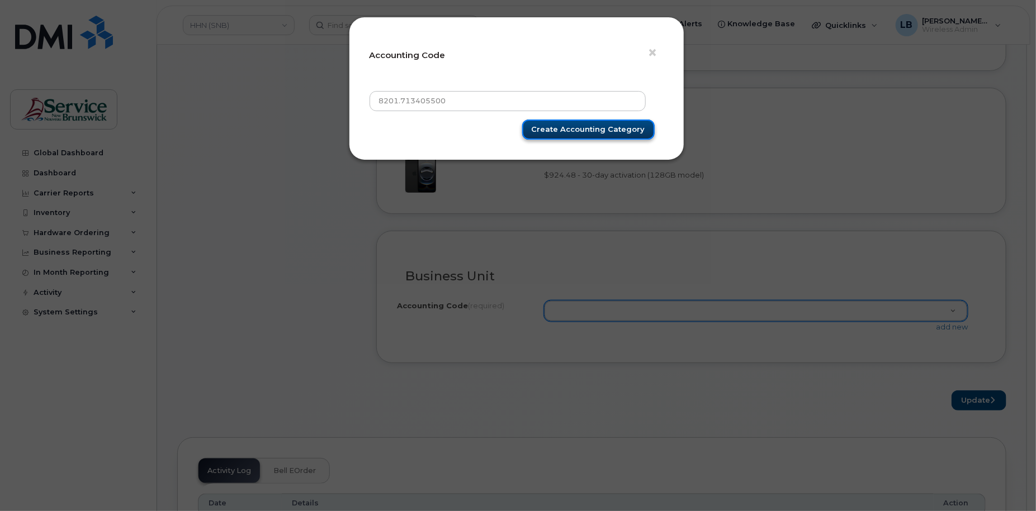
click at [547, 123] on input "Create Accounting category" at bounding box center [588, 130] width 132 height 21
type input "Create Accounting category"
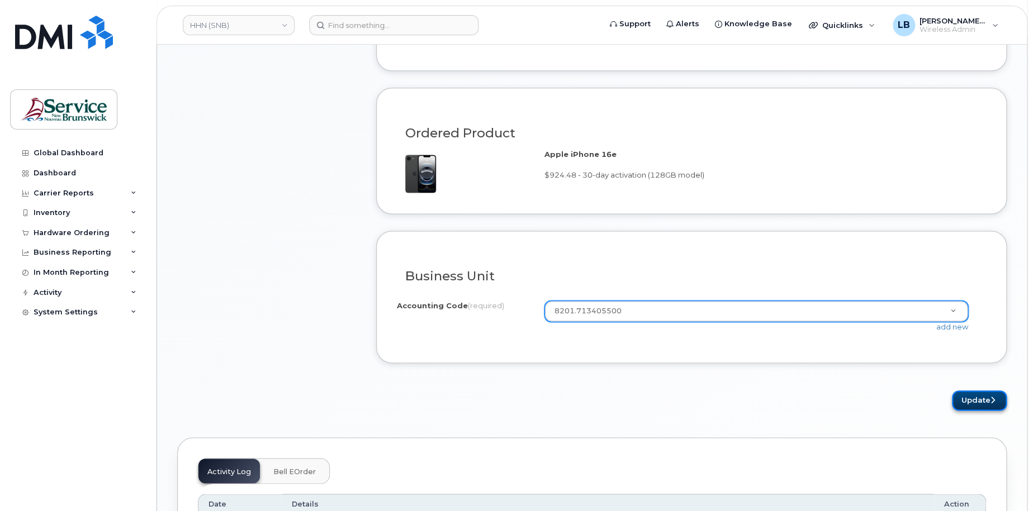
click at [986, 403] on button "Update" at bounding box center [979, 401] width 55 height 21
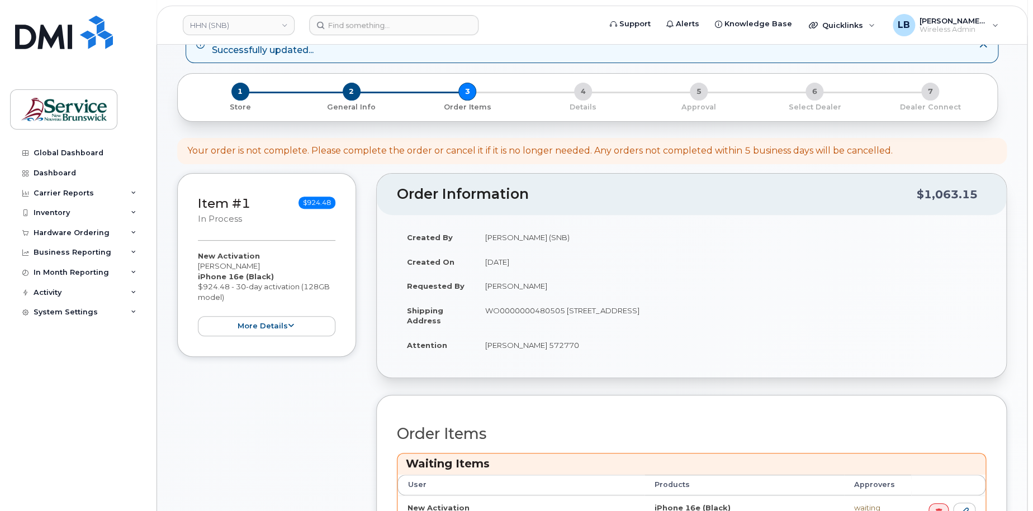
scroll to position [280, 0]
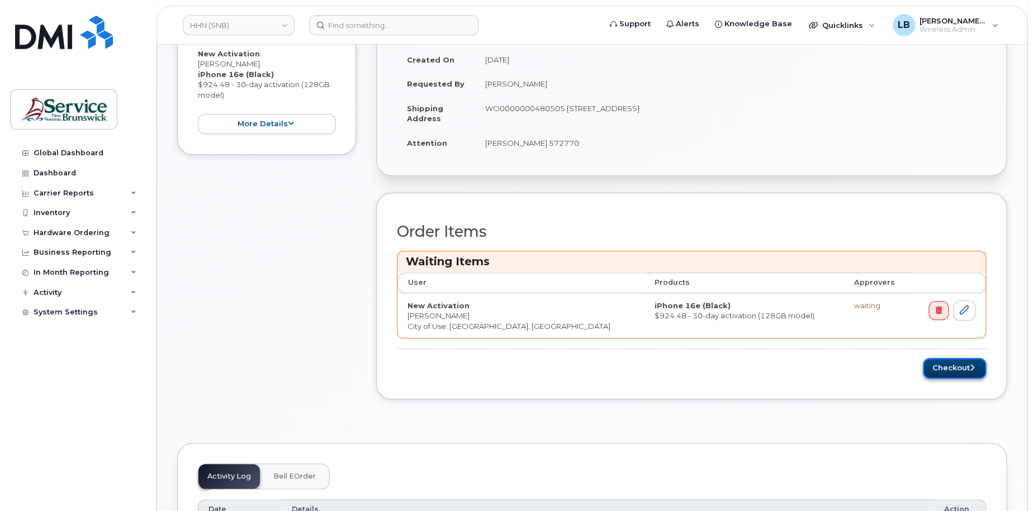
click at [945, 367] on button "Checkout" at bounding box center [954, 368] width 63 height 21
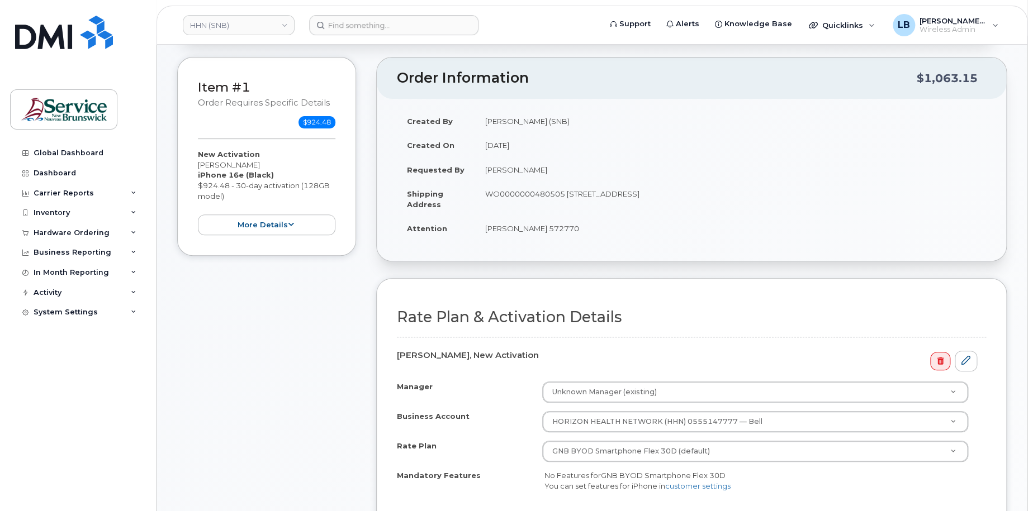
scroll to position [224, 0]
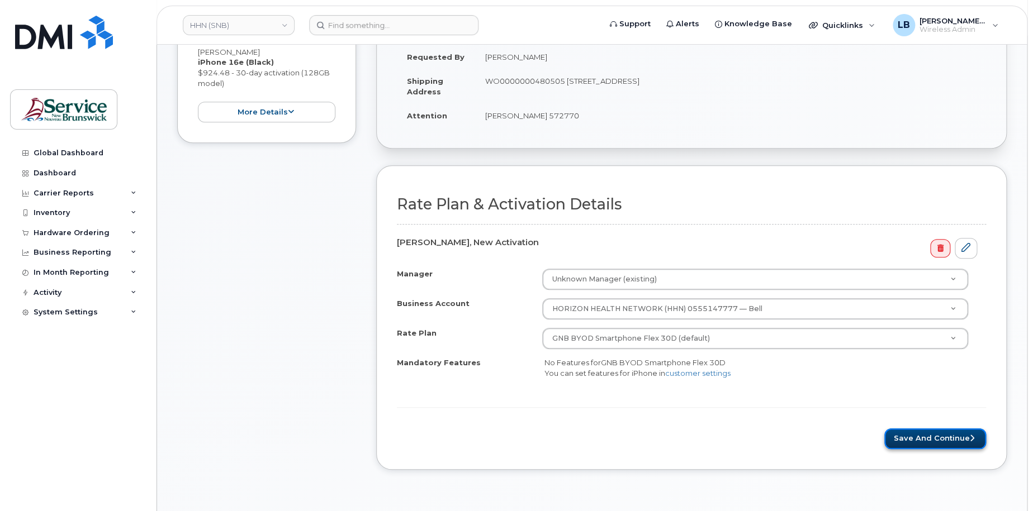
click at [934, 435] on button "Save and Continue" at bounding box center [935, 439] width 102 height 21
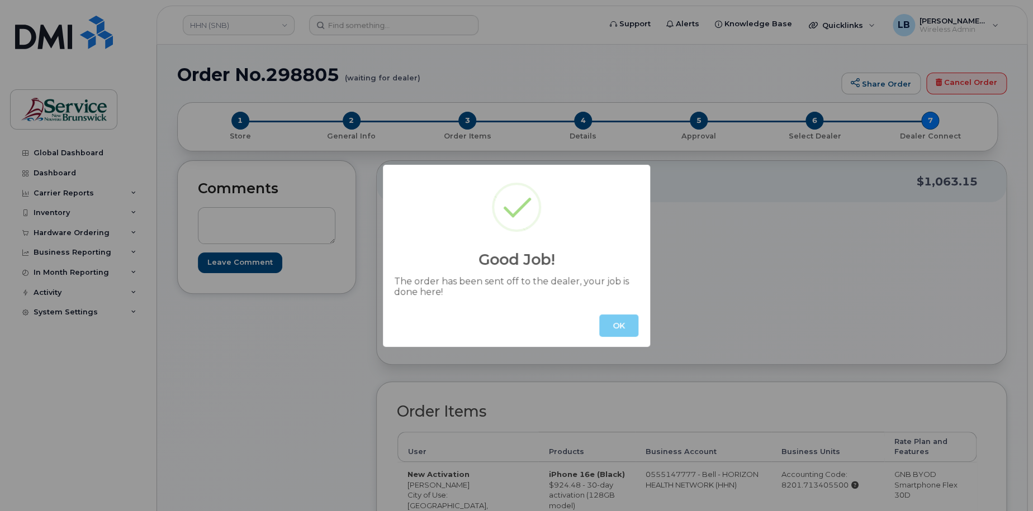
click at [608, 328] on button "OK" at bounding box center [618, 326] width 39 height 22
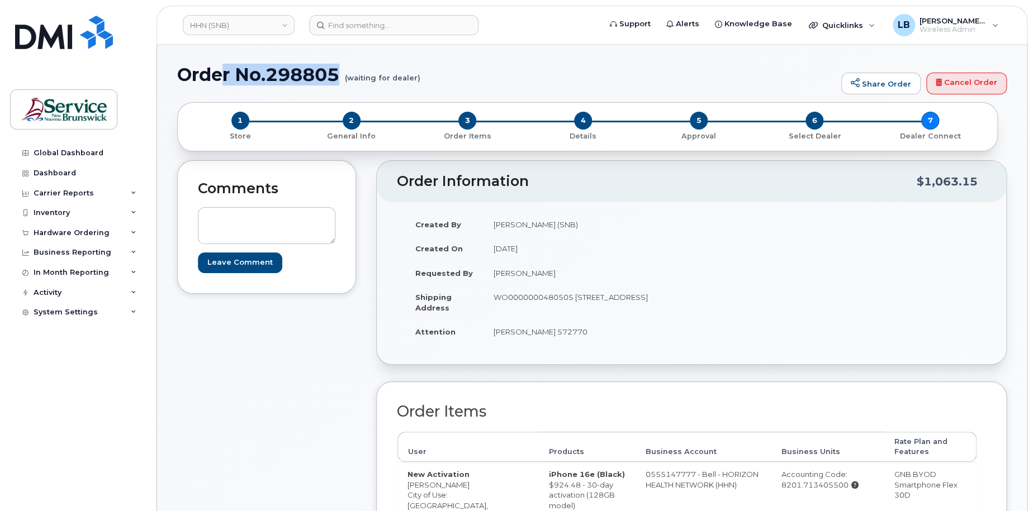
drag, startPoint x: 340, startPoint y: 79, endPoint x: 227, endPoint y: 83, distance: 113.5
click at [227, 83] on h1 "Order No.298805 (waiting for dealer)" at bounding box center [506, 75] width 659 height 20
drag, startPoint x: 227, startPoint y: 83, endPoint x: 247, endPoint y: 89, distance: 20.9
click at [247, 89] on div "Order No.298805 (waiting for dealer) Share Order Cancel Order" at bounding box center [592, 83] width 830 height 37
drag, startPoint x: 182, startPoint y: 75, endPoint x: 339, endPoint y: 77, distance: 156.5
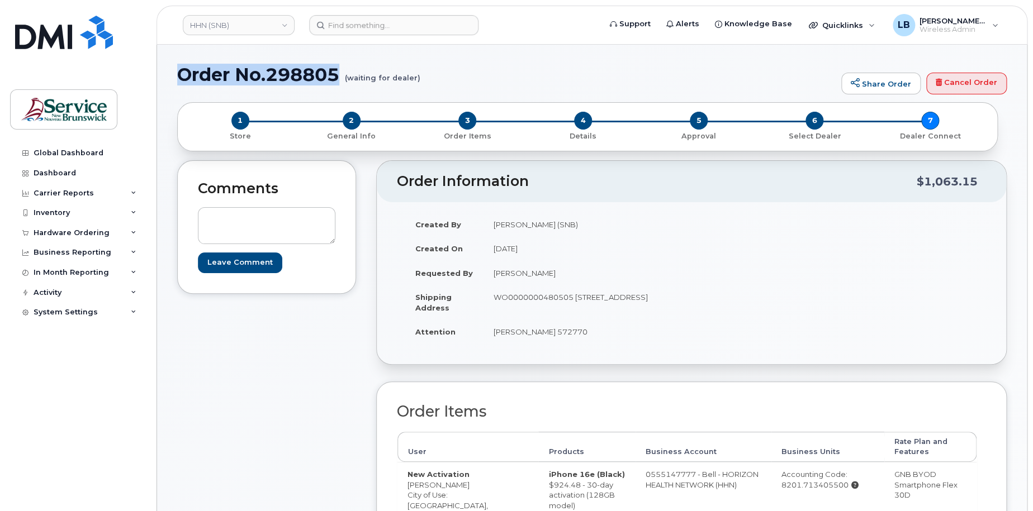
click at [339, 77] on h1 "Order No.298805 (waiting for dealer)" at bounding box center [506, 75] width 659 height 20
copy h1 "Order No.298805"
drag, startPoint x: 858, startPoint y: 23, endPoint x: 863, endPoint y: 31, distance: 9.5
click at [858, 23] on span "Quicklinks" at bounding box center [842, 25] width 41 height 9
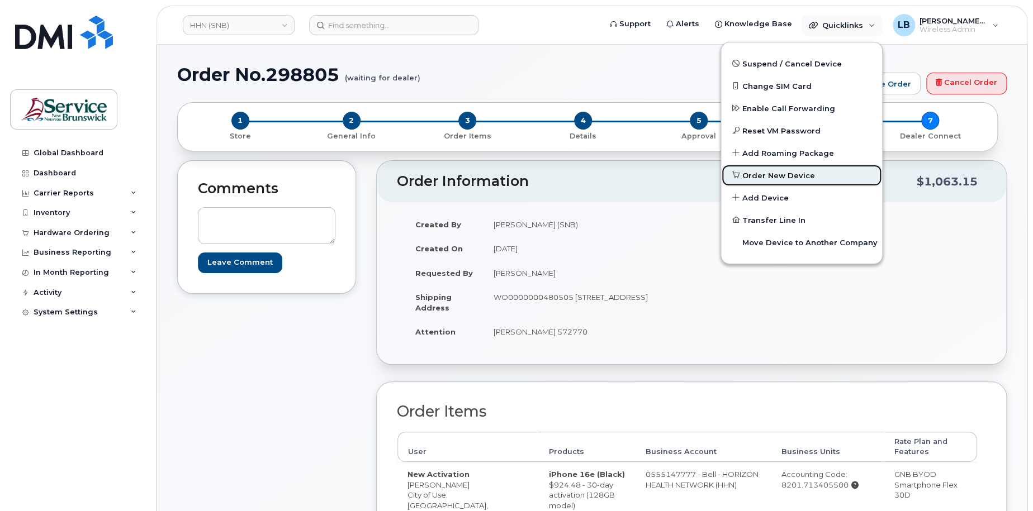
click at [799, 177] on span "Order New Device" at bounding box center [778, 175] width 73 height 11
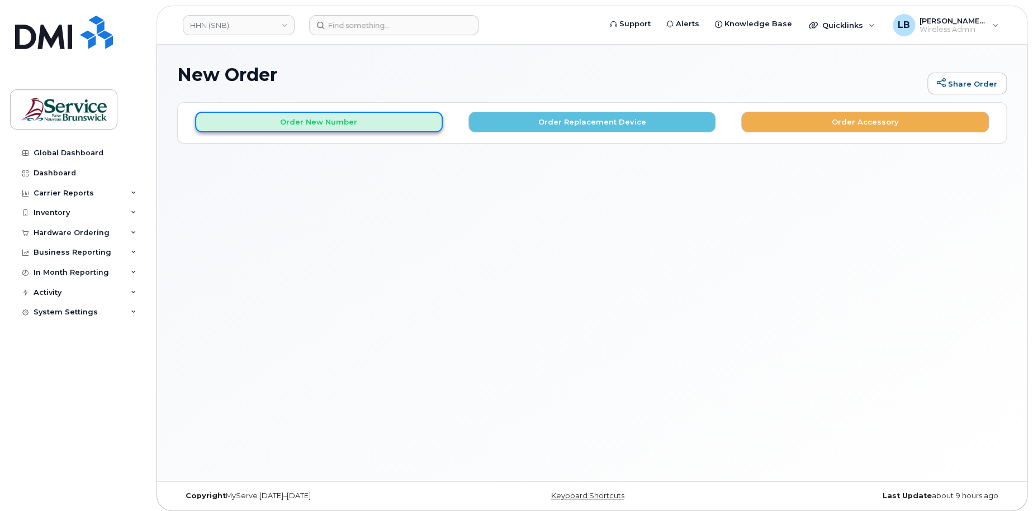
click at [380, 124] on button "Order New Number" at bounding box center [319, 122] width 248 height 21
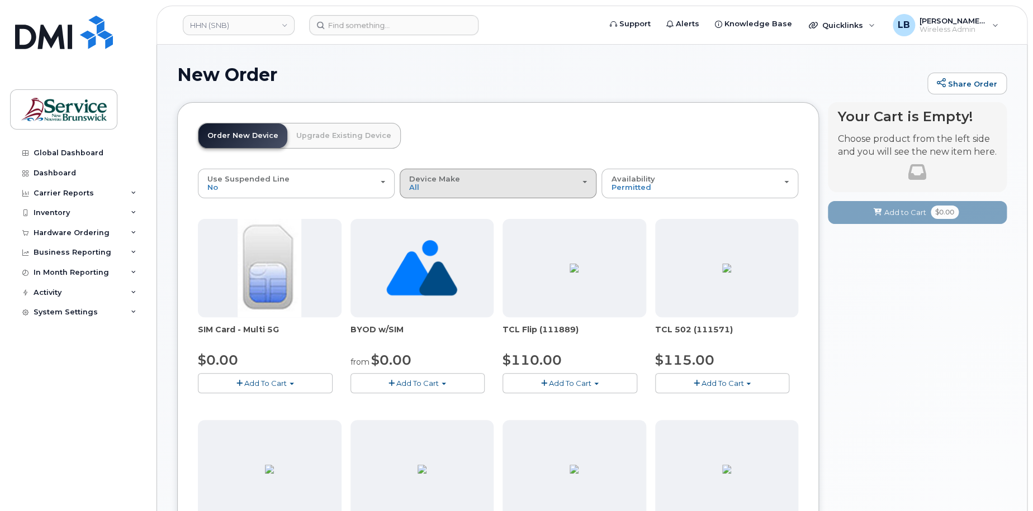
click at [550, 194] on button "Device Make All Aircard Android Cell Phone HUB iPhone Tablet Unknown" at bounding box center [498, 183] width 197 height 29
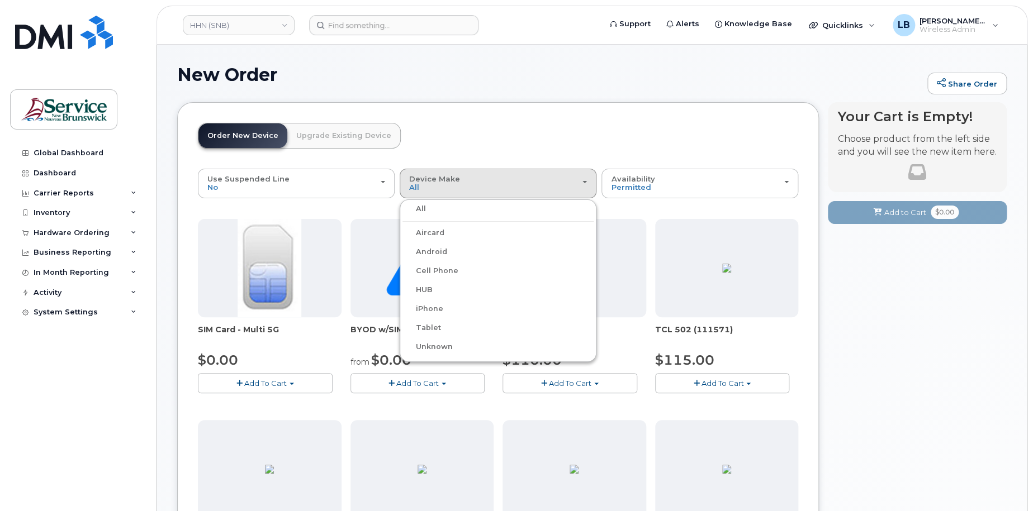
click at [436, 309] on label "iPhone" at bounding box center [422, 308] width 41 height 13
click at [0, 0] on input "iPhone" at bounding box center [0, 0] width 0 height 0
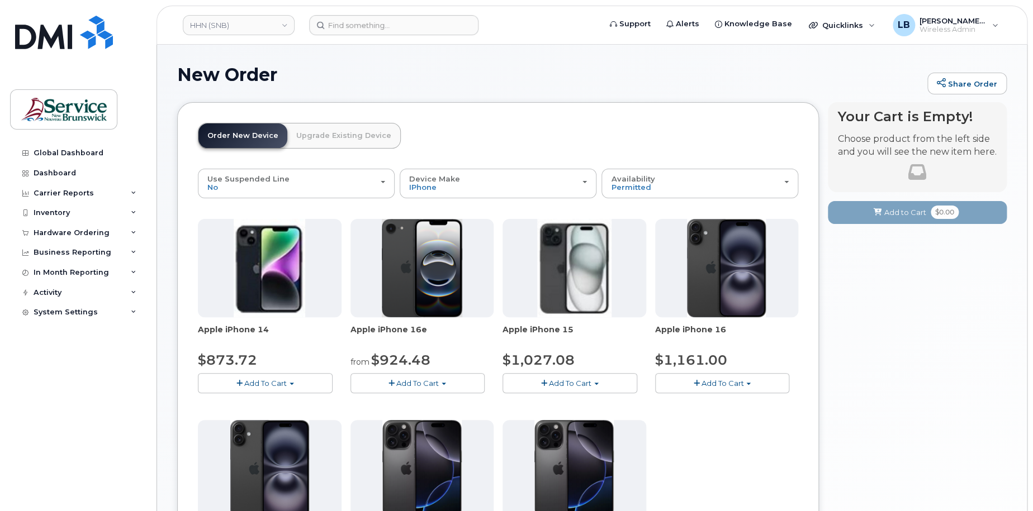
click at [436, 383] on span "Add To Cart" at bounding box center [417, 383] width 42 height 9
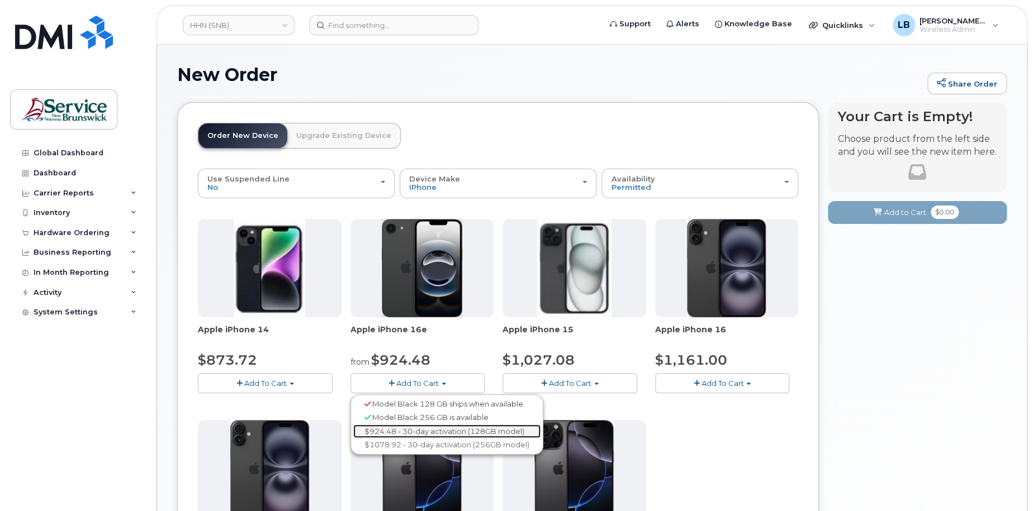
click at [423, 434] on link "$924.48 - 30-day activation (128GB model)" at bounding box center [446, 432] width 187 height 14
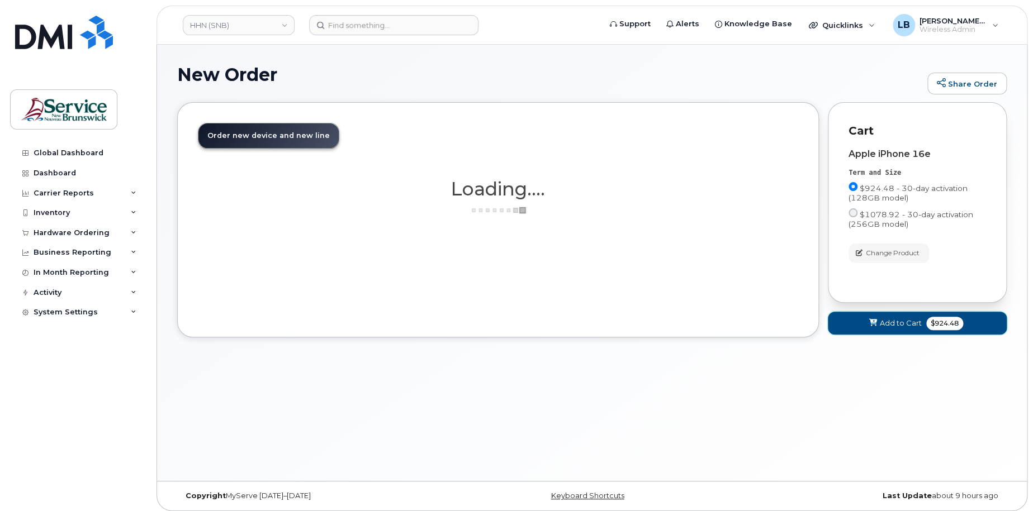
click at [897, 325] on span "Add to Cart" at bounding box center [901, 323] width 42 height 11
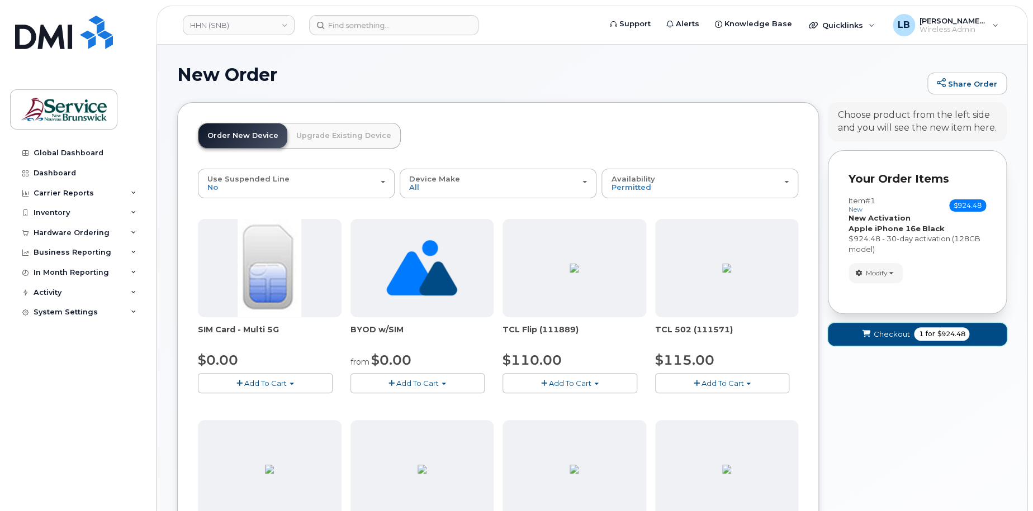
click at [898, 327] on button "Checkout 1 for $924.48" at bounding box center [917, 334] width 179 height 23
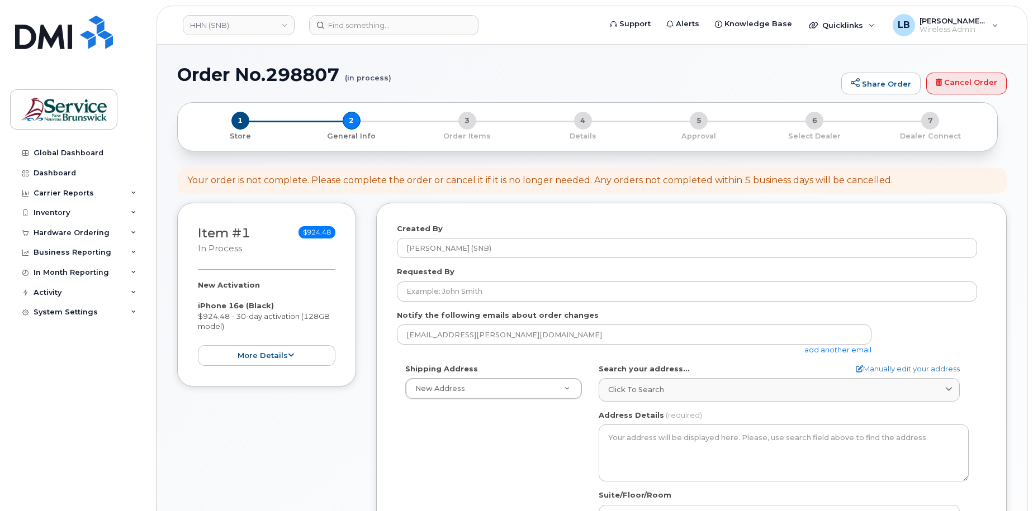
select select
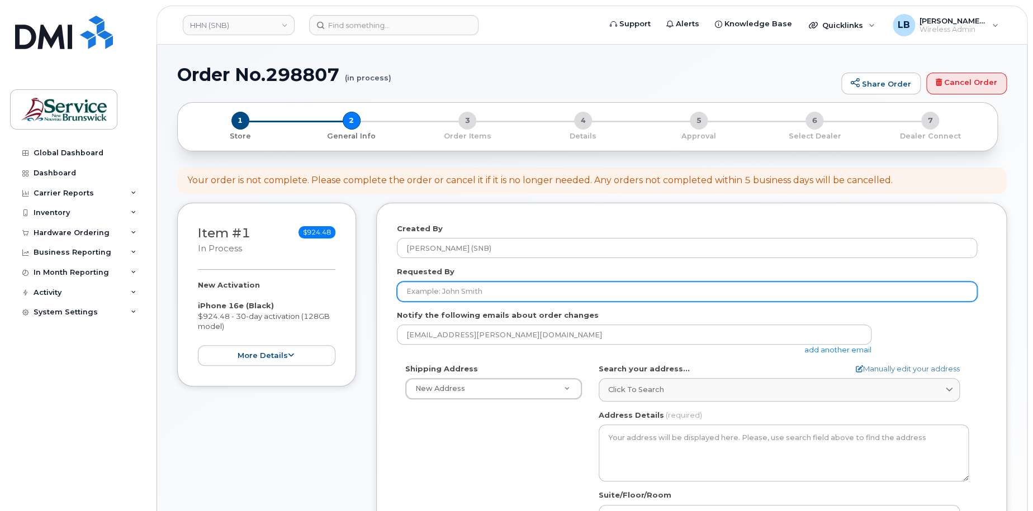
click at [556, 288] on input "Requested By" at bounding box center [687, 292] width 580 height 20
paste input "[PERSON_NAME]"
type input "[PERSON_NAME]"
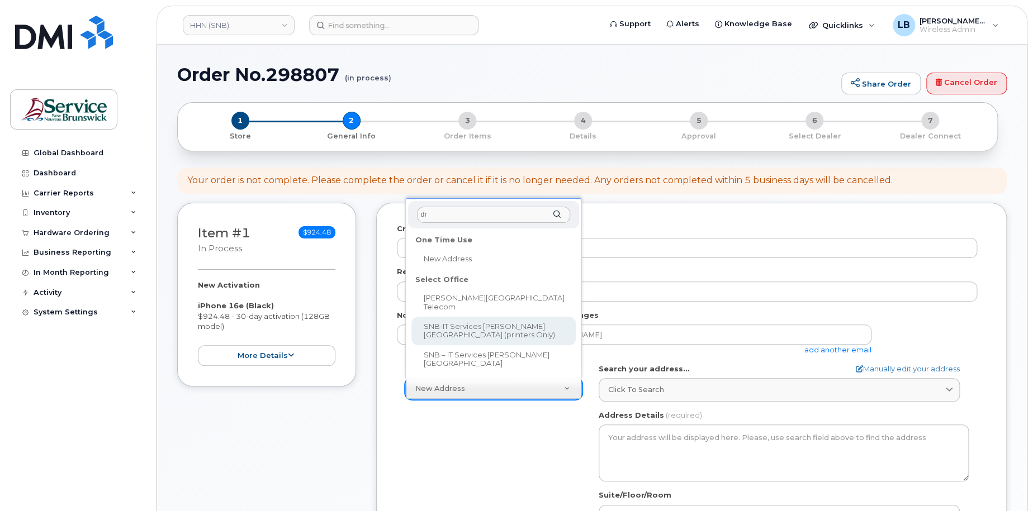
type input "dr"
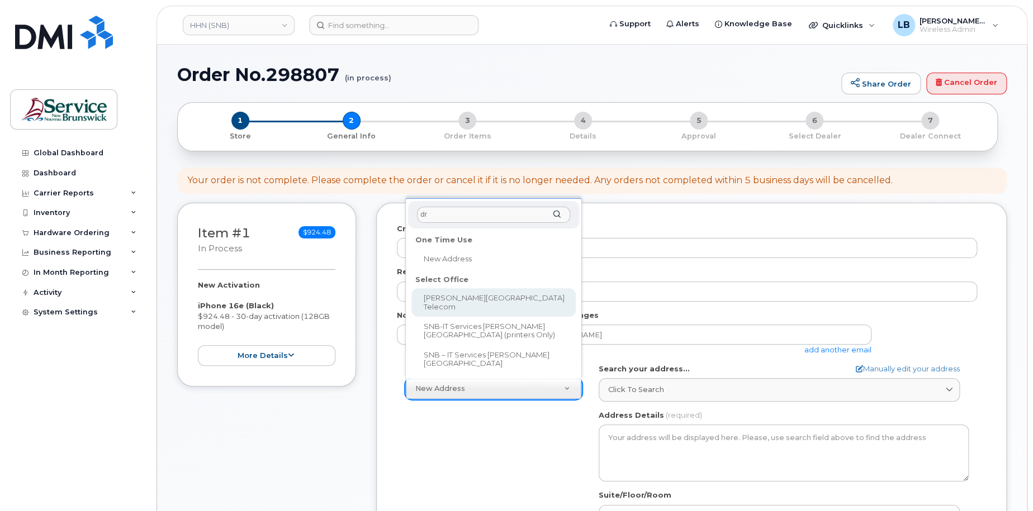
select select
type textarea "[STREET_ADDRESS][PERSON_NAME]"
type input "[PERSON_NAME]"
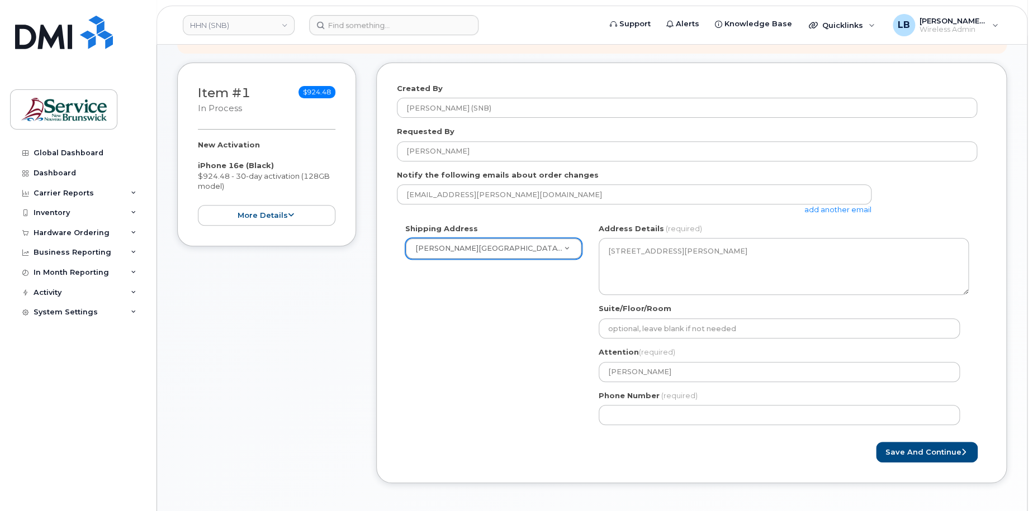
scroll to position [168, 0]
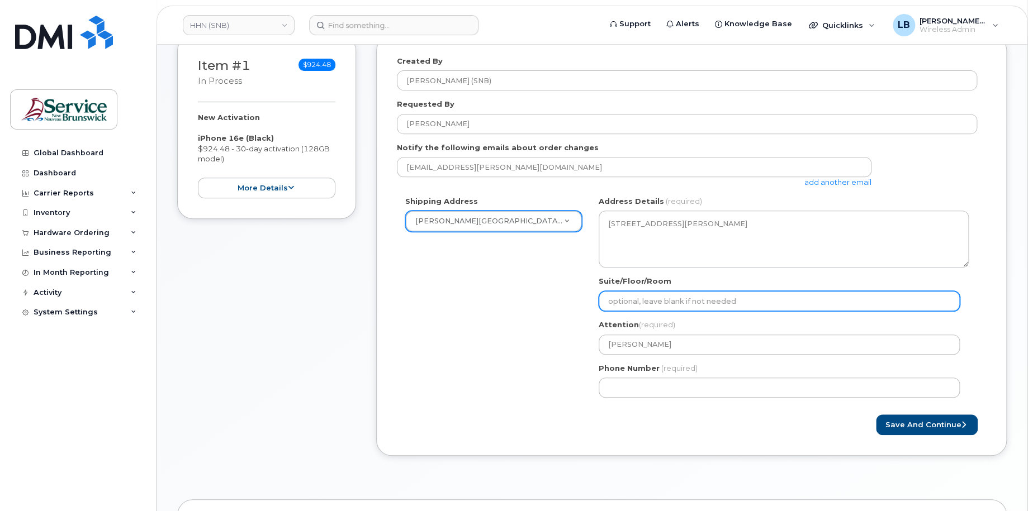
click at [741, 304] on input "Suite/Floor/Room" at bounding box center [779, 301] width 361 height 20
paste input "WO0000000480598"
select select
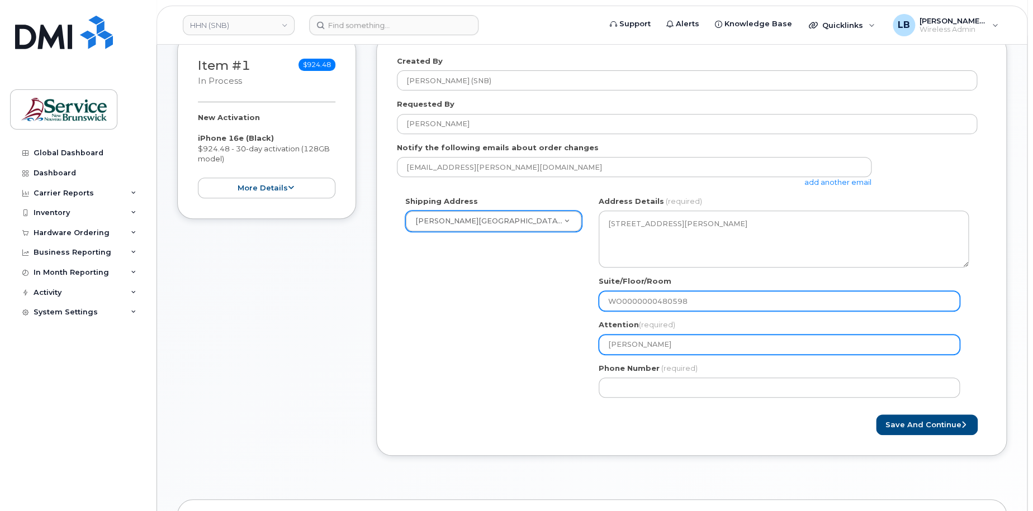
type input "WO0000000480598"
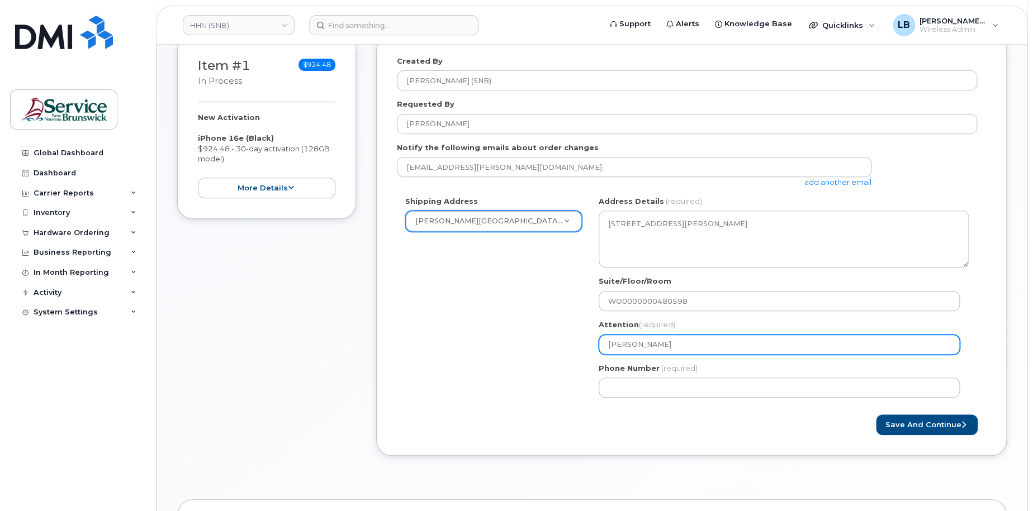
click at [719, 347] on input "[PERSON_NAME]" at bounding box center [779, 345] width 361 height 20
type input "[PERSON_NAME]"
select select
type input "[PERSON_NAME] 5"
select select
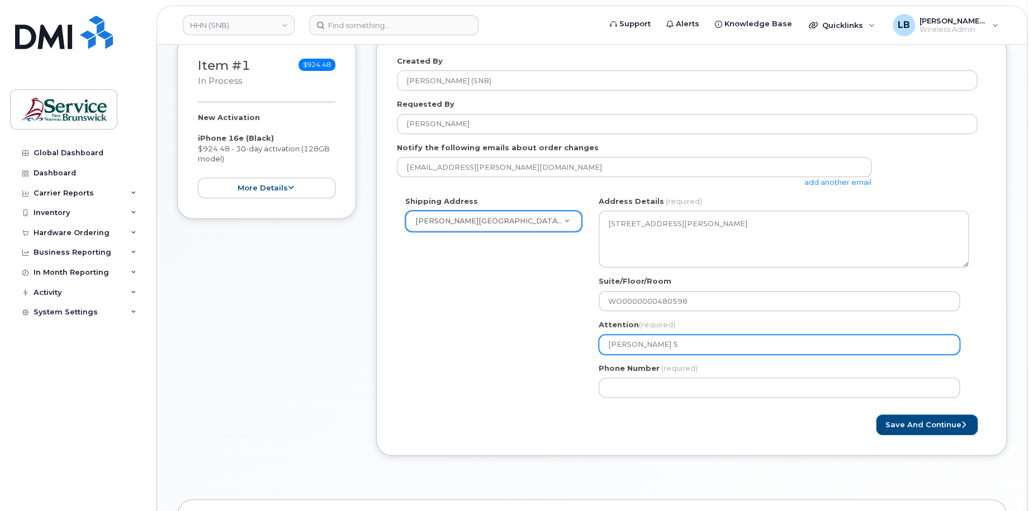
type input "[PERSON_NAME] 57"
select select
type input "[PERSON_NAME] 5724"
select select
type input "[PERSON_NAME] 57247"
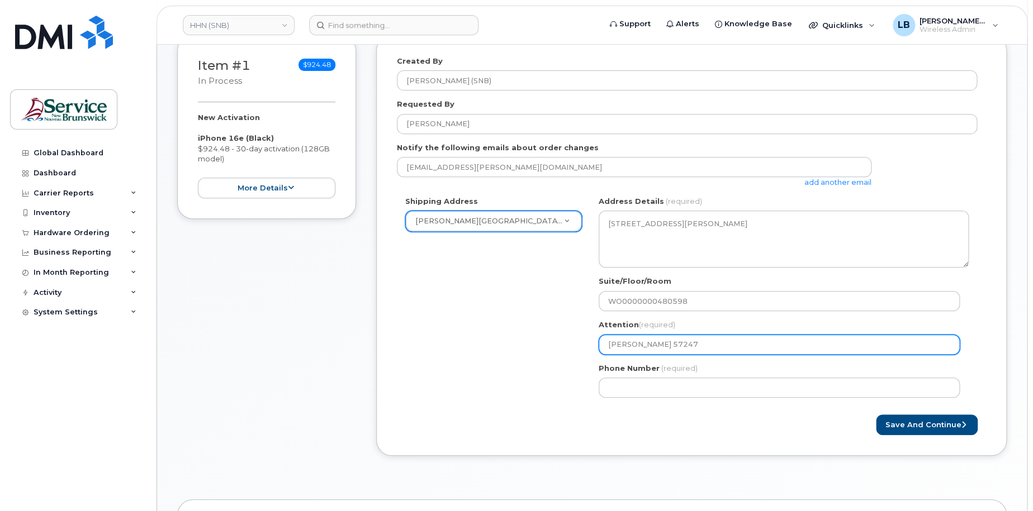
select select
type input "[PERSON_NAME] 572479"
select select
type input "[PERSON_NAME] 57247"
select select
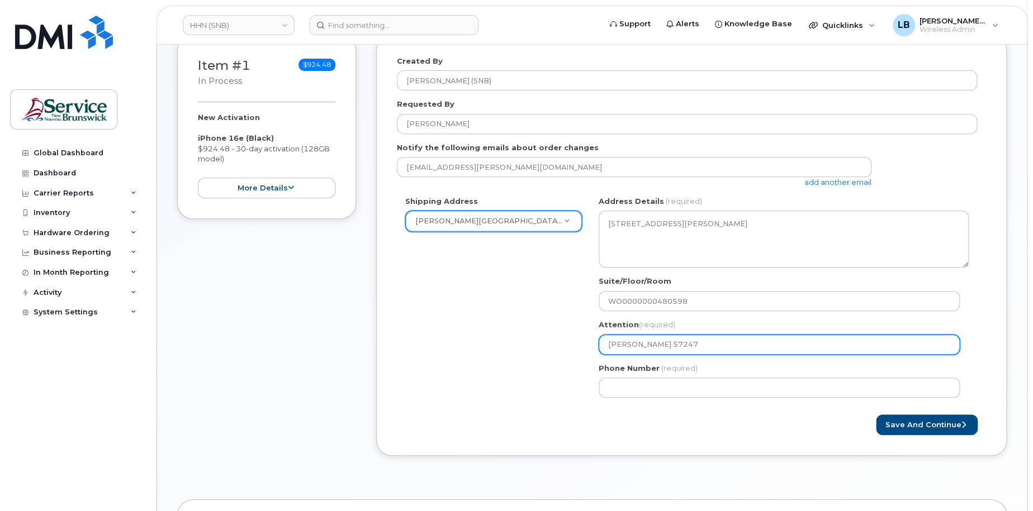
type input "[PERSON_NAME] 5724"
select select
type input "[PERSON_NAME] 572"
select select
type input "[PERSON_NAME] 5727"
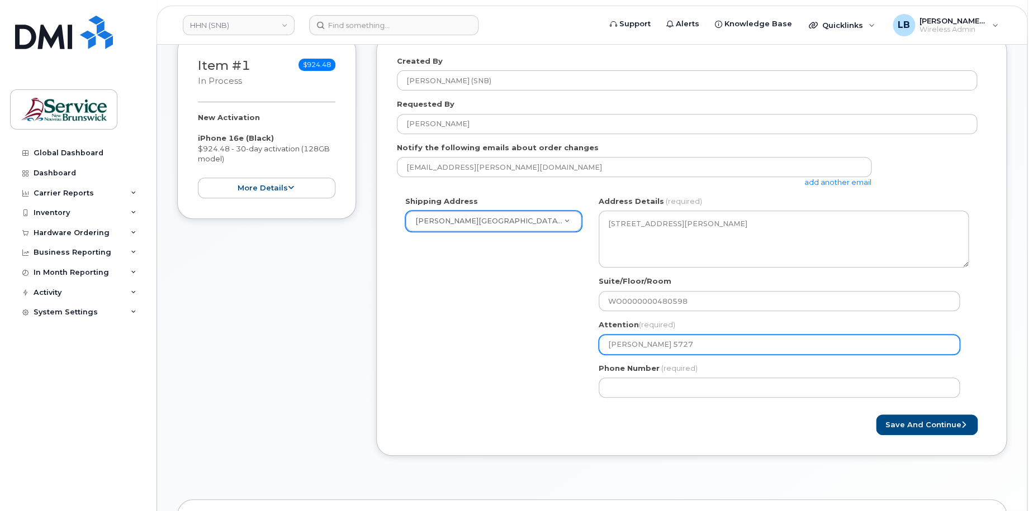
select select
type input "[PERSON_NAME] 57279"
select select
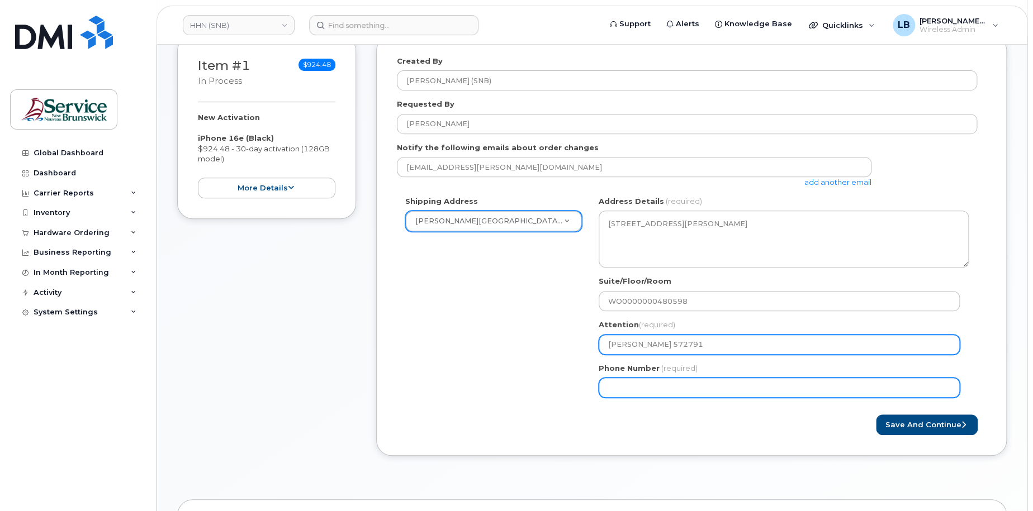
type input "[PERSON_NAME] 572791"
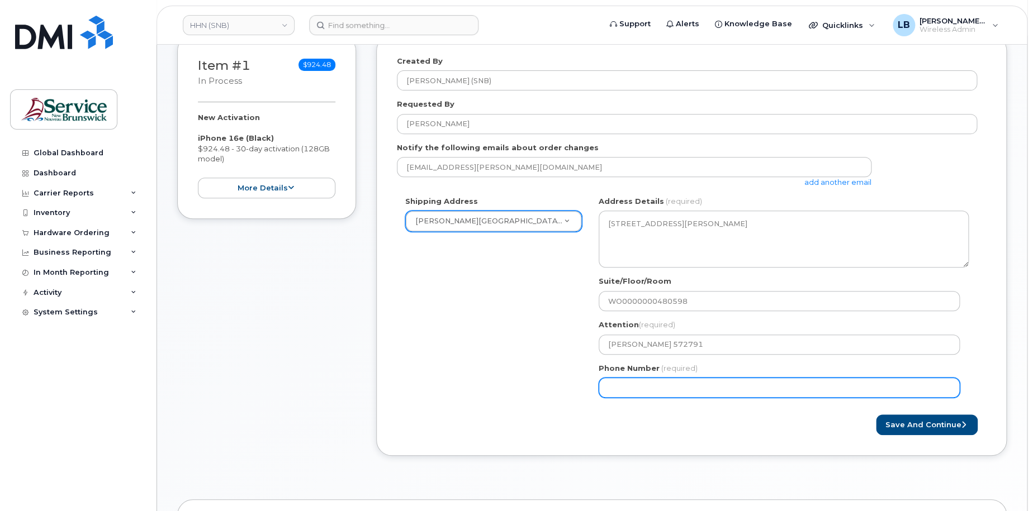
click at [721, 391] on input "Phone Number" at bounding box center [779, 388] width 361 height 20
select select
type input "506233396"
select select
type input "5062333965"
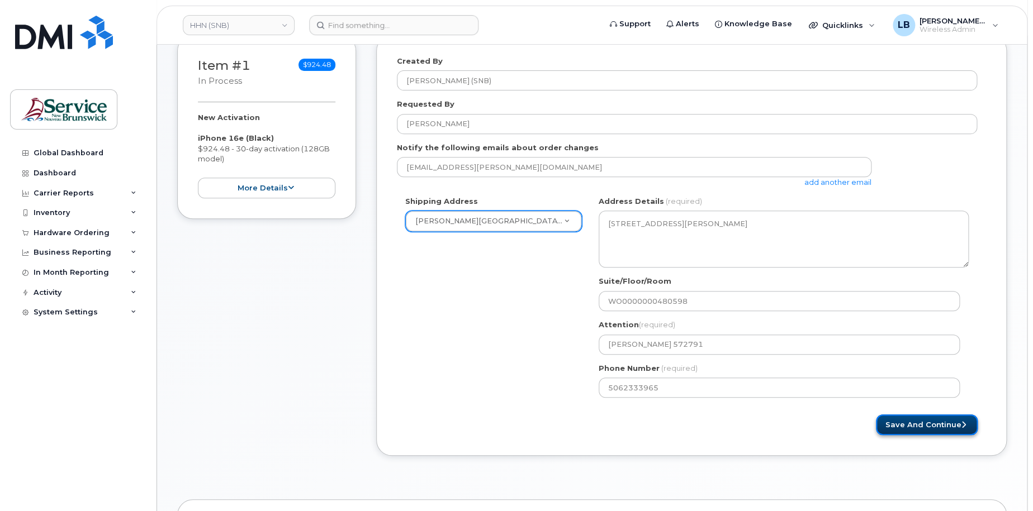
click at [897, 421] on button "Save and Continue" at bounding box center [927, 425] width 102 height 21
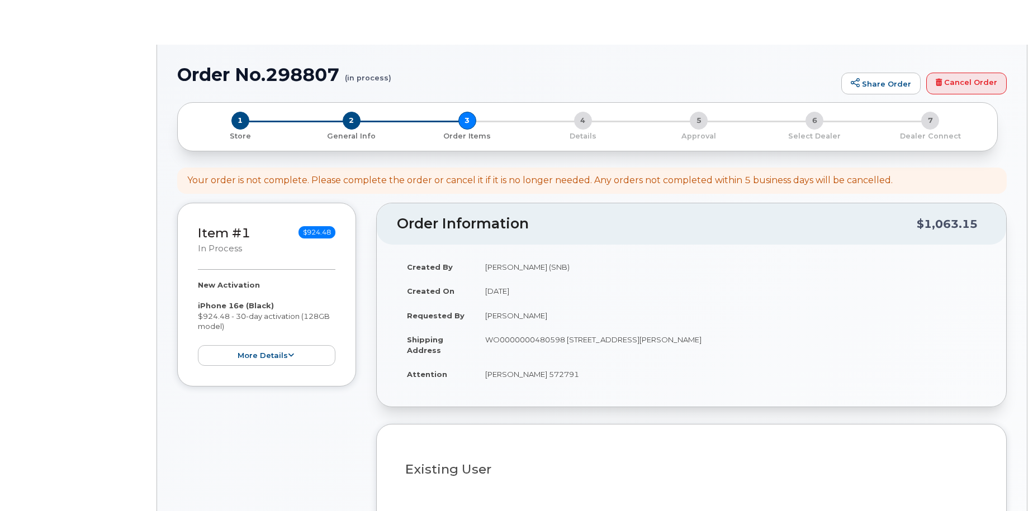
select select
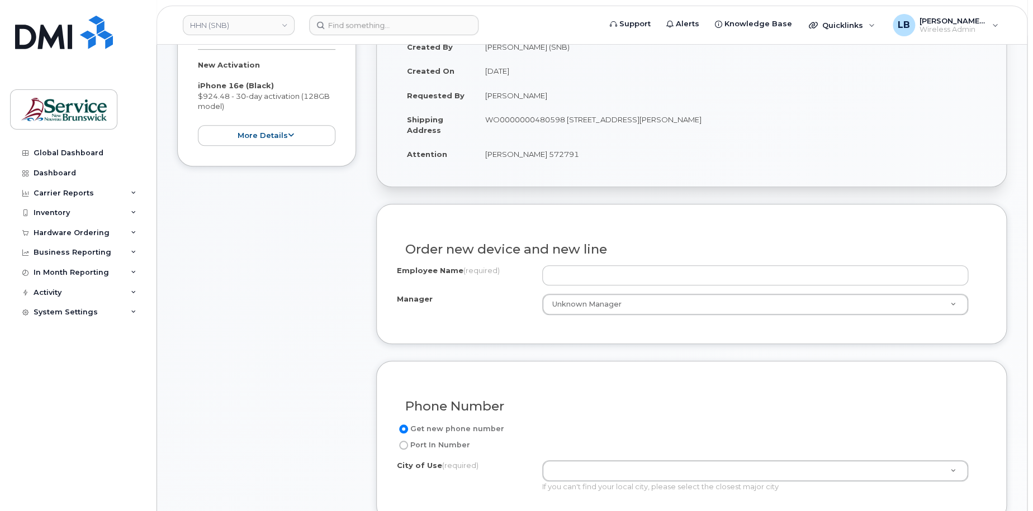
scroll to position [224, 0]
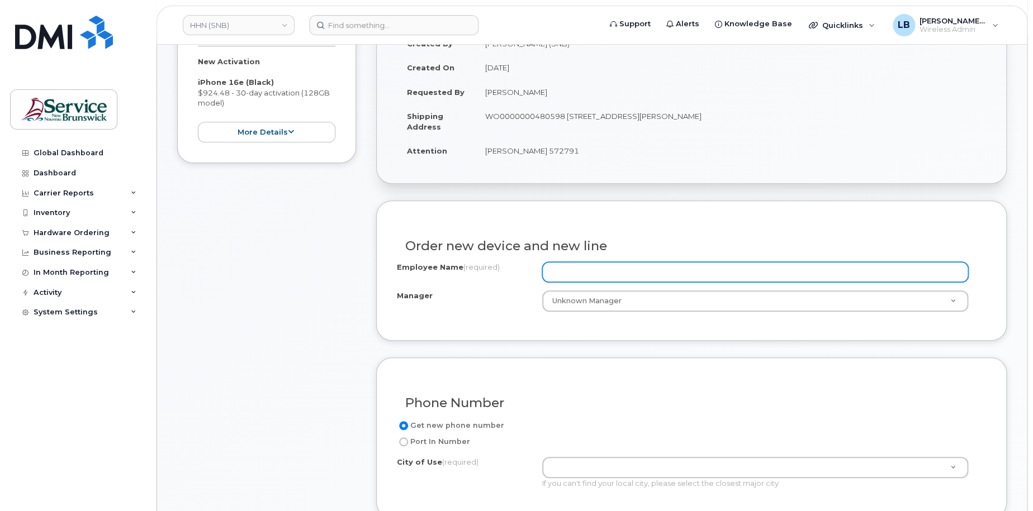
click at [651, 280] on input "Employee Name (required)" at bounding box center [755, 272] width 427 height 20
click at [668, 281] on input "Employee Name (required)" at bounding box center [755, 272] width 427 height 20
paste input "[PERSON_NAME]"
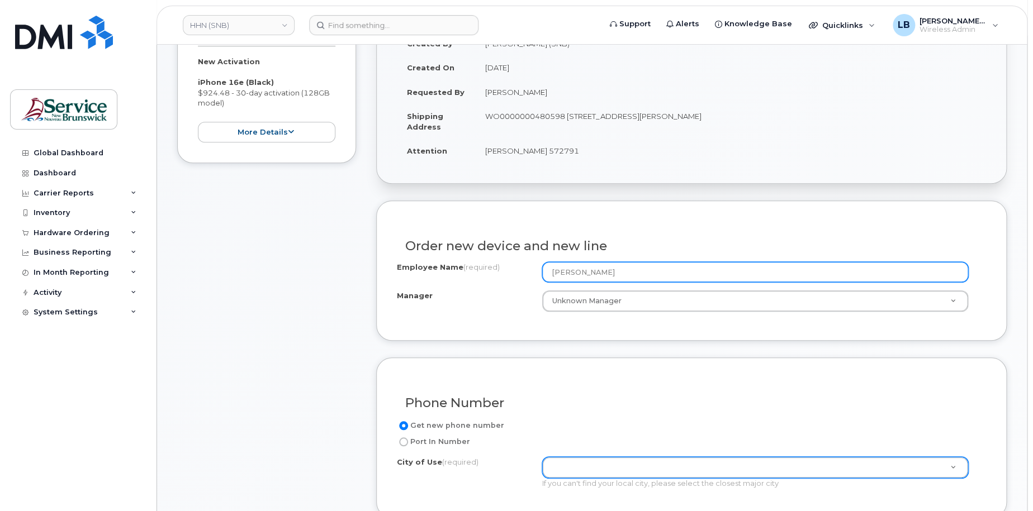
type input "[PERSON_NAME]"
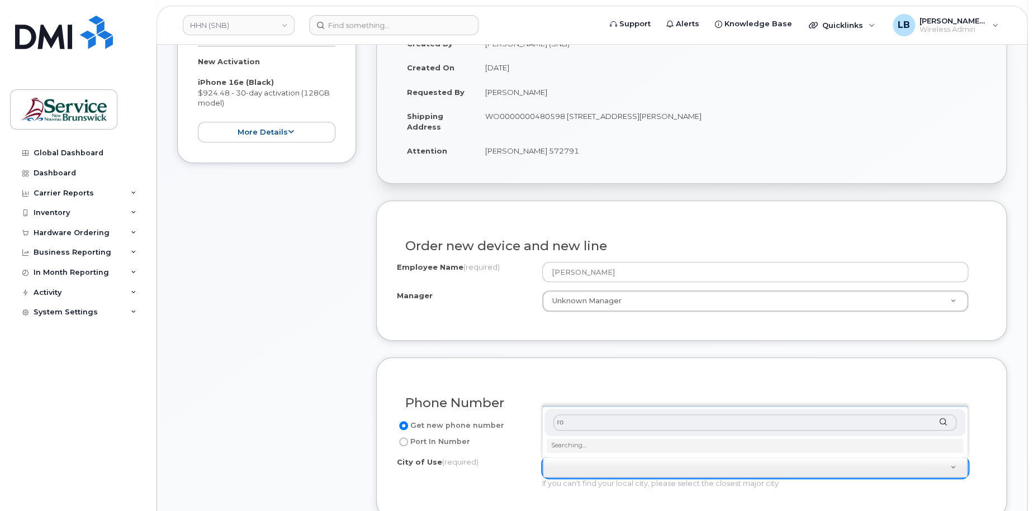
type input "r"
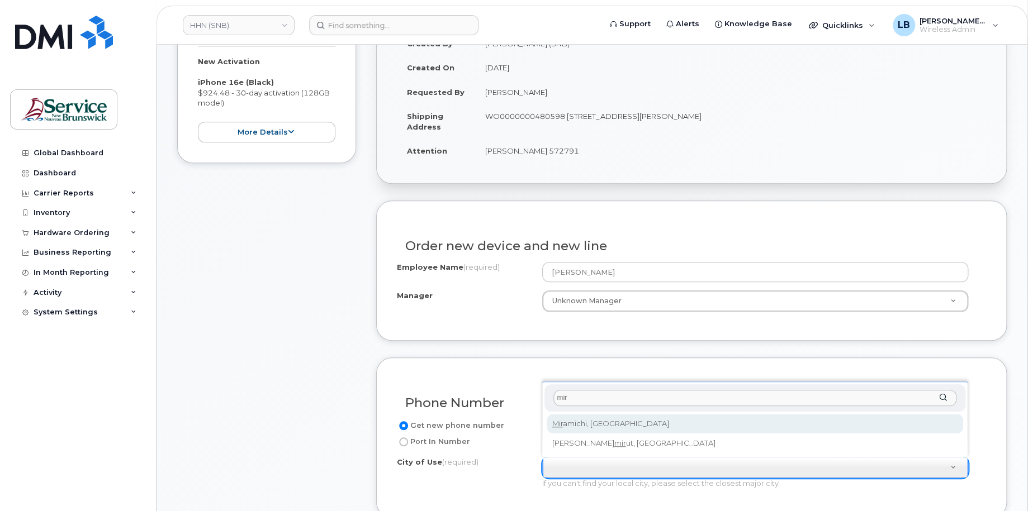
type input "mir"
type input "1813"
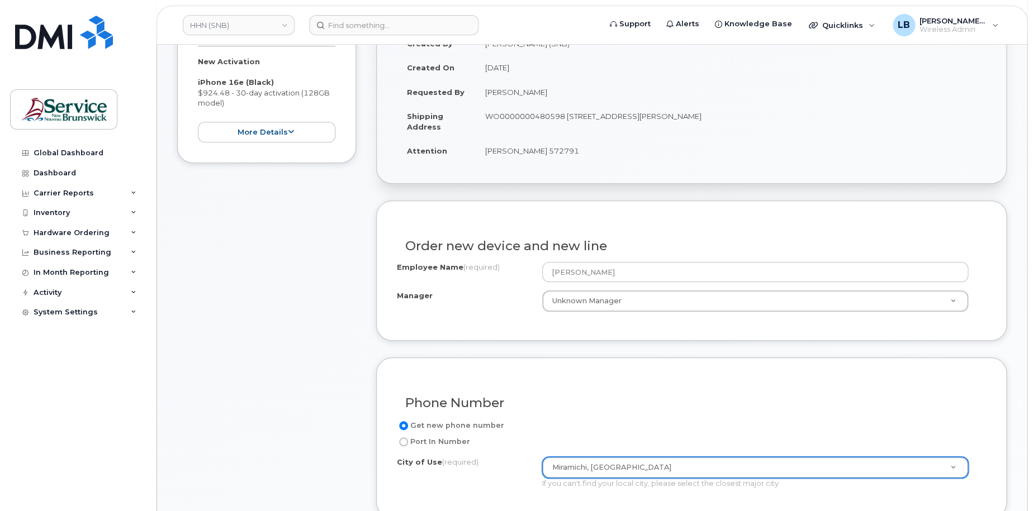
click at [942, 237] on div "Order new device and new line" at bounding box center [691, 241] width 589 height 41
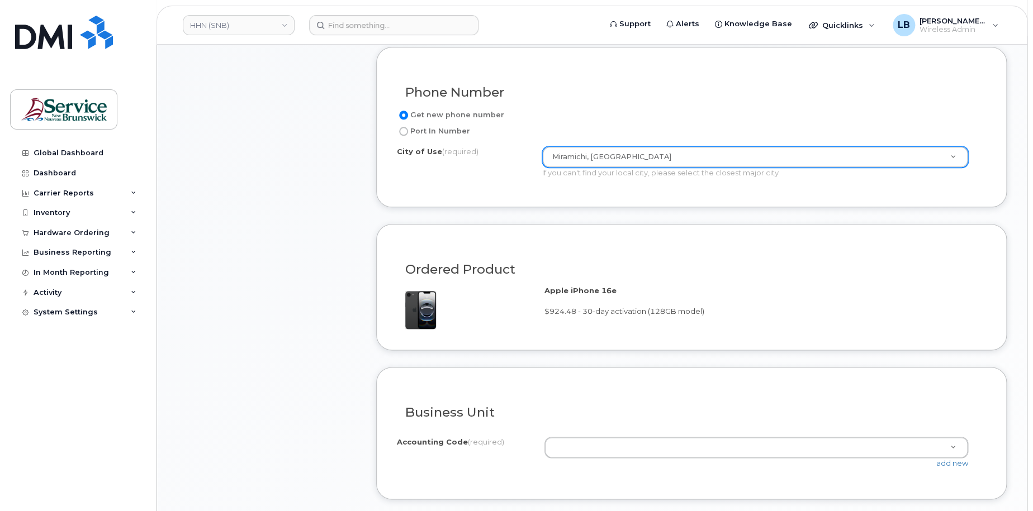
scroll to position [559, 0]
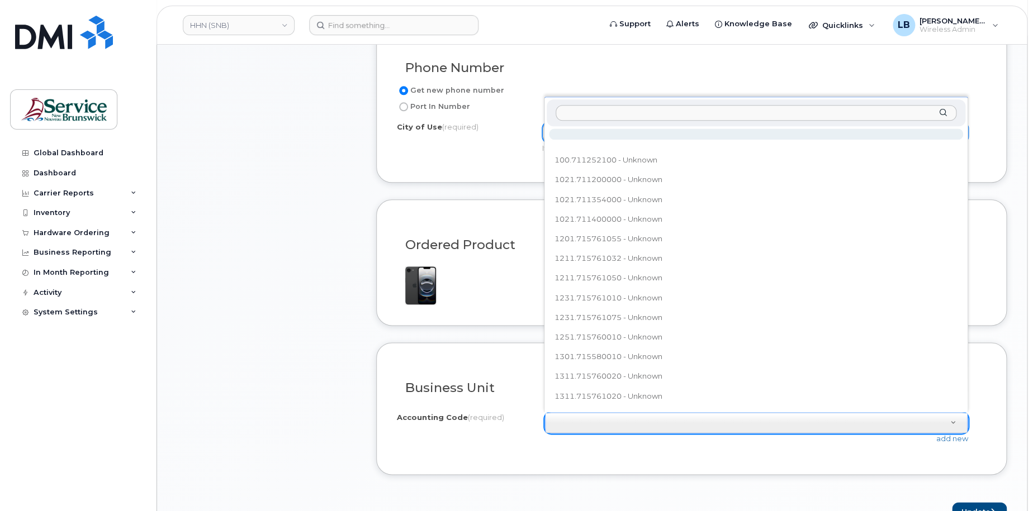
type input "5461.715101550"
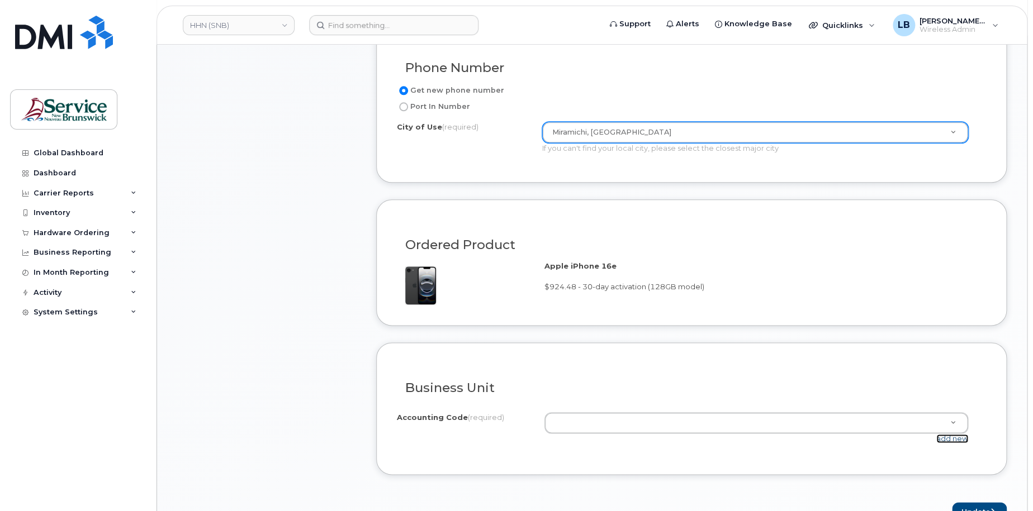
click at [956, 439] on link "add new" at bounding box center [952, 438] width 32 height 9
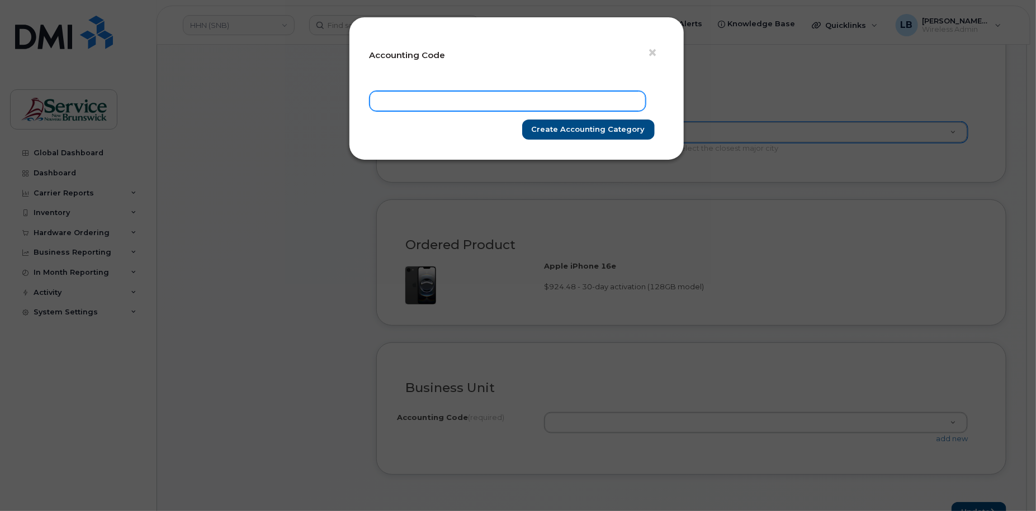
click at [533, 100] on input "text" at bounding box center [508, 101] width 276 height 20
paste input "5461.715101550"
type input "5461.715101550"
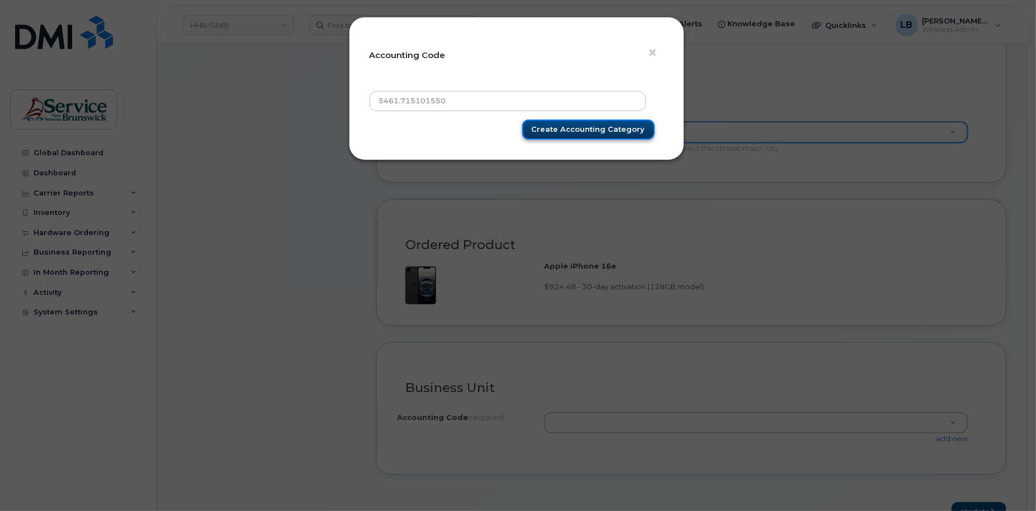
click at [578, 127] on input "Create Accounting category" at bounding box center [588, 130] width 132 height 21
type input "Create Accounting category"
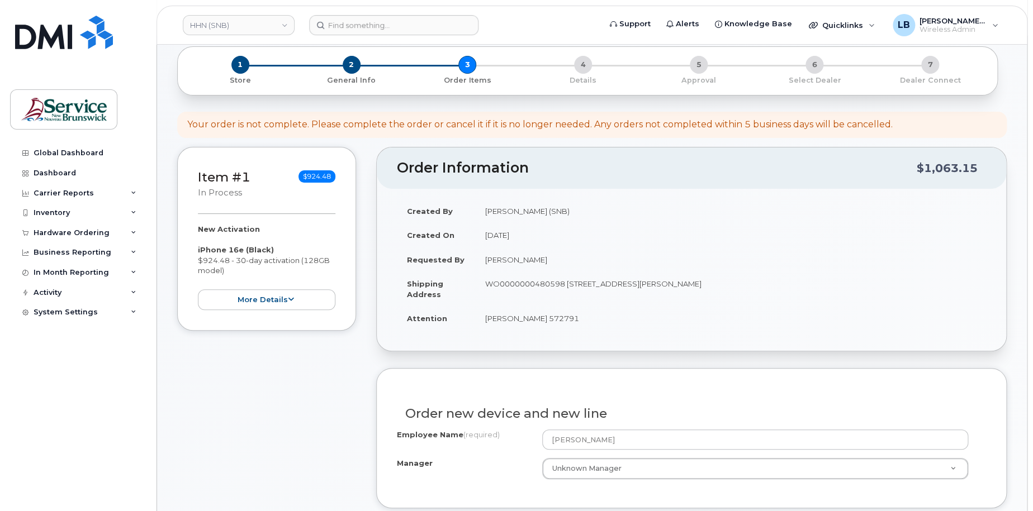
scroll to position [0, 0]
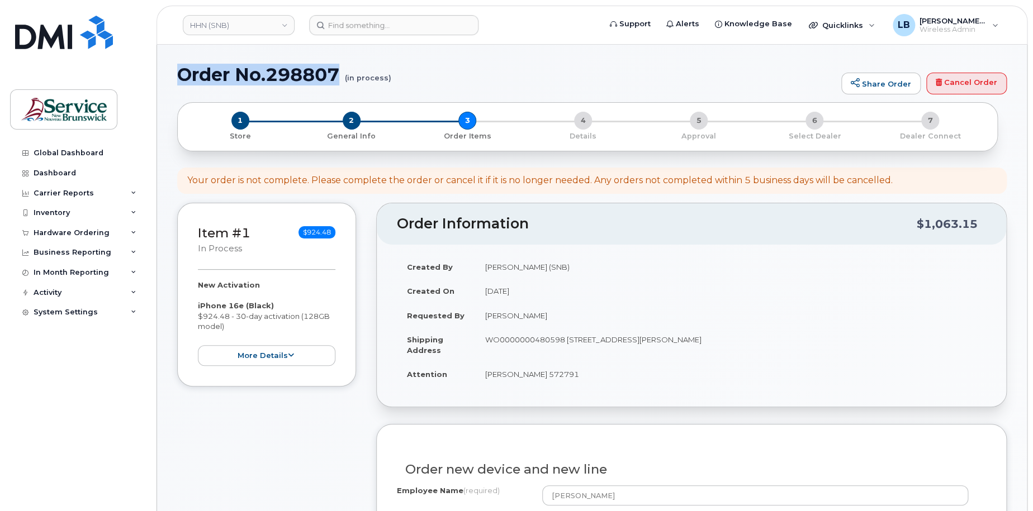
drag, startPoint x: 338, startPoint y: 73, endPoint x: 183, endPoint y: 78, distance: 155.5
click at [183, 78] on h1 "Order No.298807 (in process)" at bounding box center [506, 75] width 659 height 20
copy h1 "Order No.298807"
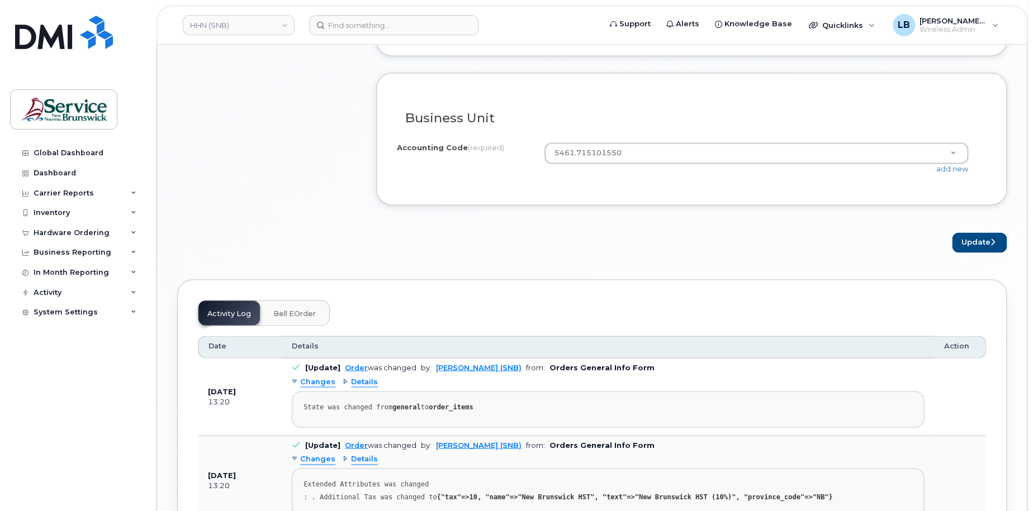
scroll to position [839, 0]
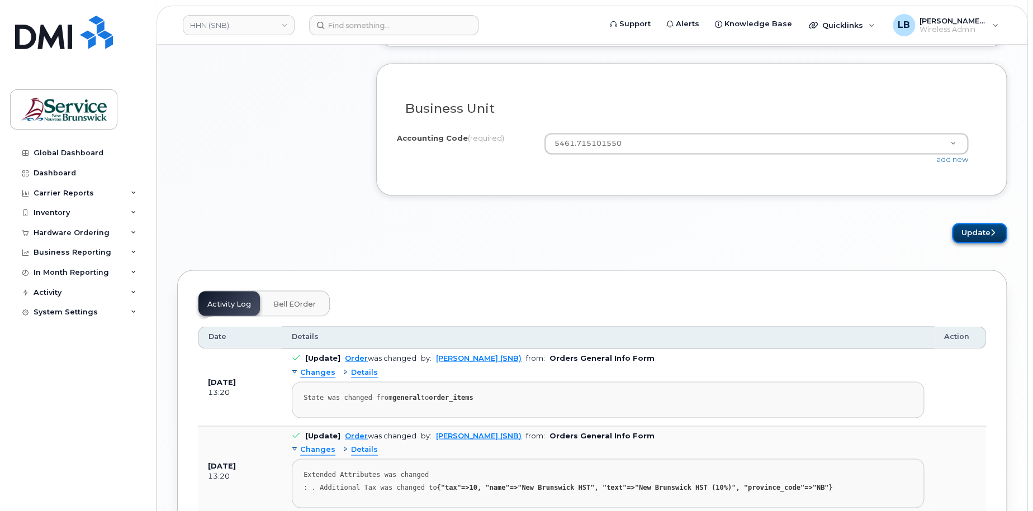
click at [968, 233] on button "Update" at bounding box center [979, 233] width 55 height 21
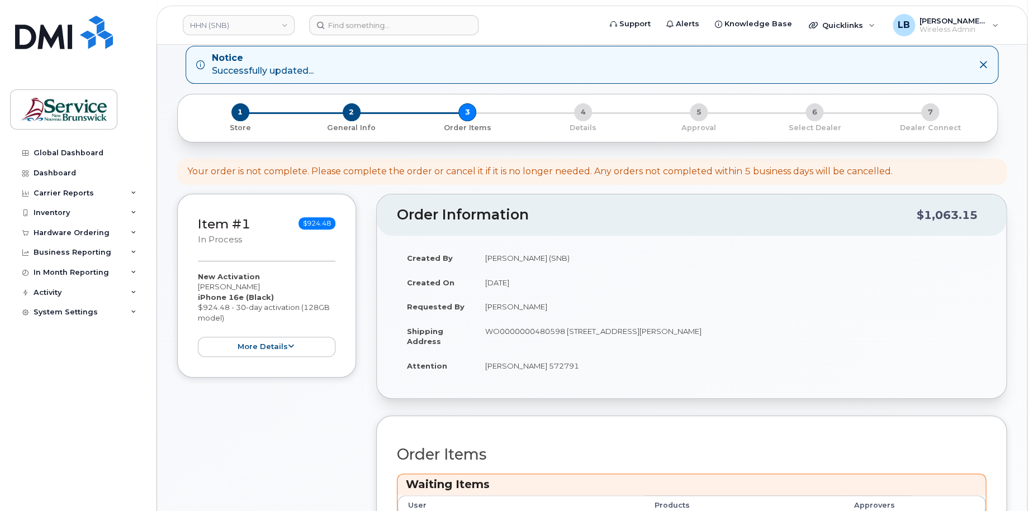
scroll to position [280, 0]
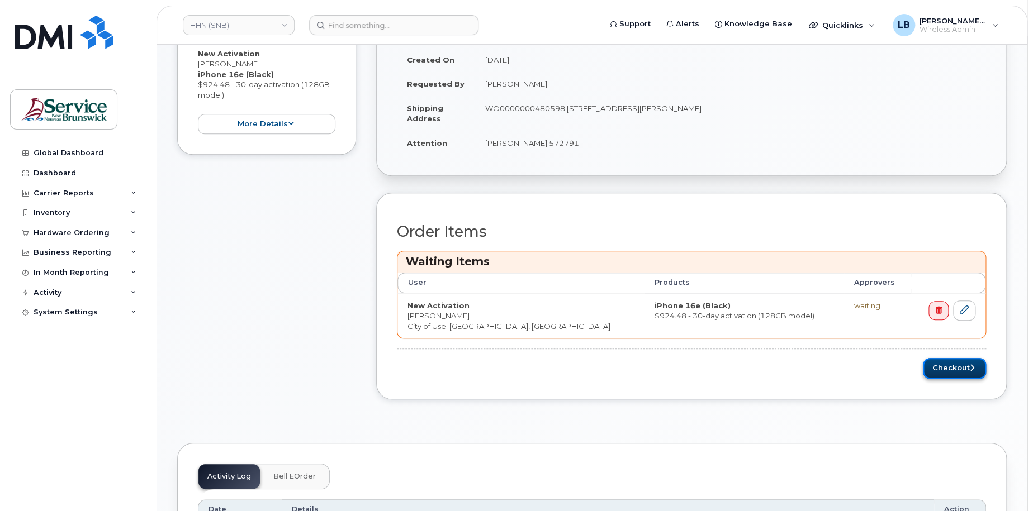
click at [952, 364] on button "Checkout" at bounding box center [954, 368] width 63 height 21
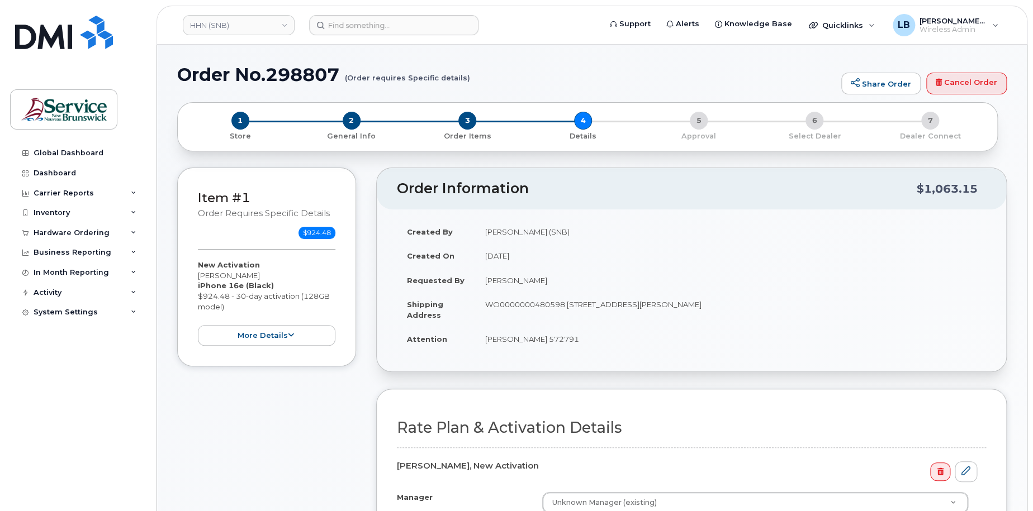
scroll to position [280, 0]
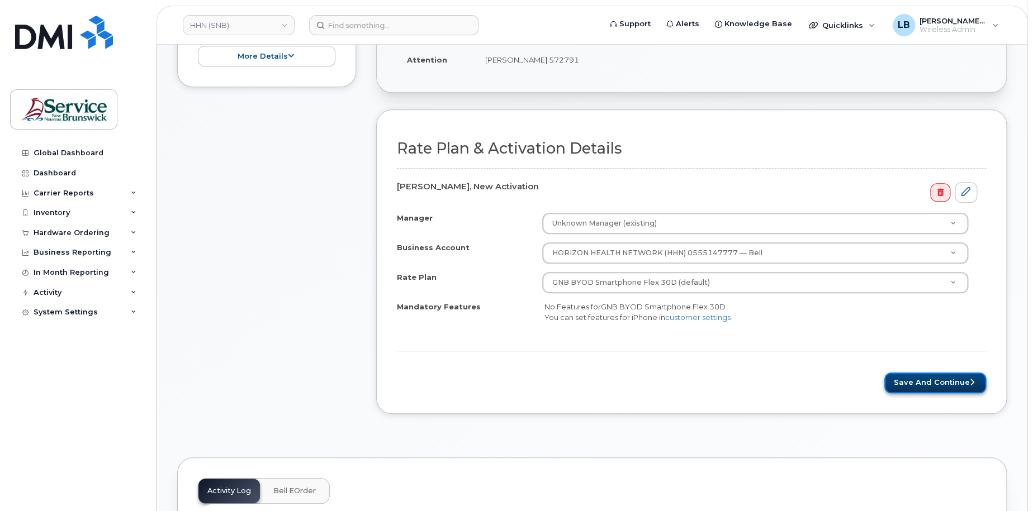
click at [950, 382] on button "Save and Continue" at bounding box center [935, 383] width 102 height 21
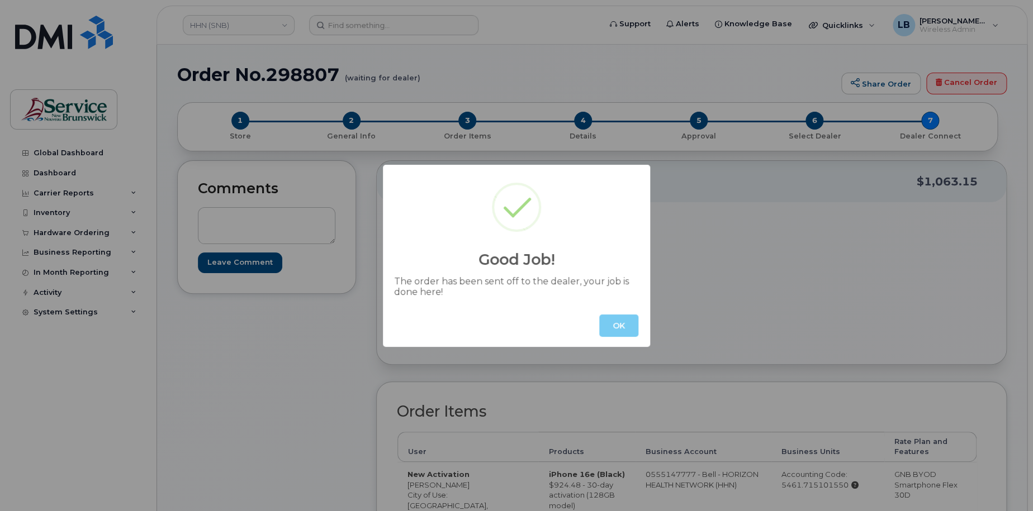
click at [614, 325] on button "OK" at bounding box center [618, 326] width 39 height 22
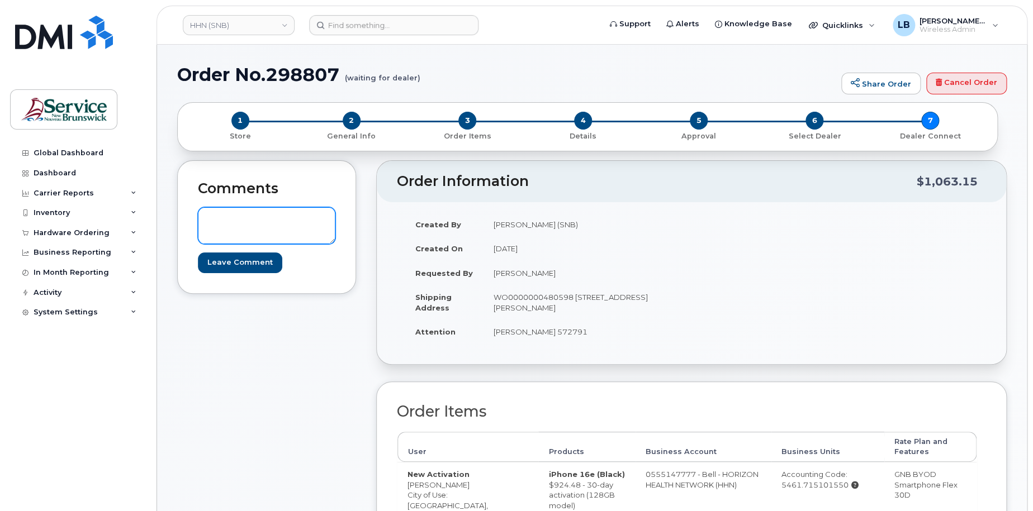
click at [281, 215] on textarea at bounding box center [267, 225] width 138 height 37
paste textarea "DWP Request ID: 572791"
type textarea "DWP Request ID: 572791"
click at [254, 263] on input "Leave Comment" at bounding box center [240, 263] width 84 height 21
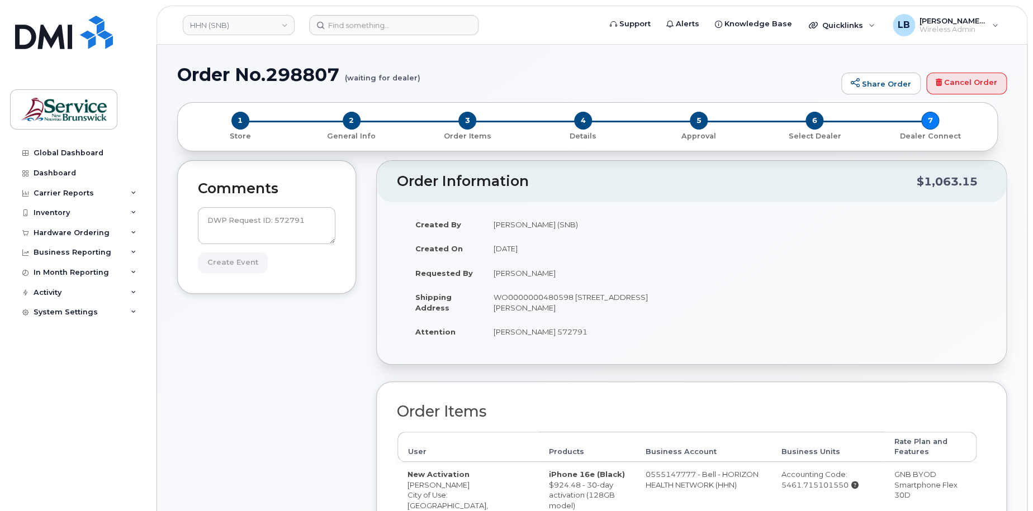
type input "Create Event"
